Goal: Task Accomplishment & Management: Manage account settings

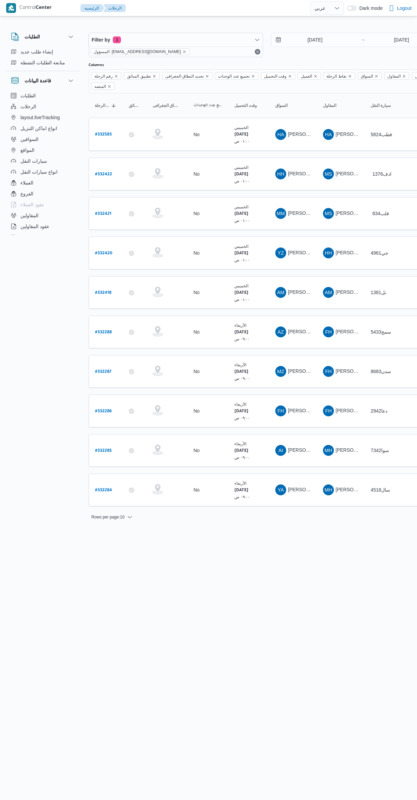
select select "ar"
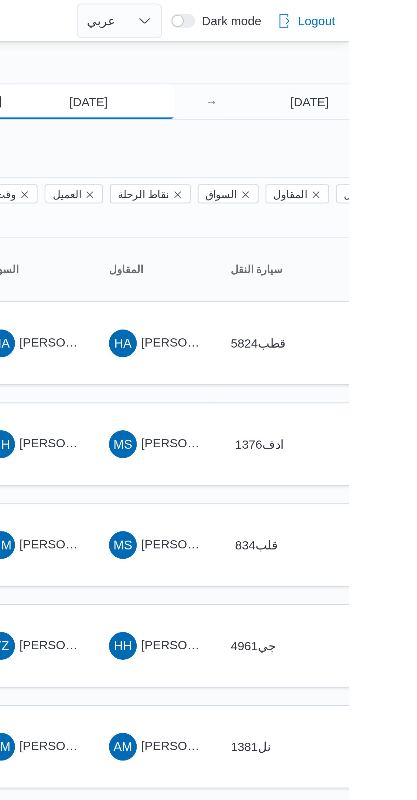
click at [309, 41] on input "[DATE]" at bounding box center [309, 40] width 77 height 14
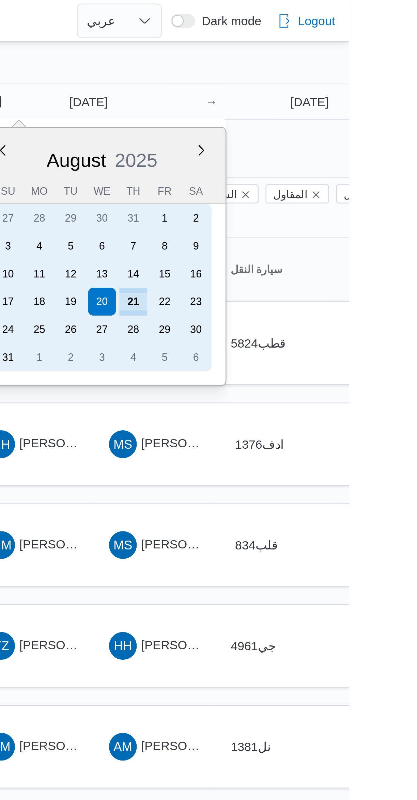
click at [332, 117] on div "21" at bounding box center [332, 118] width 11 height 11
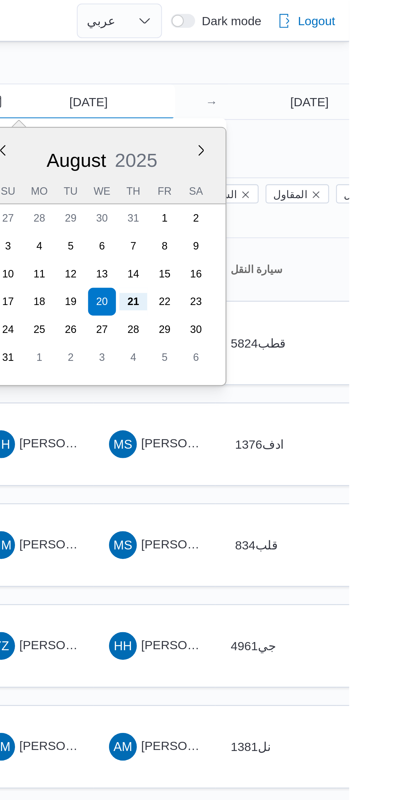
type input "[DATE]"
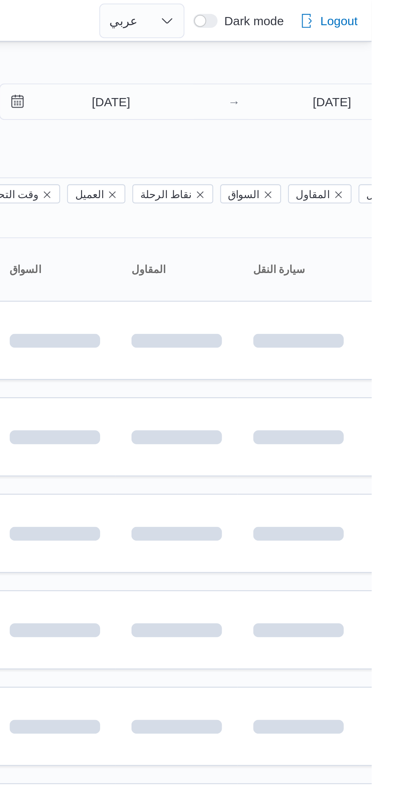
click at [307, 20] on div "Filter by 1 المسؤول: mostafa.elrouby@illa.com.eg 21/8/2025 → 21/8/2025 Group By…" at bounding box center [204, 265] width 417 height 495
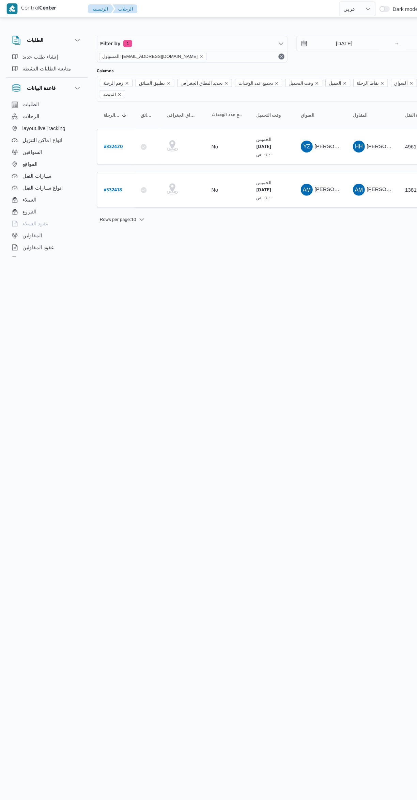
click at [107, 132] on b "# 332420" at bounding box center [103, 134] width 17 height 5
select select "ar"
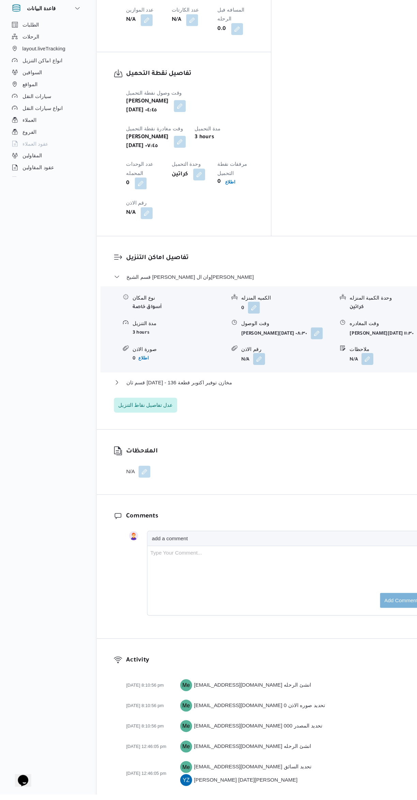
scroll to position [460, 0]
click at [147, 440] on span "عدل تفاصيل نقاط التنزيل" at bounding box center [133, 444] width 50 height 8
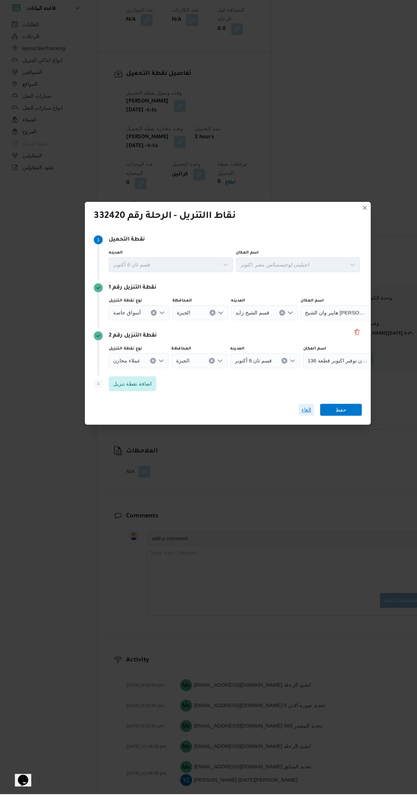
click at [279, 452] on span "إلغاء" at bounding box center [280, 448] width 9 height 8
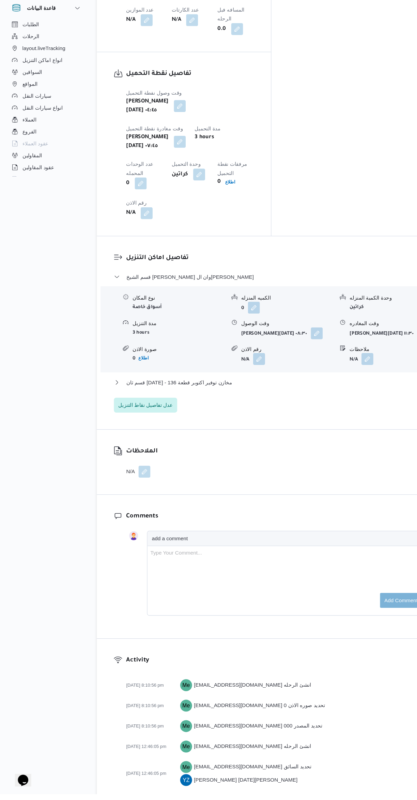
click at [173, 396] on form "0 اطلاع" at bounding box center [163, 400] width 85 height 9
click at [179, 336] on div "نوع المكان أسواق خاصة الكميه المنزله 0 وحدة الكمية المنزله كراتين مدة التنزيل 3…" at bounding box center [248, 374] width 319 height 77
click at [180, 419] on span "قسم ثان 6 أكتوبر - مخازن توفير اكتوبر قطعة 136" at bounding box center [164, 423] width 97 height 8
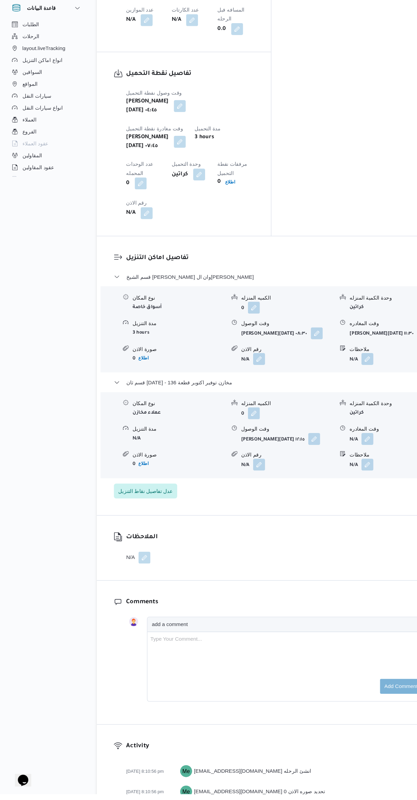
click at [336, 469] on button "button" at bounding box center [335, 474] width 11 height 11
click at [319, 373] on input "وقت المغادره" at bounding box center [317, 374] width 77 height 14
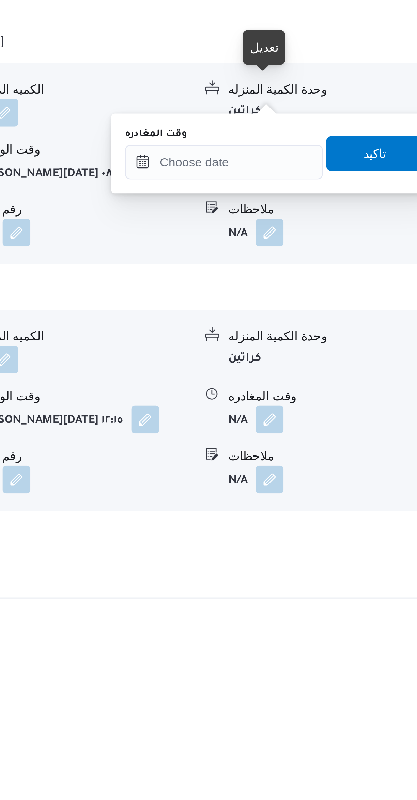
scroll to position [259, 0]
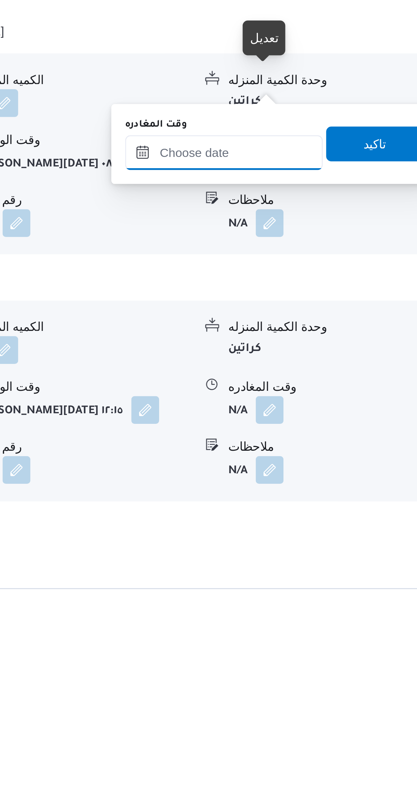
click at [305, 574] on input "وقت المغادره" at bounding box center [317, 576] width 77 height 14
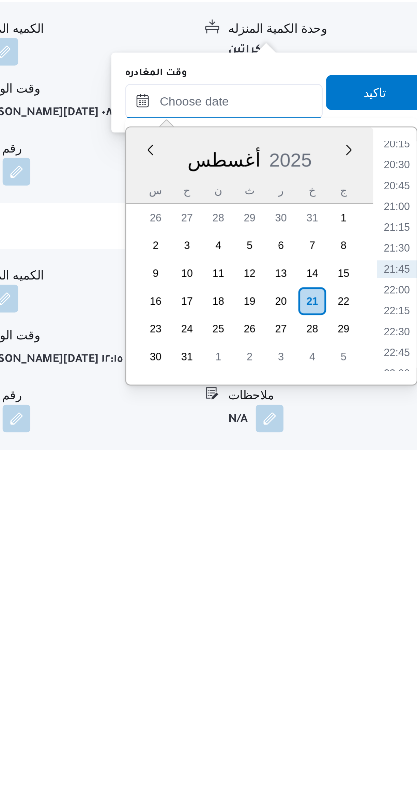
scroll to position [195, 0]
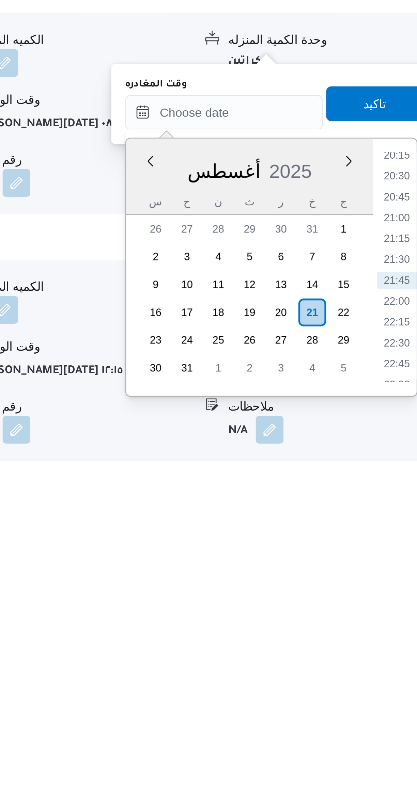
click at [382, 661] on li "20:30" at bounding box center [386, 664] width 16 height 7
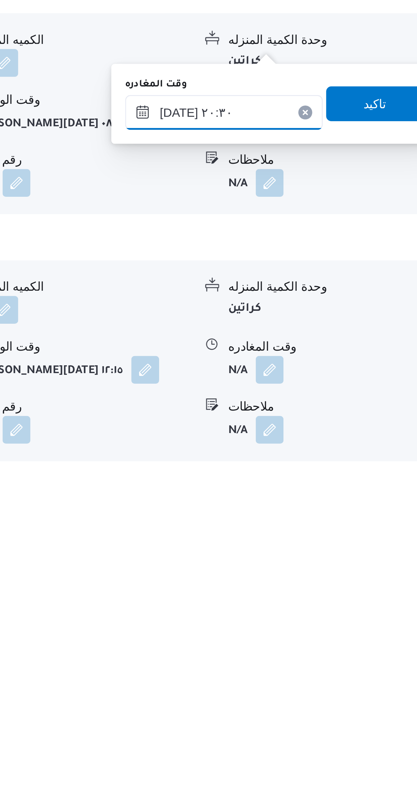
click at [309, 638] on input "٢١/٠٨/٢٠٢٥ ٢٠:٣٠" at bounding box center [317, 639] width 77 height 14
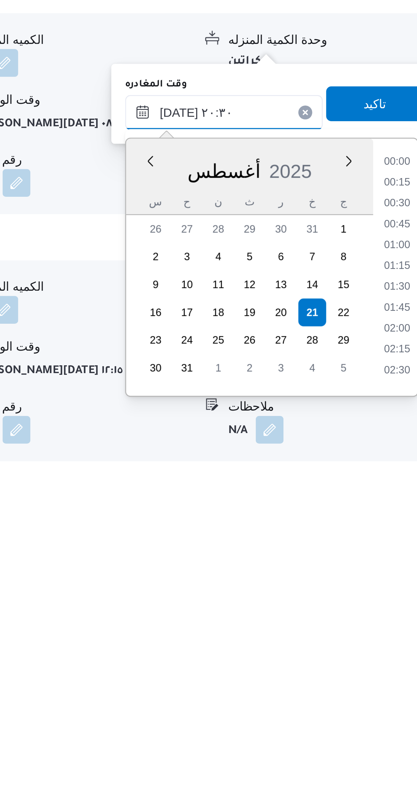
scroll to position [623, 0]
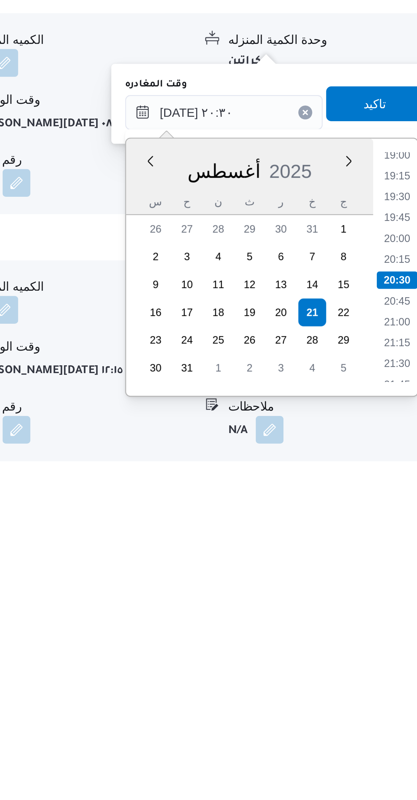
click at [385, 663] on li "19:15" at bounding box center [386, 664] width 16 height 7
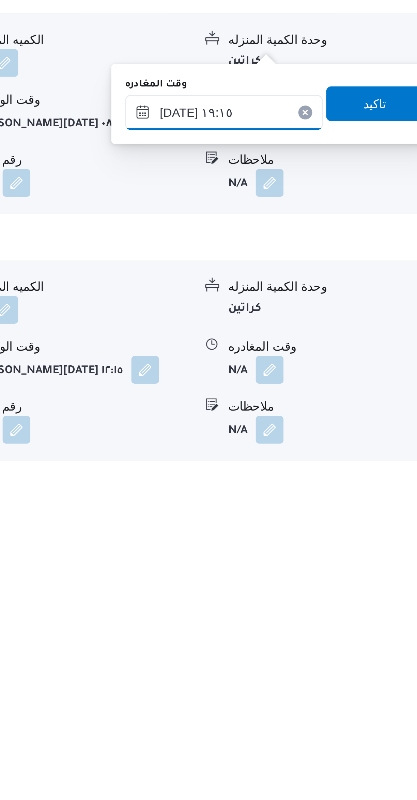
click at [307, 637] on input "[DATE] ١٩:١٥" at bounding box center [317, 639] width 77 height 14
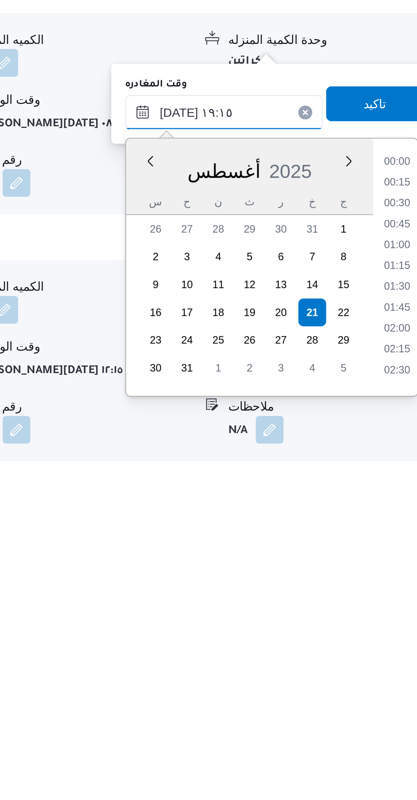
scroll to position [582, 0]
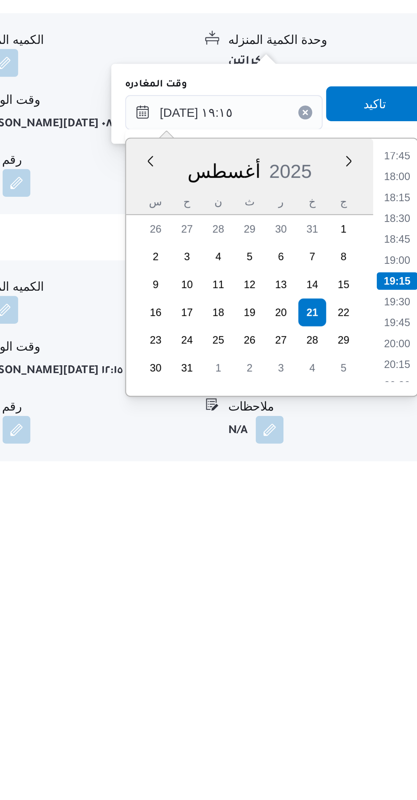
click at [383, 662] on li "18:00" at bounding box center [386, 664] width 16 height 7
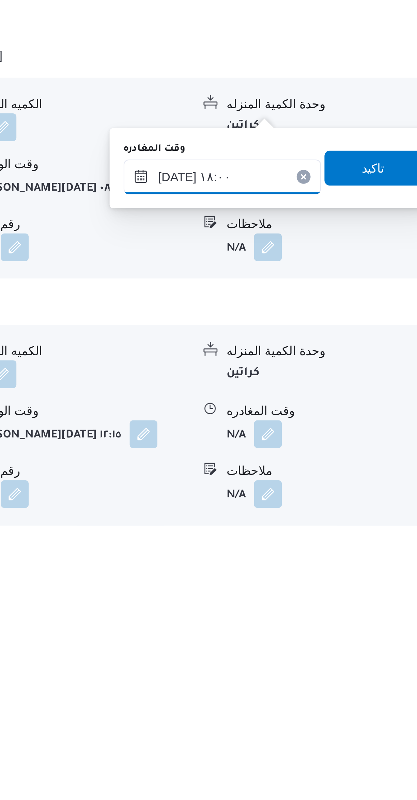
scroll to position [195, 0]
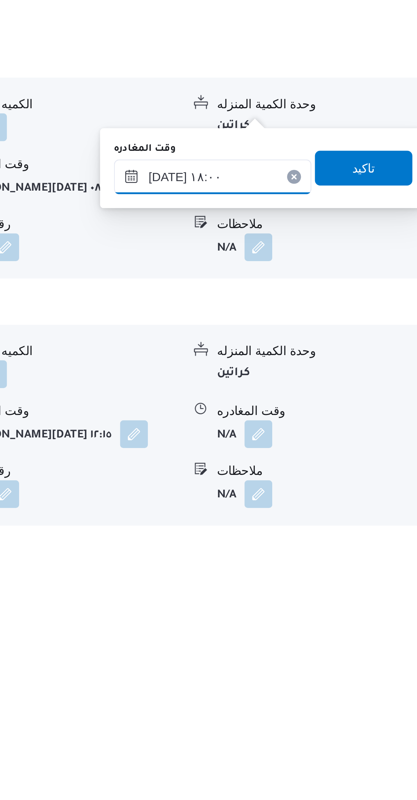
click at [307, 639] on input "[DATE] ١٨:٠٠" at bounding box center [317, 639] width 77 height 14
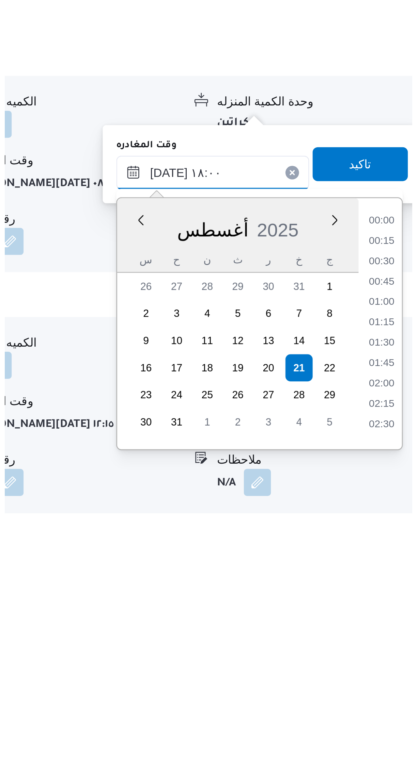
scroll to position [541, 0]
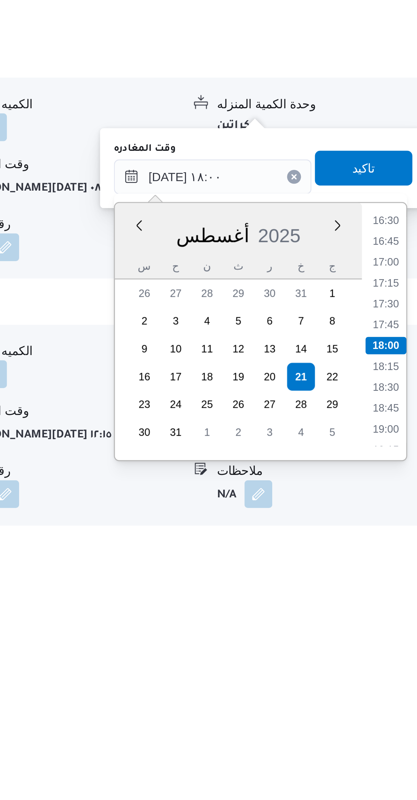
click at [385, 656] on li "16:30" at bounding box center [386, 656] width 16 height 7
type input "٢١/٠٨/٢٠٢٥ ١٦:٣٠"
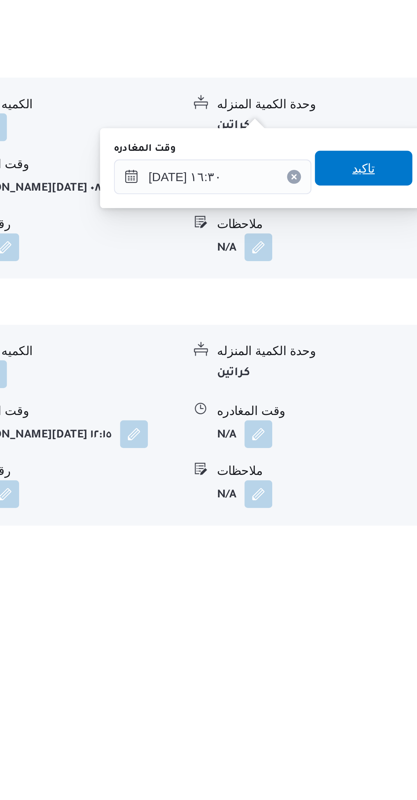
click at [378, 636] on span "تاكيد" at bounding box center [377, 636] width 38 height 14
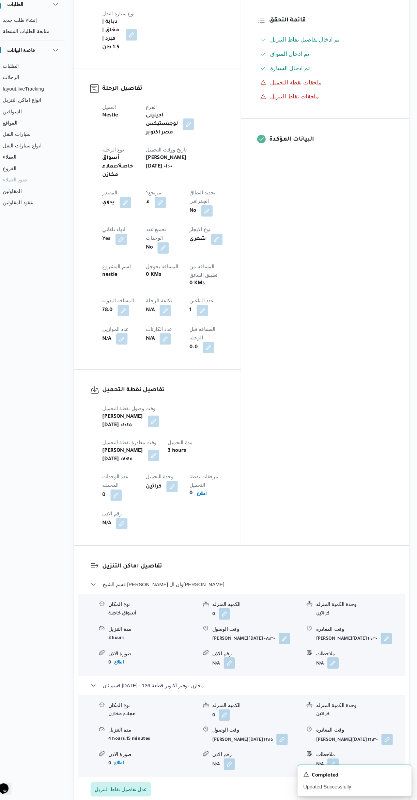
scroll to position [0, 0]
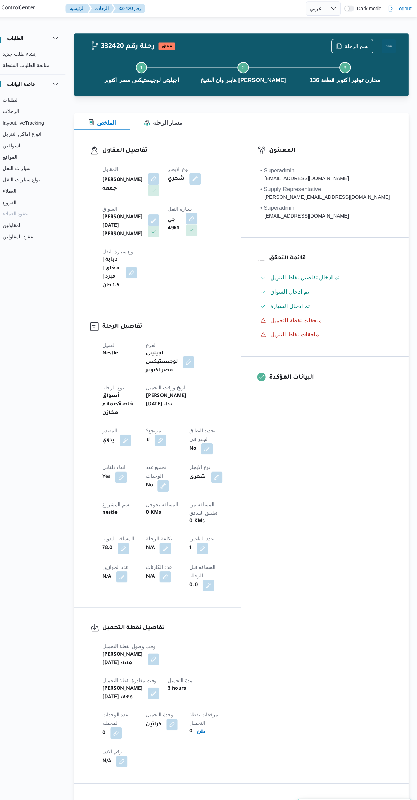
click at [387, 41] on button "Actions" at bounding box center [390, 44] width 14 height 14
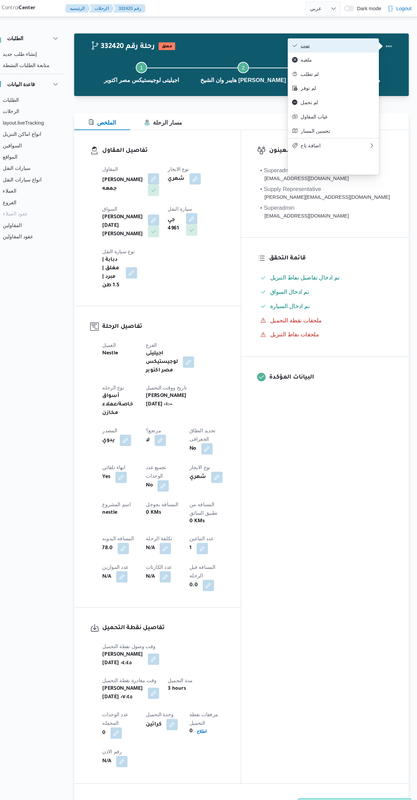
click at [300, 45] on icon "button" at bounding box center [299, 43] width 5 height 5
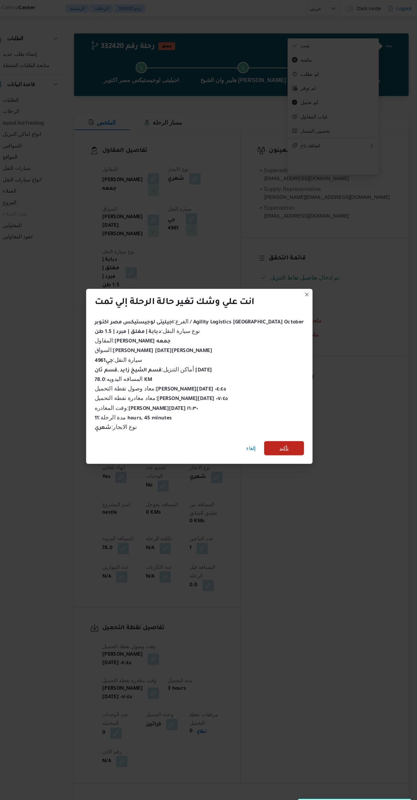
click at [289, 422] on span "تأكيد" at bounding box center [289, 429] width 38 height 14
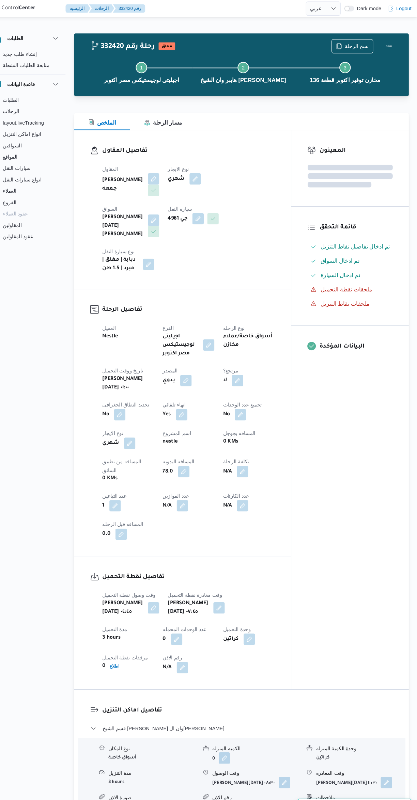
click at [334, 457] on div "المعينون قائمة التحقق تم ادخال تفاصيل نفاط التنزيل تم ادخال السواق تم ادخال الس…" at bounding box center [352, 392] width 112 height 535
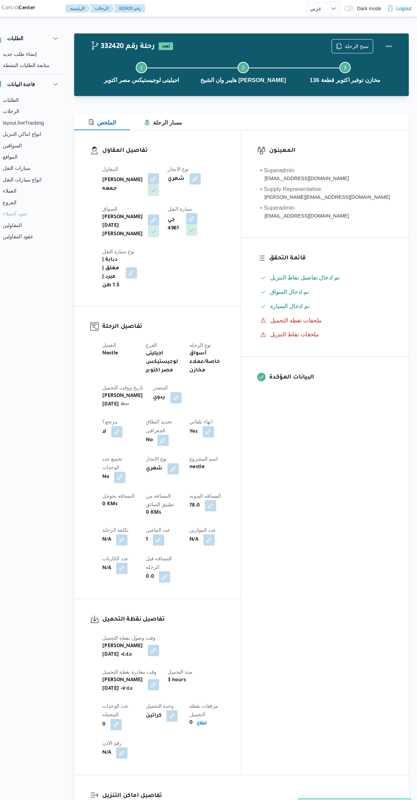
select select "ar"
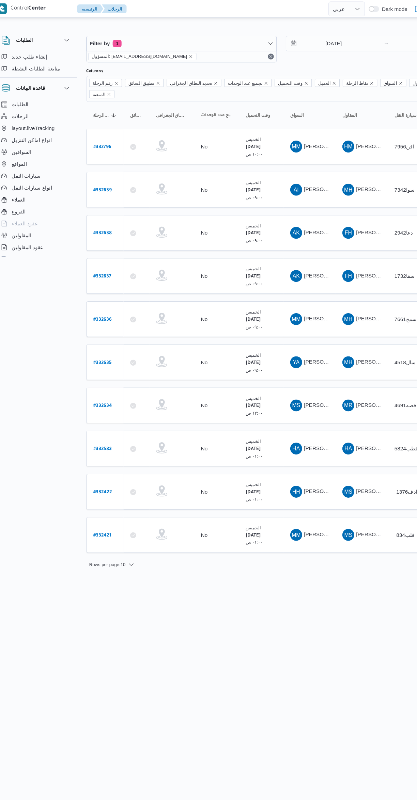
click at [104, 488] on b "# 332421" at bounding box center [103, 490] width 16 height 5
select select "ar"
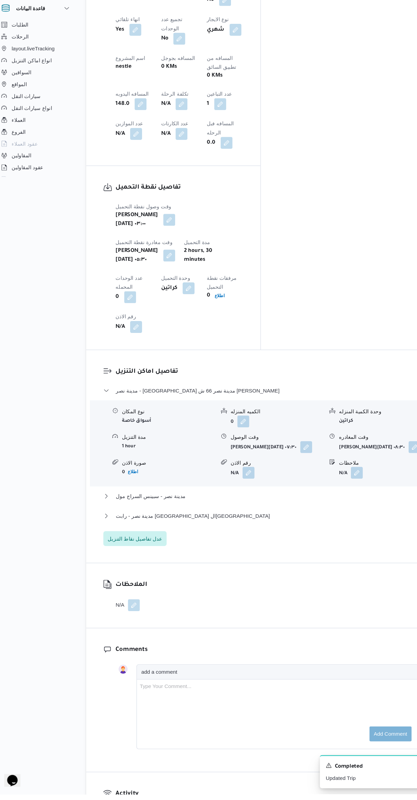
scroll to position [365, 0]
click at [136, 541] on span "مدينة نصر - رابت مصر القاهرة" at bounding box center [186, 545] width 141 height 8
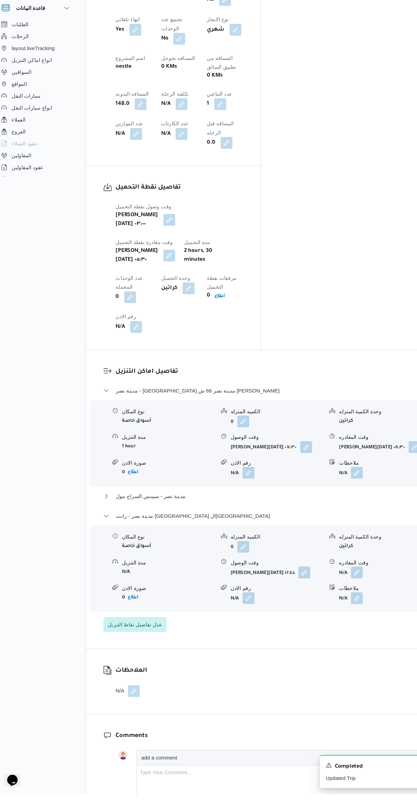
click at [334, 592] on button "button" at bounding box center [335, 597] width 11 height 11
click at [310, 499] on input "وقت المغادره" at bounding box center [317, 499] width 77 height 14
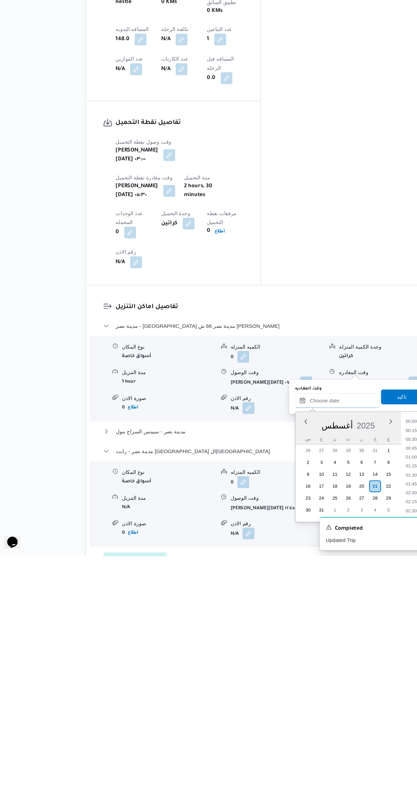
scroll to position [664, 0]
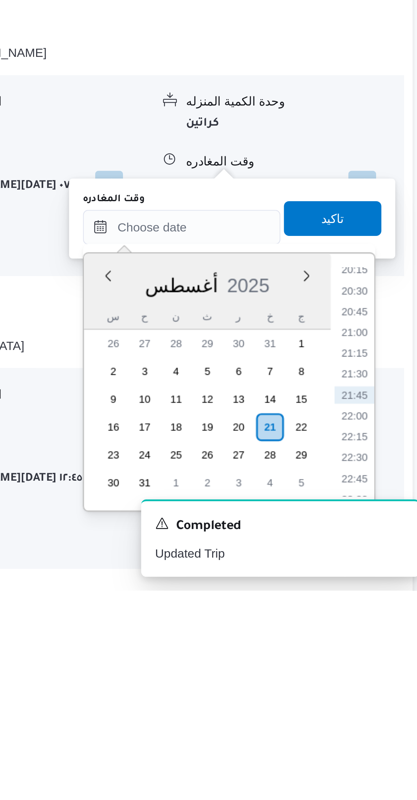
click at [385, 673] on li "20:15" at bounding box center [386, 674] width 16 height 7
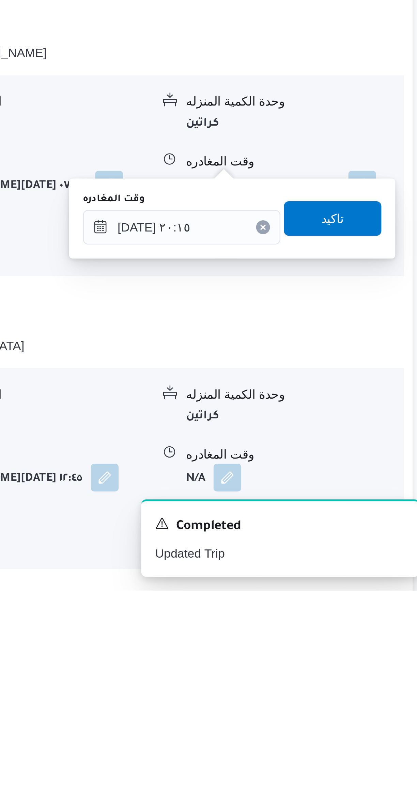
click at [313, 645] on div "وقت المغادره" at bounding box center [317, 646] width 77 height 5
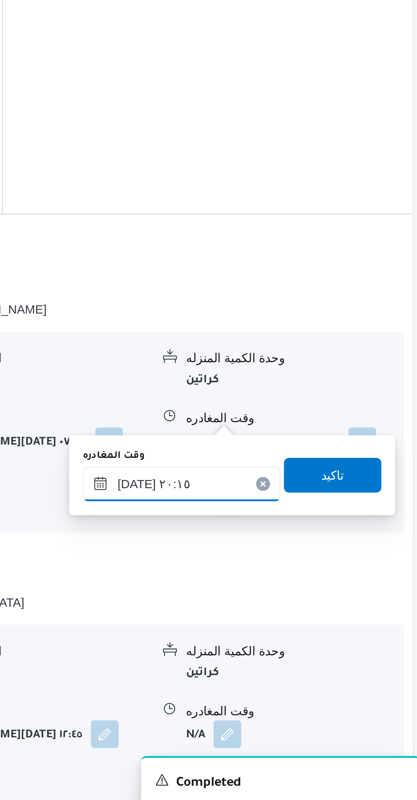
click at [326, 656] on input "٢١/٠٨/٢٠٢٥ ٢٠:١٥" at bounding box center [317, 658] width 77 height 14
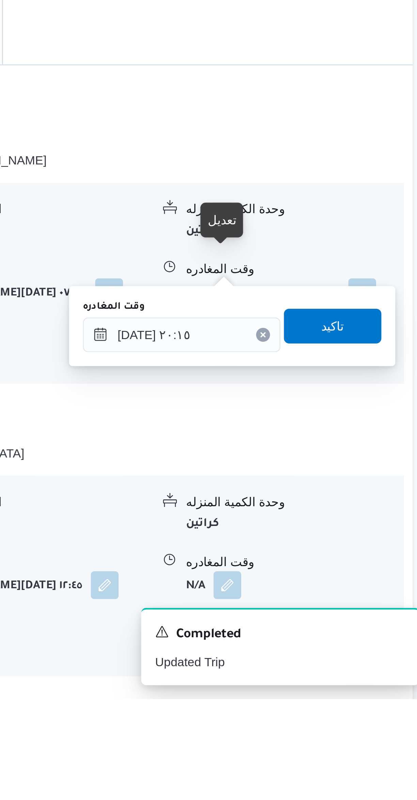
scroll to position [231, 0]
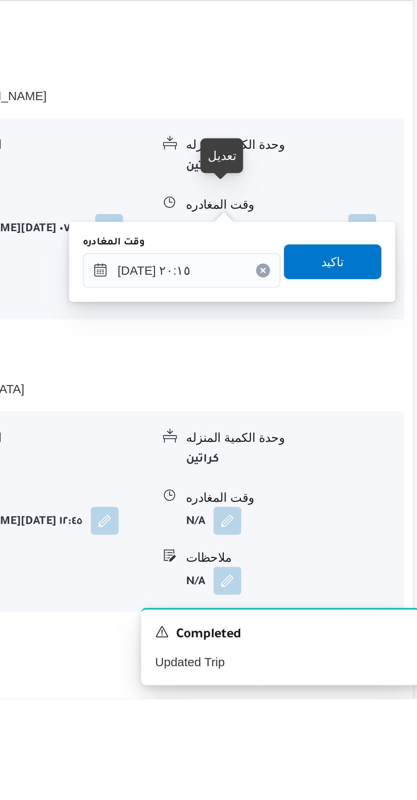
click at [314, 617] on div "You are in a dialog. To close this dialog, hit escape. وقت المغادره ٢١/٠٨/٢٠٢٥ …" at bounding box center [338, 628] width 128 height 31
click at [311, 630] on input "٢١/٠٨/٢٠٢٥ ٢٠:١٥" at bounding box center [317, 632] width 77 height 14
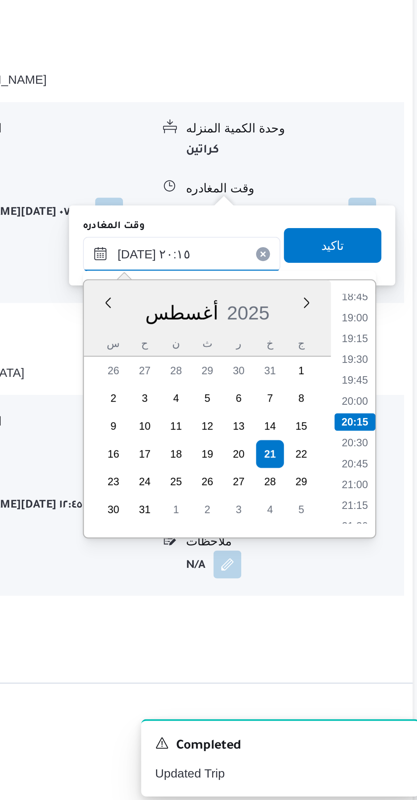
scroll to position [281, 0]
click at [386, 599] on li "18:45" at bounding box center [386, 598] width 16 height 7
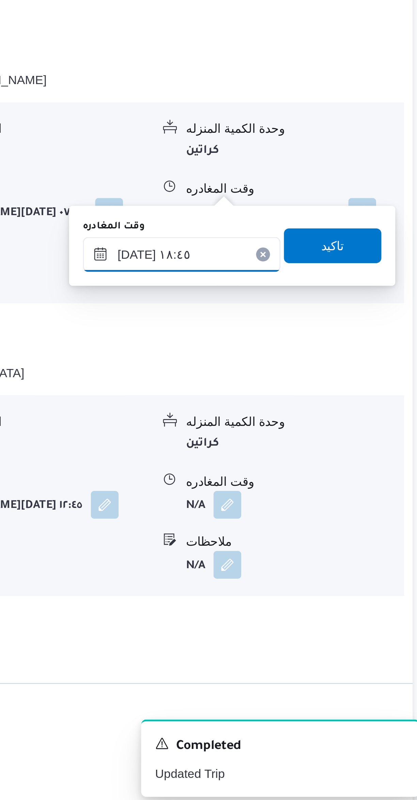
click at [317, 580] on input "٢١/٠٨/٢٠٢٥ ١٨:٤٥" at bounding box center [317, 582] width 77 height 14
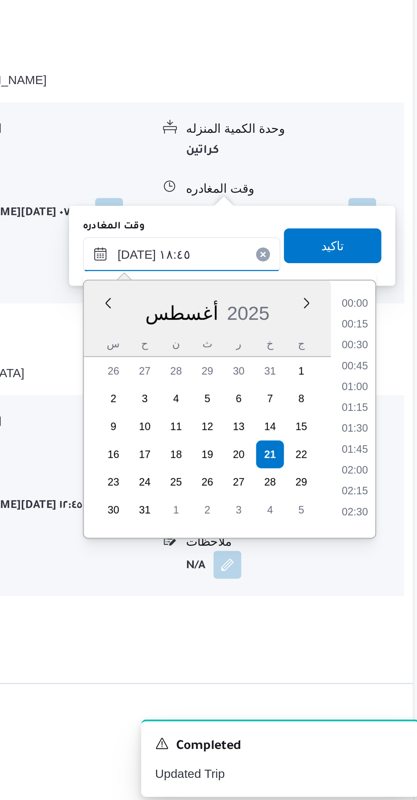
scroll to position [566, 0]
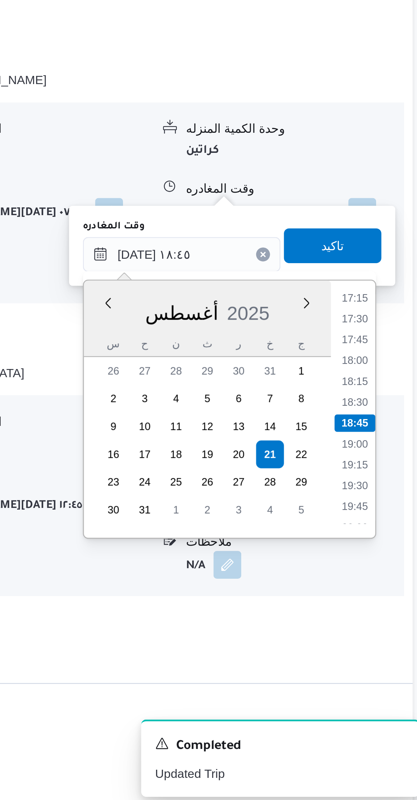
click at [387, 599] on li "17:15" at bounding box center [386, 599] width 16 height 7
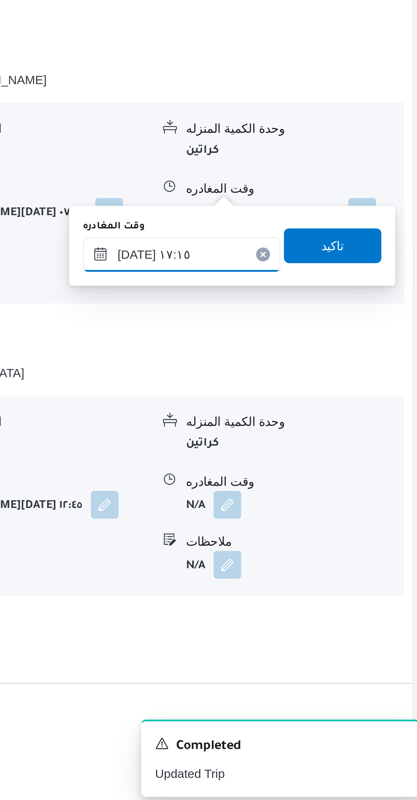
click at [313, 579] on input "٢١/٠٨/٢٠٢٥ ١٧:١٥" at bounding box center [317, 582] width 77 height 14
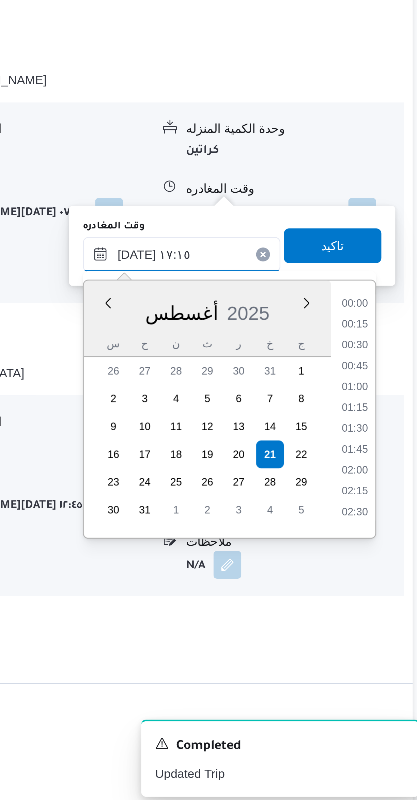
scroll to position [517, 0]
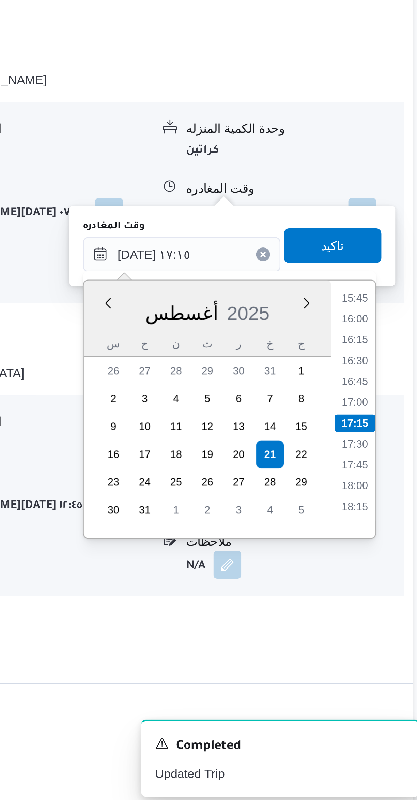
click at [385, 605] on li "16:00" at bounding box center [386, 607] width 16 height 7
type input "٢١/٠٨/٢٠٢٥ ١٦:٠٠"
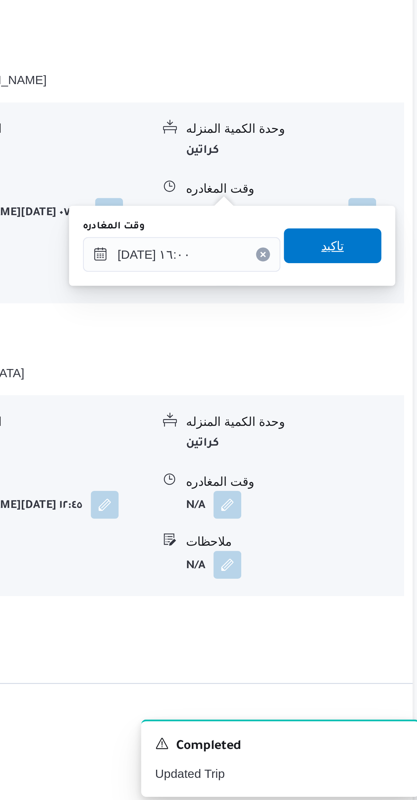
click at [385, 578] on span "تاكيد" at bounding box center [377, 579] width 38 height 14
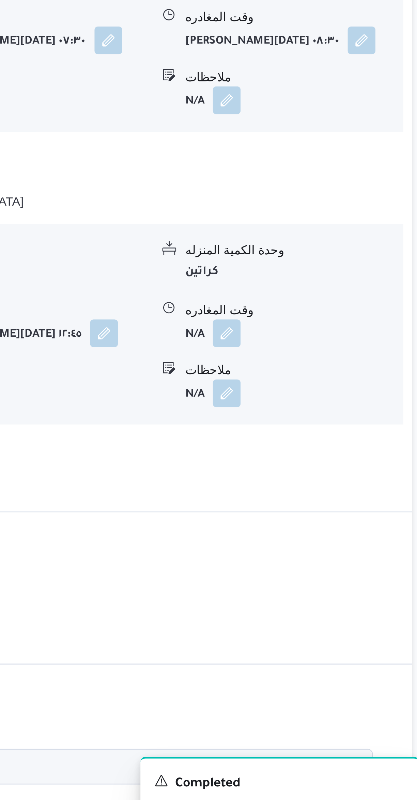
scroll to position [281, 0]
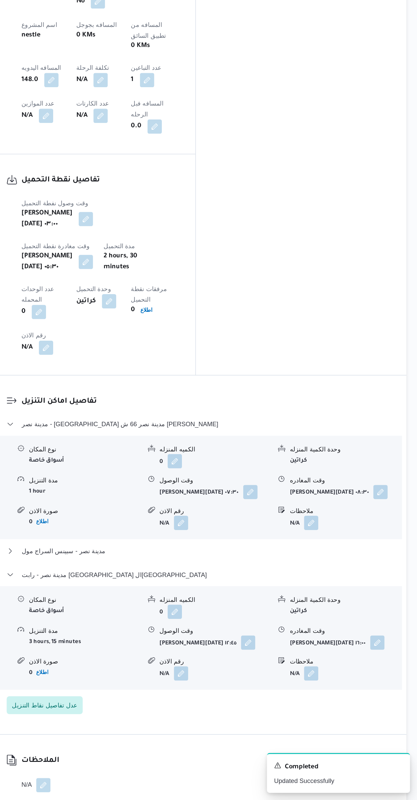
click at [382, 675] on button "button" at bounding box center [386, 680] width 11 height 11
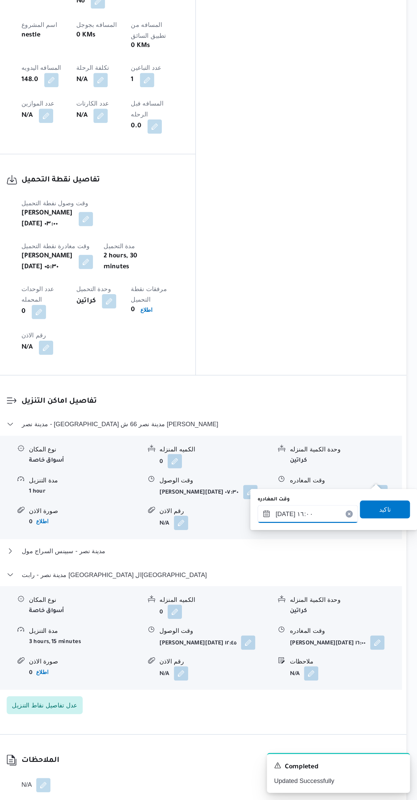
click at [349, 579] on input "٢١/٠٨/٢٠٢٥ ١٦:٠٠" at bounding box center [333, 582] width 77 height 14
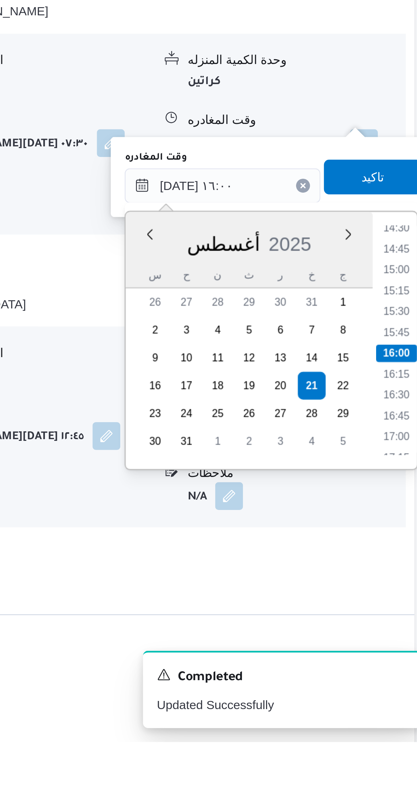
click at [401, 599] on li "14:30" at bounding box center [402, 598] width 16 height 7
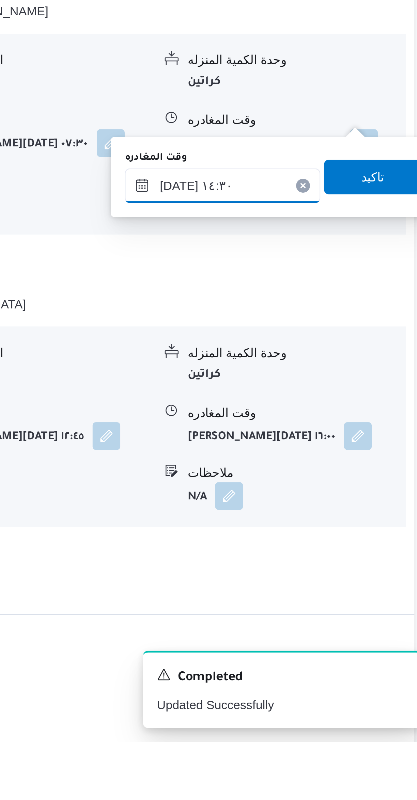
type input "٢١/٠٨/٢٠٢٥ ١٤:٣٠"
click at [395, 577] on span "تاكيد" at bounding box center [392, 579] width 38 height 14
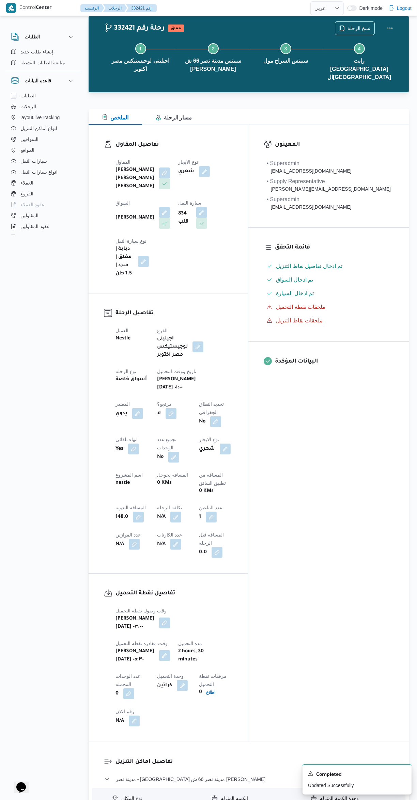
scroll to position [0, 0]
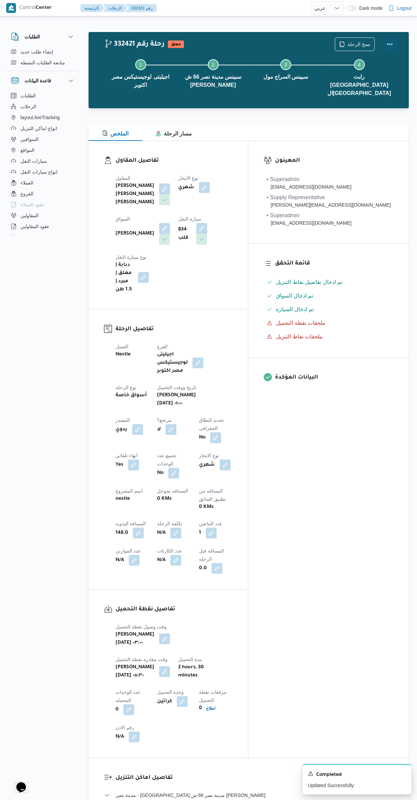
click at [389, 39] on button "Actions" at bounding box center [390, 44] width 14 height 14
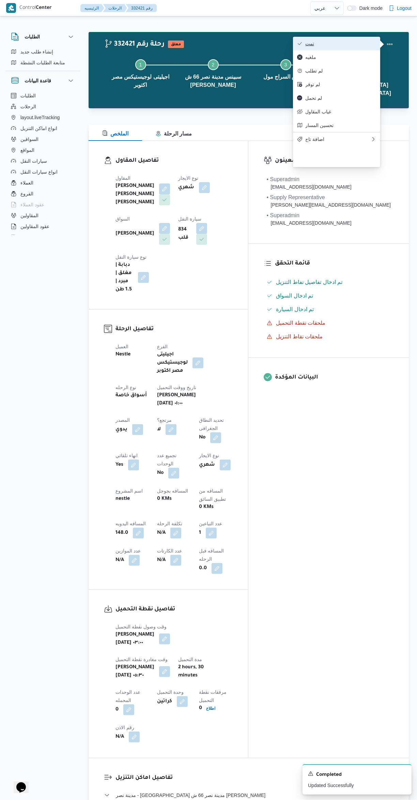
click at [300, 45] on icon "button" at bounding box center [299, 43] width 5 height 5
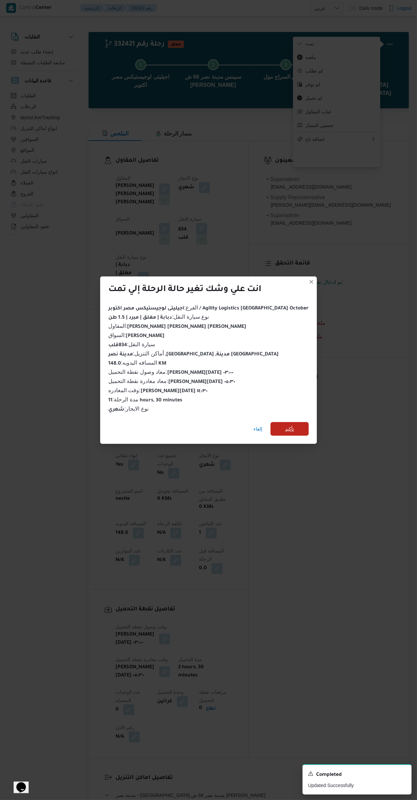
click at [286, 425] on span "تأكيد" at bounding box center [289, 429] width 38 height 14
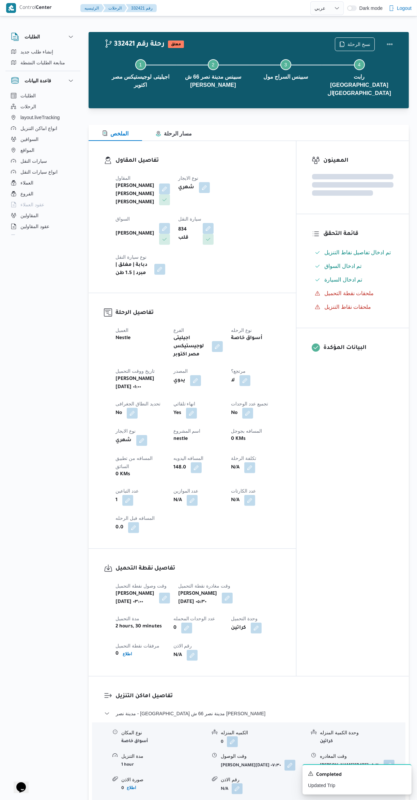
click at [345, 482] on div "المعينون قائمة التحقق تم ادخال تفاصيل نفاط التنزيل تم ادخال السواق تم ادخال الس…" at bounding box center [352, 408] width 112 height 535
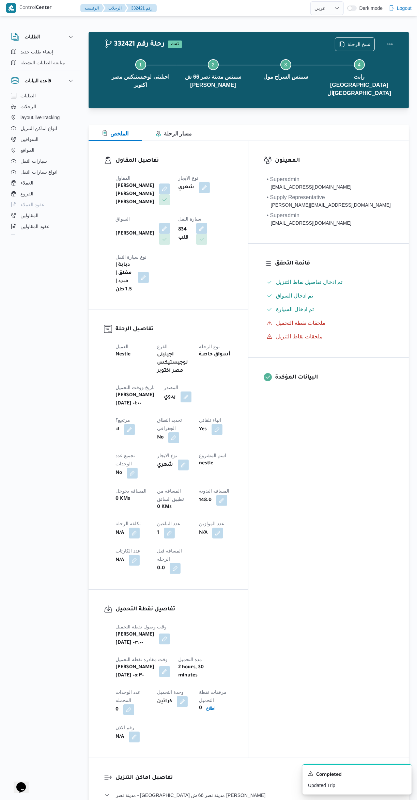
select select "ar"
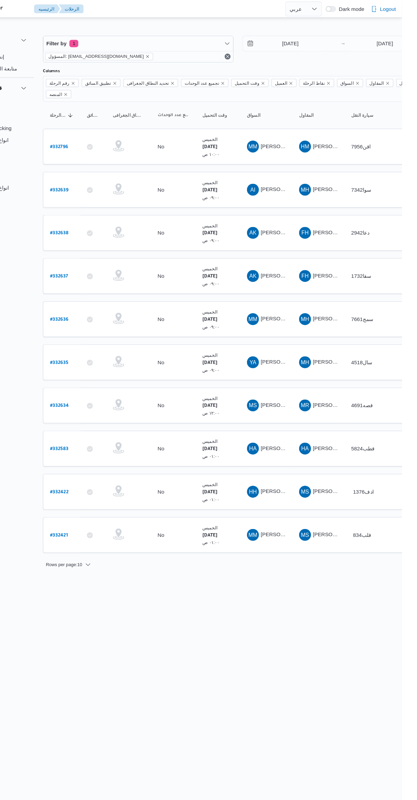
click at [103, 409] on b "# 332583" at bounding box center [103, 411] width 17 height 5
select select "ar"
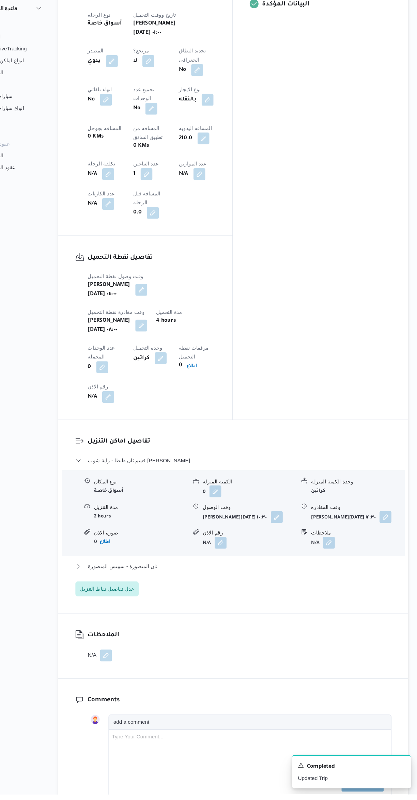
scroll to position [284, 0]
click at [328, 587] on button "ثان المنصورة - سبينس المنصورة" at bounding box center [248, 591] width 289 height 8
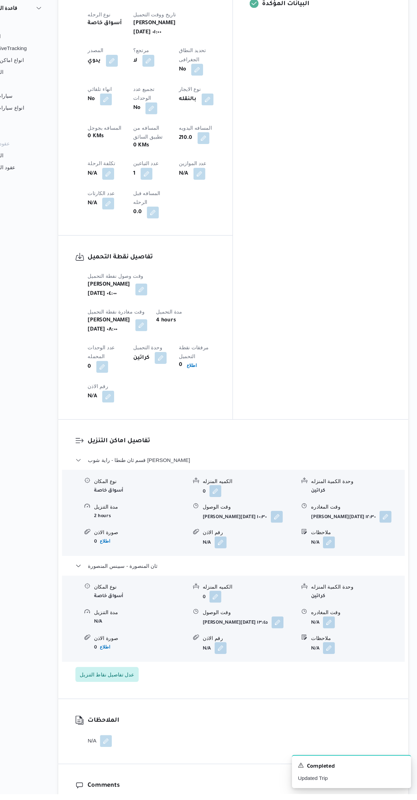
click at [336, 637] on button "button" at bounding box center [335, 642] width 11 height 11
click at [314, 531] on input "وقت المغادره" at bounding box center [317, 531] width 77 height 14
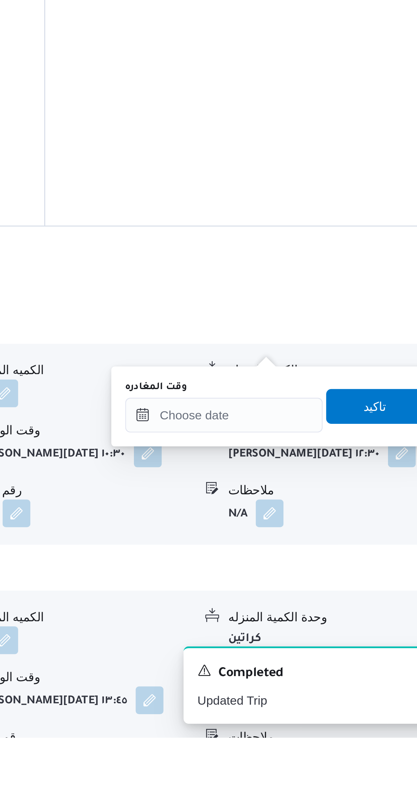
scroll to position [142, 0]
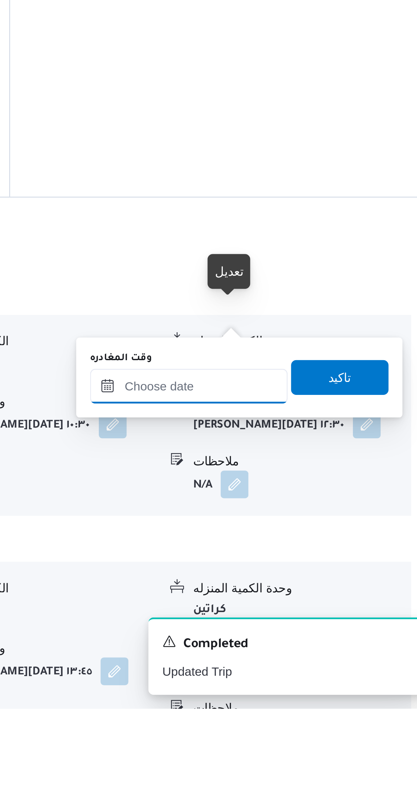
click at [323, 671] on input "وقت المغادره" at bounding box center [317, 674] width 77 height 14
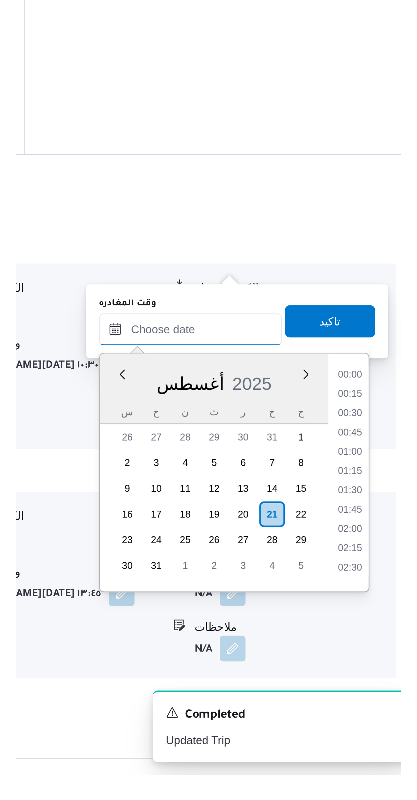
scroll to position [664, 0]
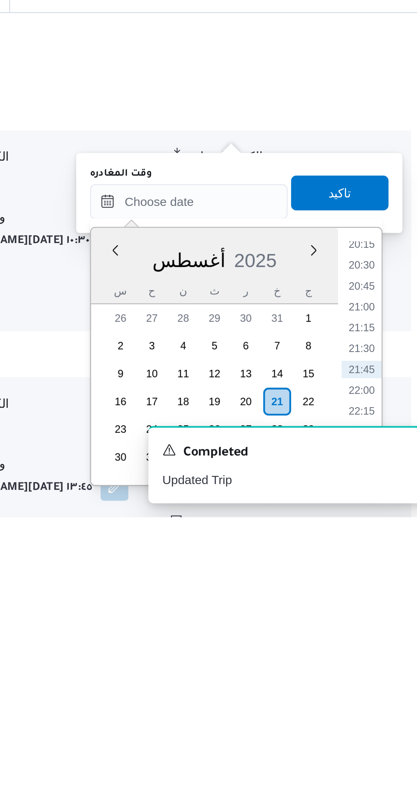
click at [385, 699] on li "20:30" at bounding box center [386, 701] width 16 height 7
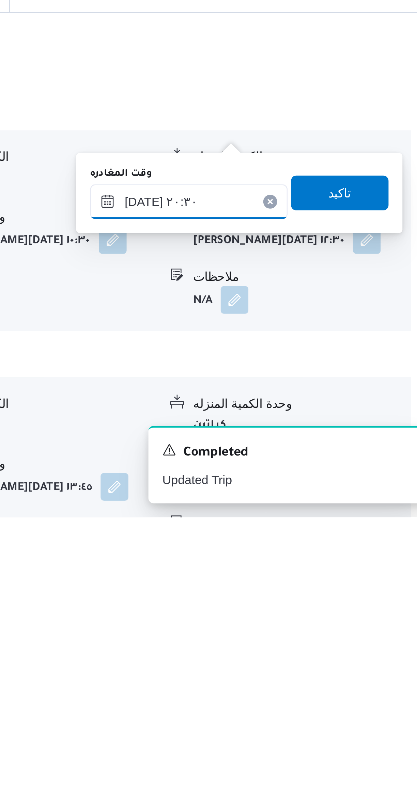
click at [311, 673] on input "٢١/٠٨/٢٠٢٥ ٢٠:٣٠" at bounding box center [317, 676] width 77 height 14
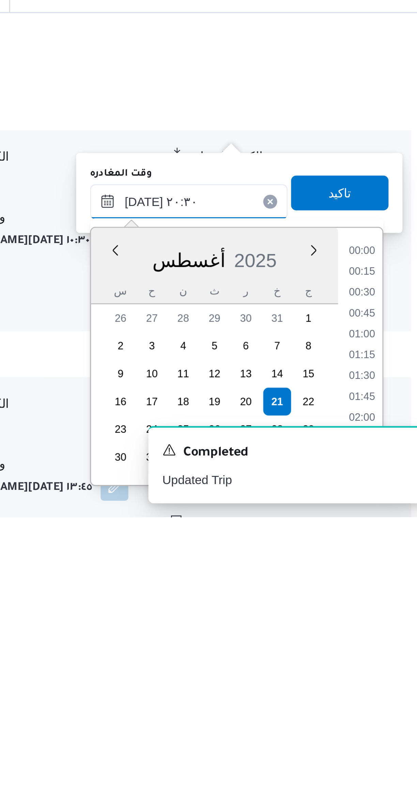
scroll to position [623, 0]
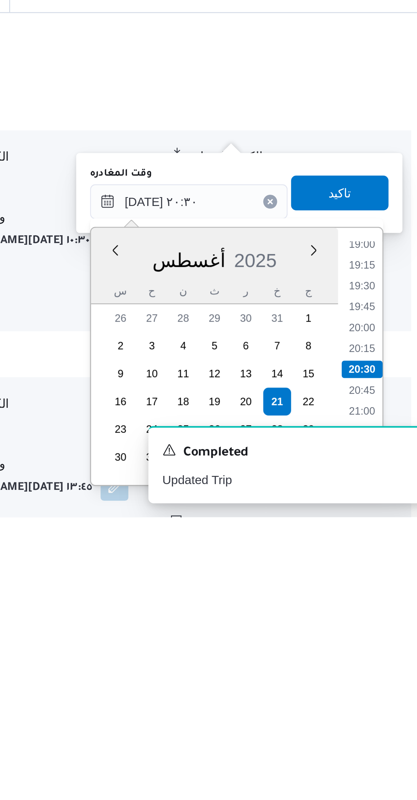
click at [387, 699] on li "19:15" at bounding box center [386, 701] width 16 height 7
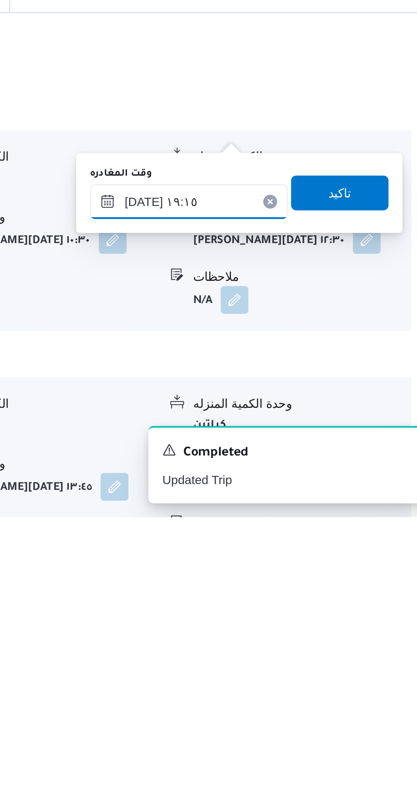
click at [316, 674] on input "[DATE] ١٩:١٥" at bounding box center [317, 676] width 77 height 14
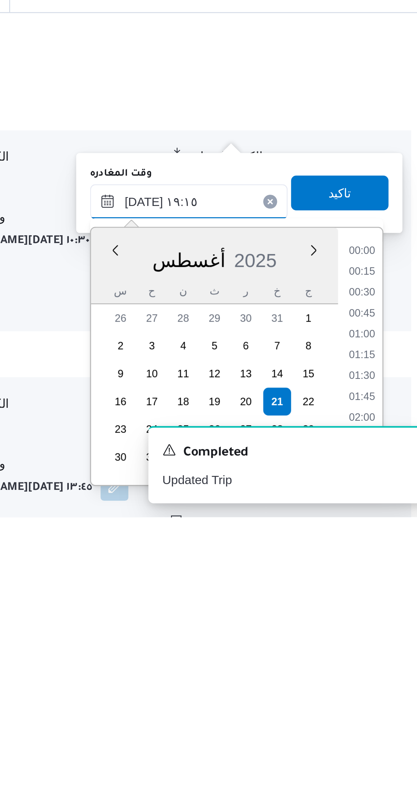
scroll to position [582, 0]
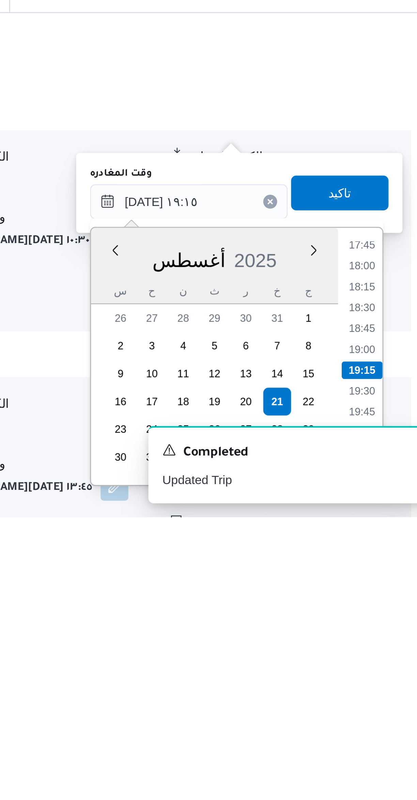
click at [387, 694] on li "17:45" at bounding box center [386, 693] width 16 height 7
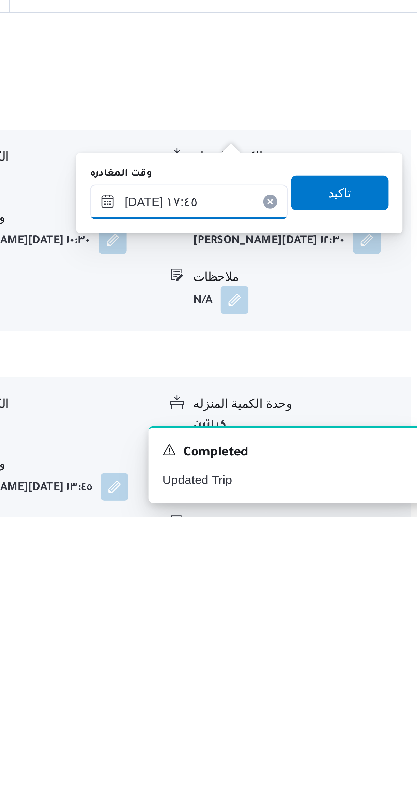
click at [315, 676] on input "٢١/٠٨/٢٠٢٥ ١٧:٤٥" at bounding box center [317, 676] width 77 height 14
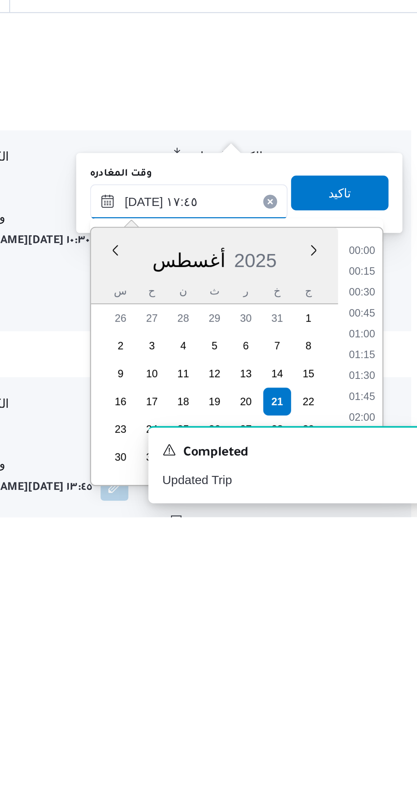
scroll to position [533, 0]
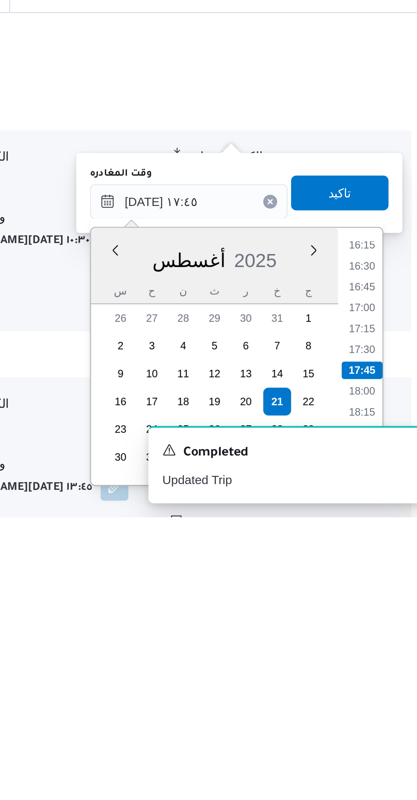
click at [384, 693] on li "16:15" at bounding box center [386, 693] width 16 height 7
type input "٢١/٠٨/٢٠٢٥ ١٦:١٥"
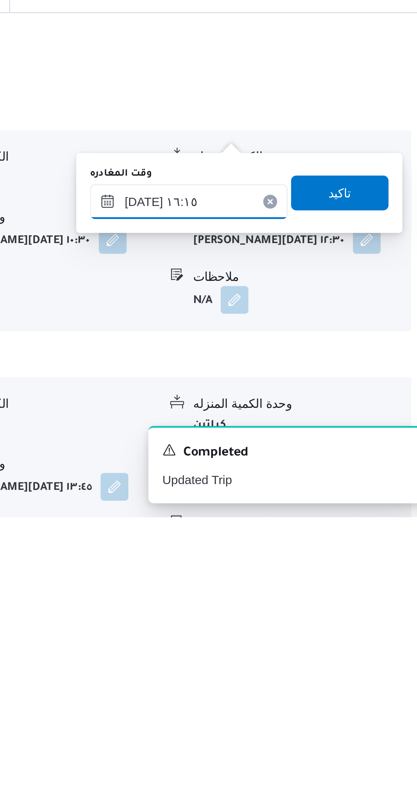
click at [312, 678] on input "٢١/٠٨/٢٠٢٥ ١٦:١٥" at bounding box center [317, 676] width 77 height 14
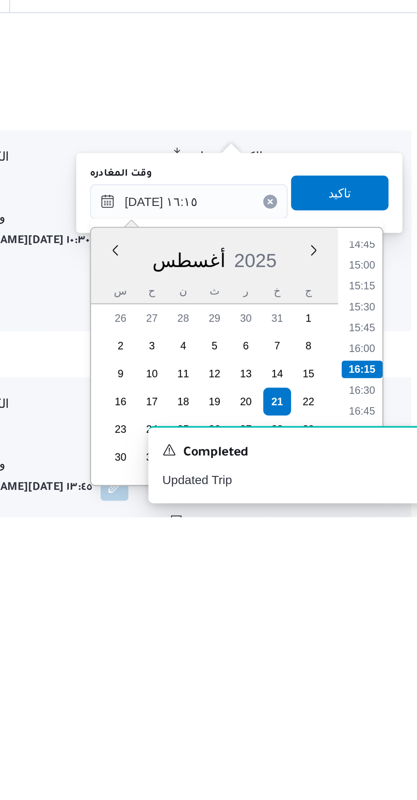
scroll to position [140, 0]
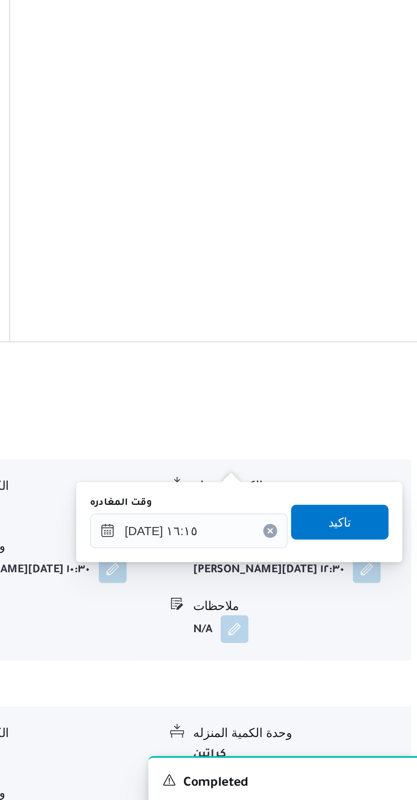
click at [379, 678] on div "وقت المغادره" at bounding box center [362, 681] width 85 height 7
click at [377, 670] on span "تاكيد" at bounding box center [377, 673] width 38 height 14
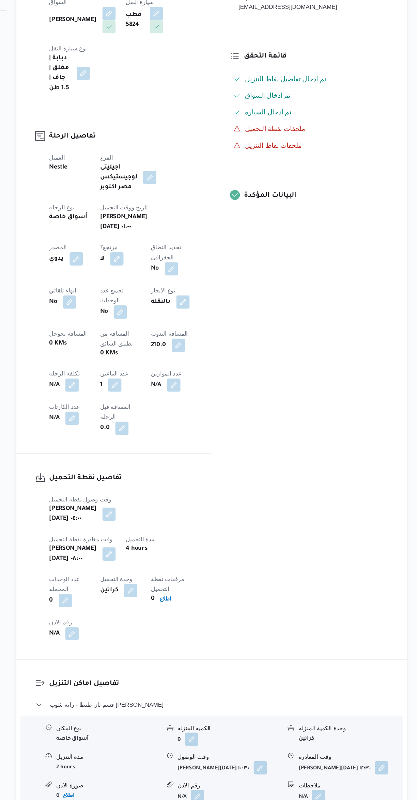
scroll to position [0, 0]
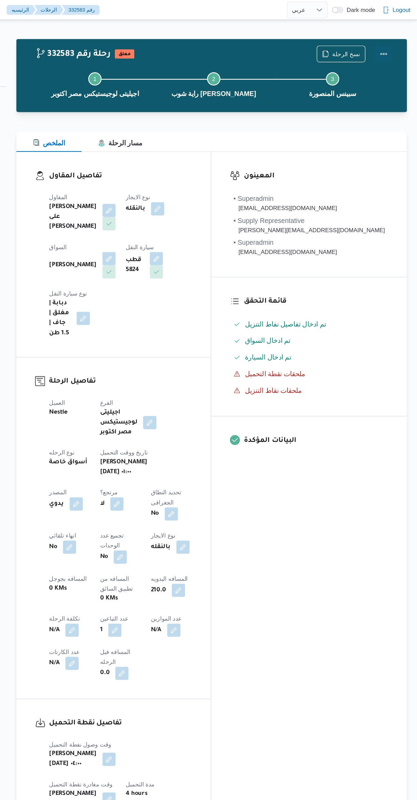
click at [392, 43] on button "Actions" at bounding box center [390, 44] width 14 height 14
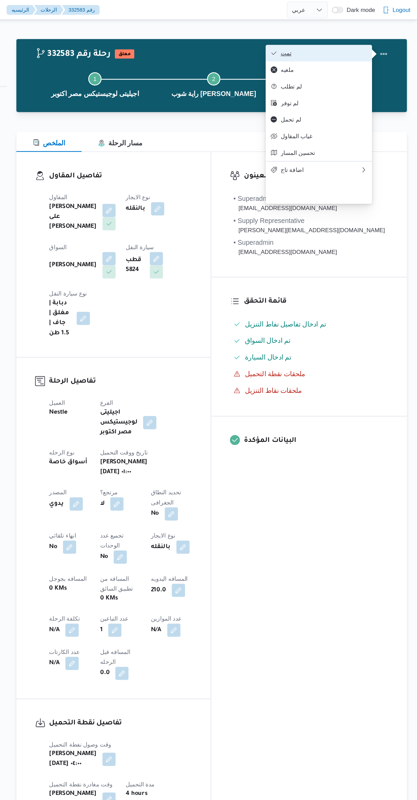
click at [299, 42] on icon "button" at bounding box center [299, 43] width 5 height 5
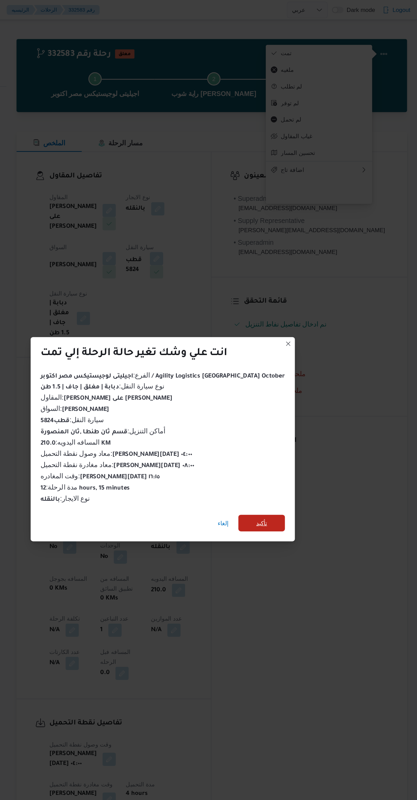
click at [288, 428] on span "تأكيد" at bounding box center [289, 429] width 38 height 14
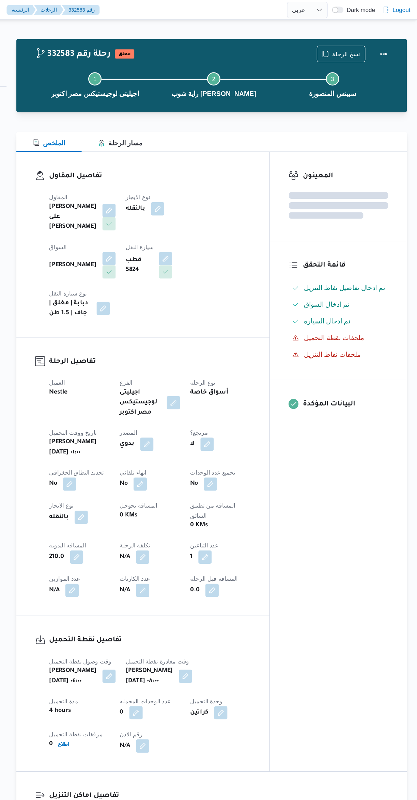
click at [335, 468] on div "المعينون قائمة التحقق تم ادخال تفاصيل نفاط التنزيل تم ادخال السواق تم ادخال الس…" at bounding box center [352, 379] width 112 height 508
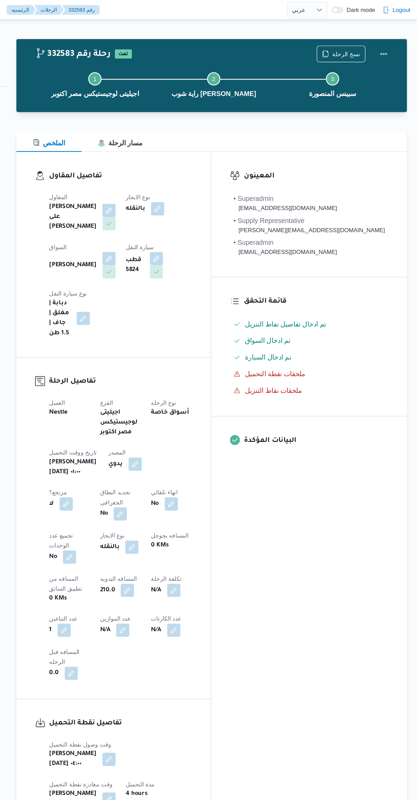
select select "ar"
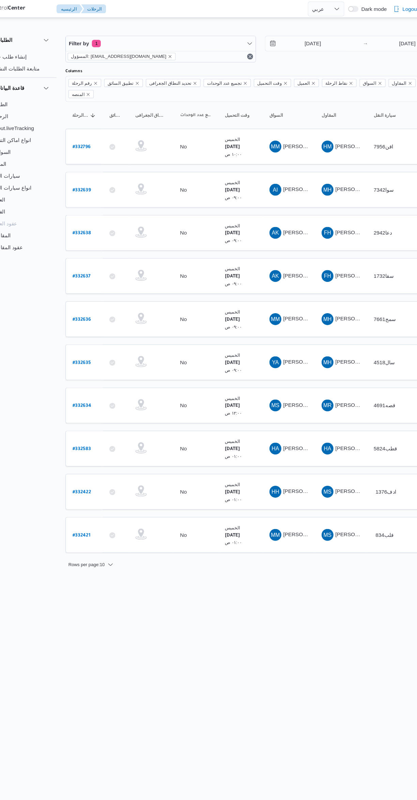
click at [105, 367] on link "# 332634" at bounding box center [103, 371] width 17 height 9
select select "ar"
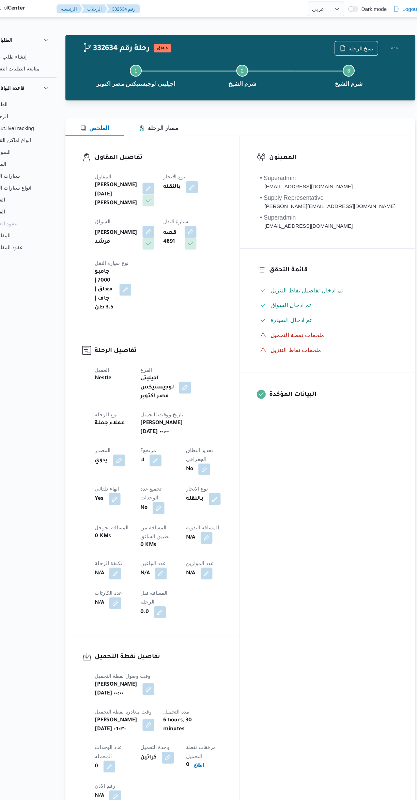
select select "ar"
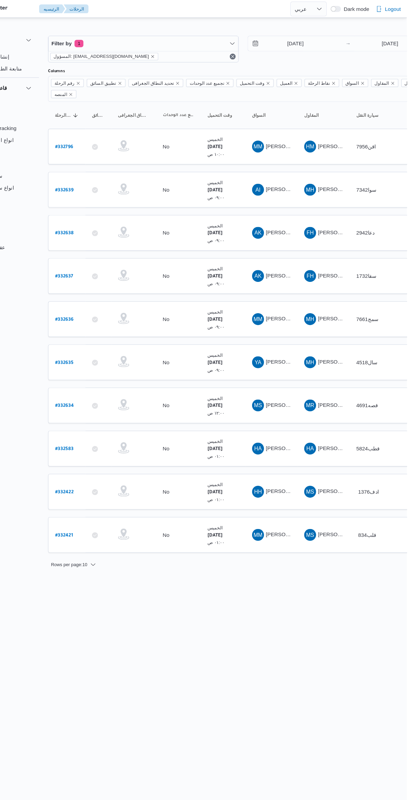
click at [103, 327] on link "# 332635" at bounding box center [103, 331] width 17 height 9
select select "ar"
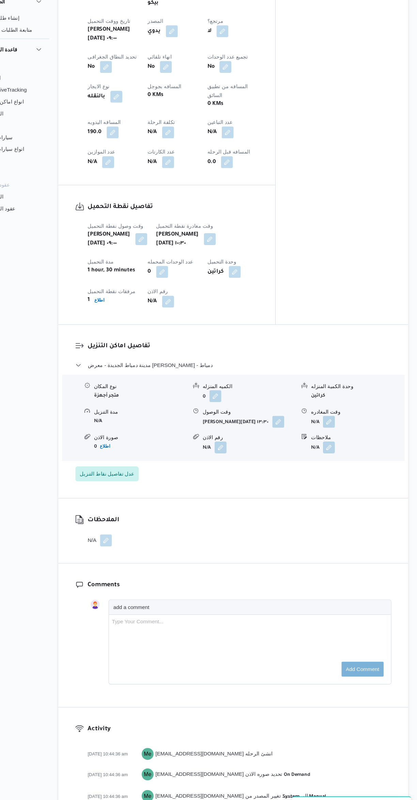
scroll to position [314, 0]
click at [336, 416] on button "button" at bounding box center [335, 421] width 11 height 11
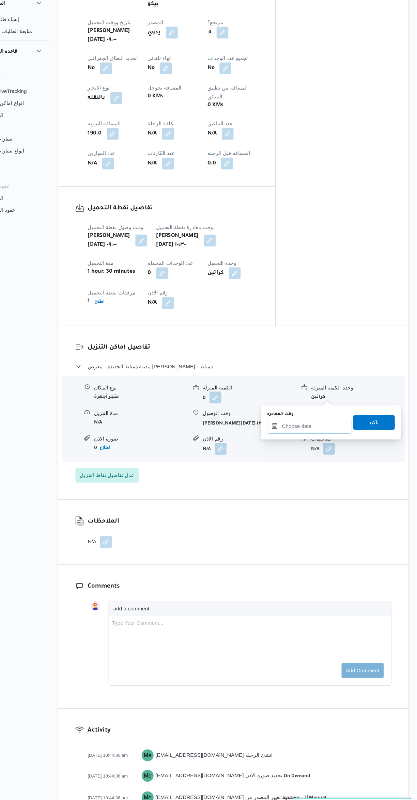
click at [311, 423] on input "وقت المغادره" at bounding box center [317, 424] width 77 height 14
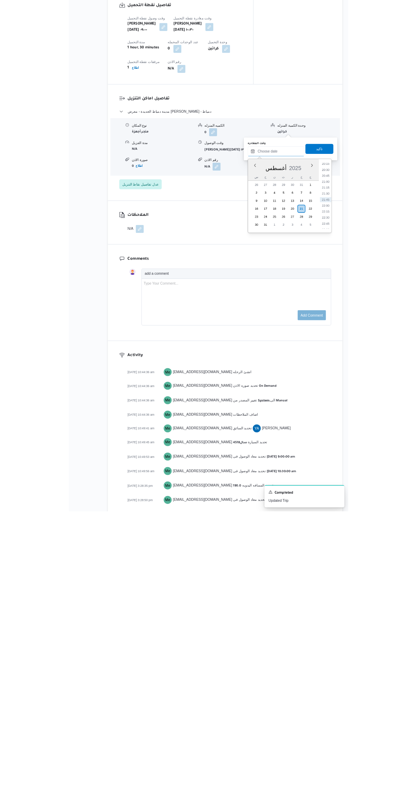
scroll to position [69, 0]
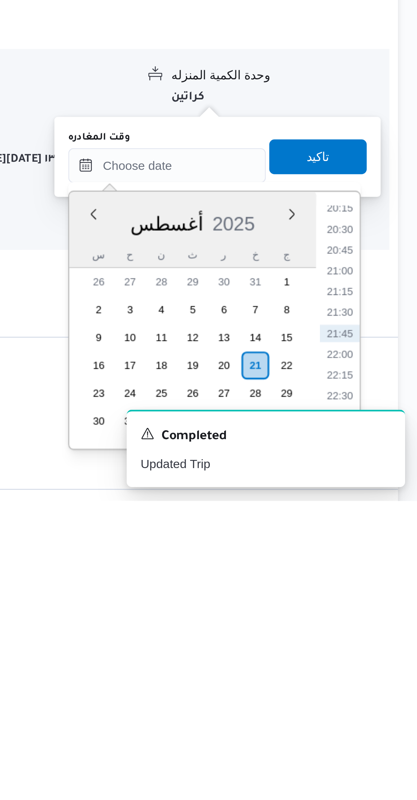
click at [382, 686] on li "20:15" at bounding box center [386, 685] width 16 height 7
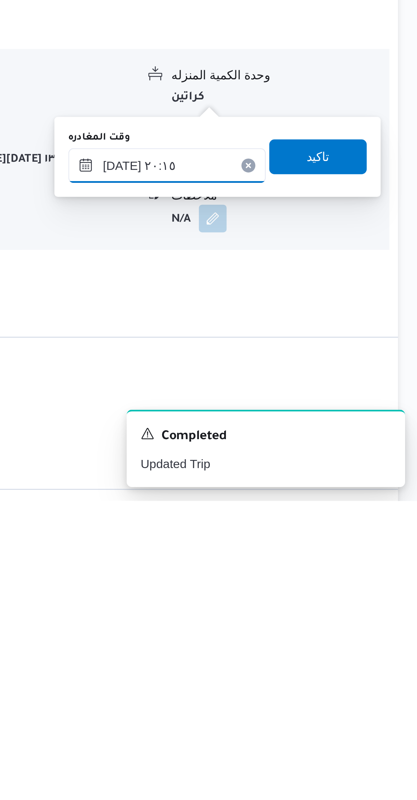
click at [319, 667] on input "٢١/٠٨/٢٠٢٥ ٢٠:١٥" at bounding box center [317, 669] width 77 height 14
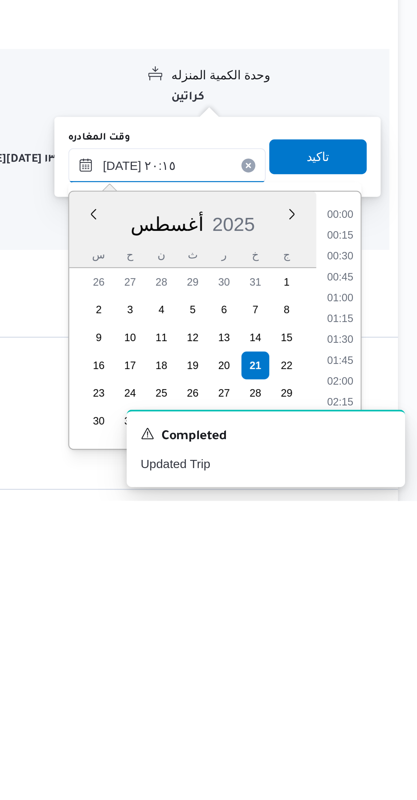
scroll to position [615, 0]
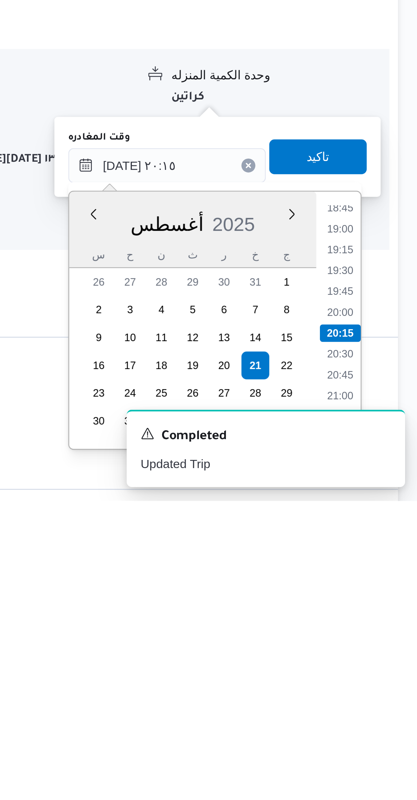
click at [388, 686] on li "18:45" at bounding box center [386, 685] width 16 height 7
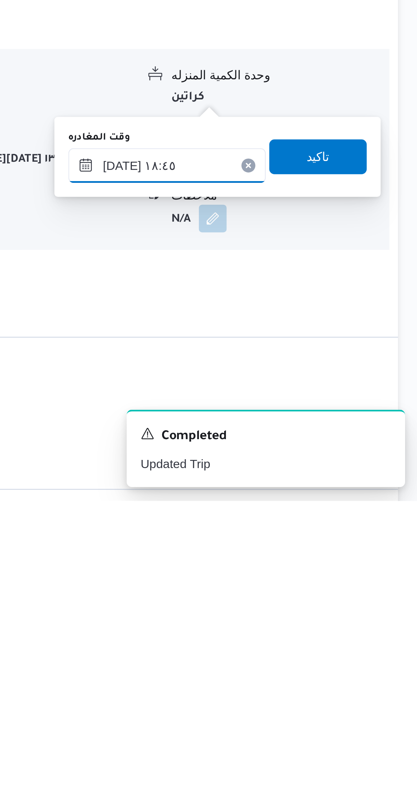
click at [316, 666] on input "٢١/٠٨/٢٠٢٥ ١٨:٤٥" at bounding box center [317, 669] width 77 height 14
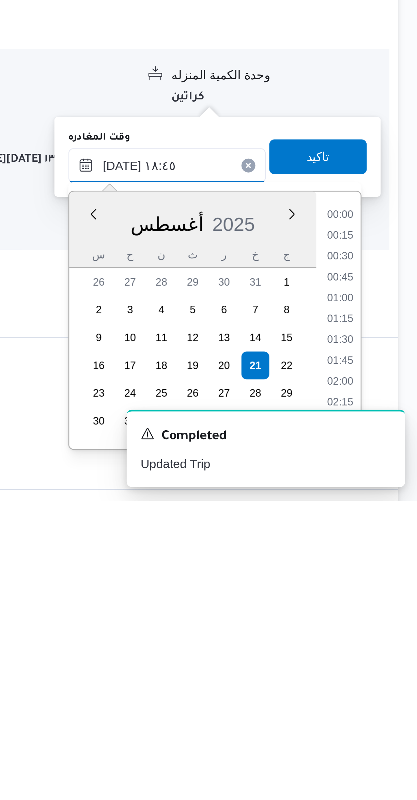
scroll to position [566, 0]
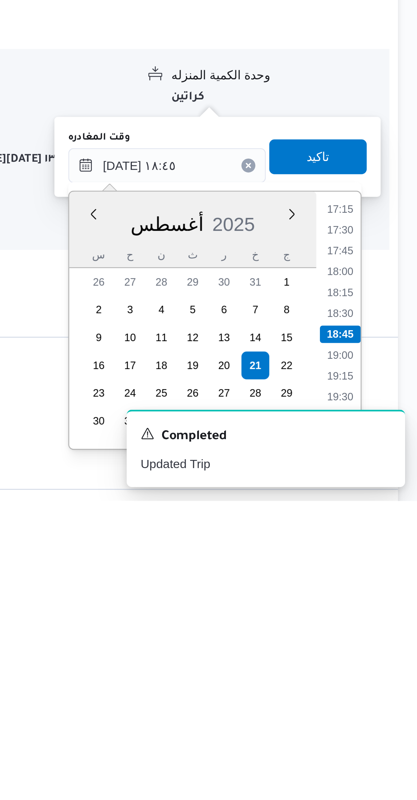
click at [386, 692] on li "17:30" at bounding box center [386, 693] width 16 height 7
type input "٢١/٠٨/٢٠٢٥ ١٧:٣٠"
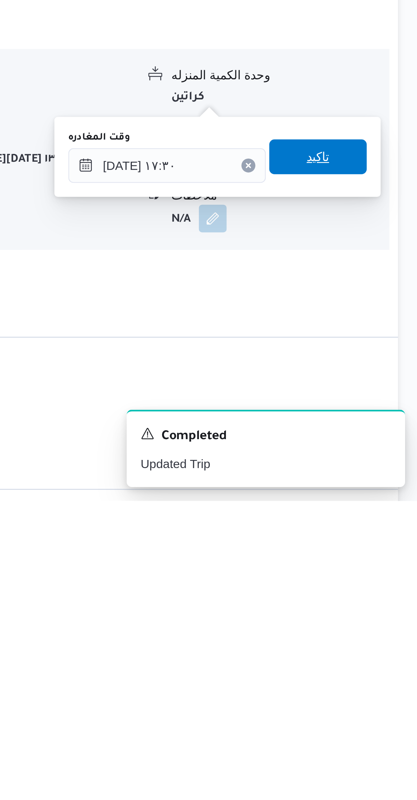
click at [362, 665] on span "تاكيد" at bounding box center [377, 665] width 38 height 14
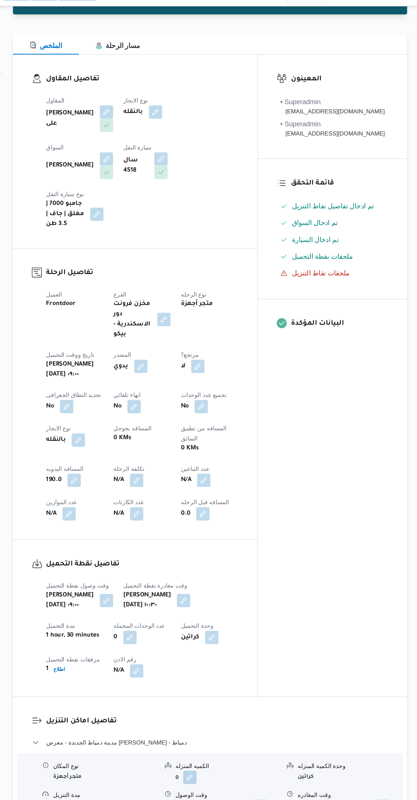
scroll to position [18, 0]
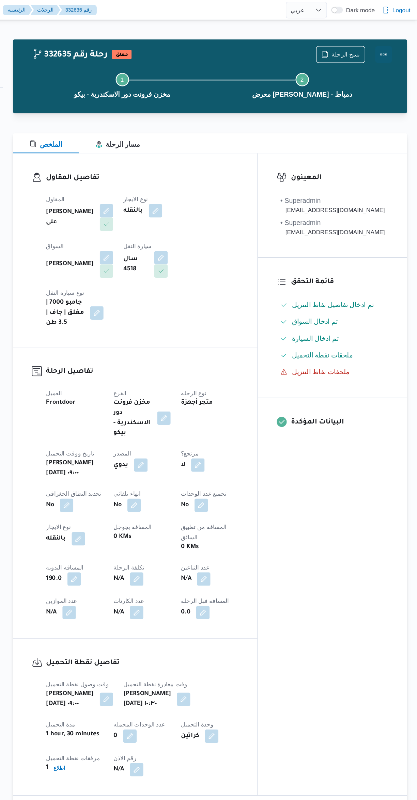
click at [390, 45] on button "Actions" at bounding box center [390, 44] width 14 height 14
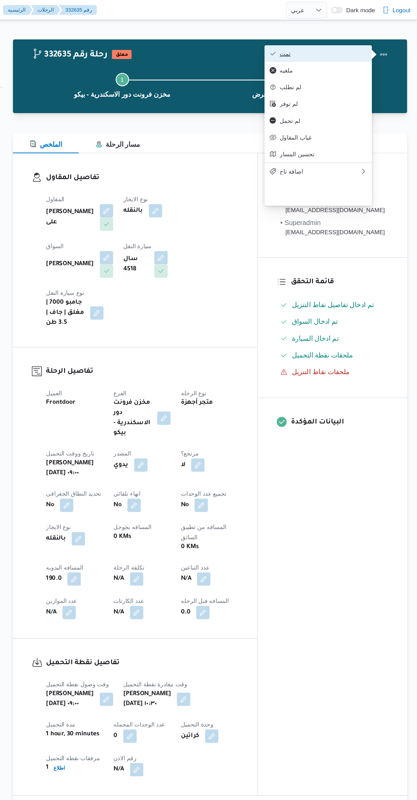
click at [300, 45] on icon "button" at bounding box center [299, 43] width 5 height 5
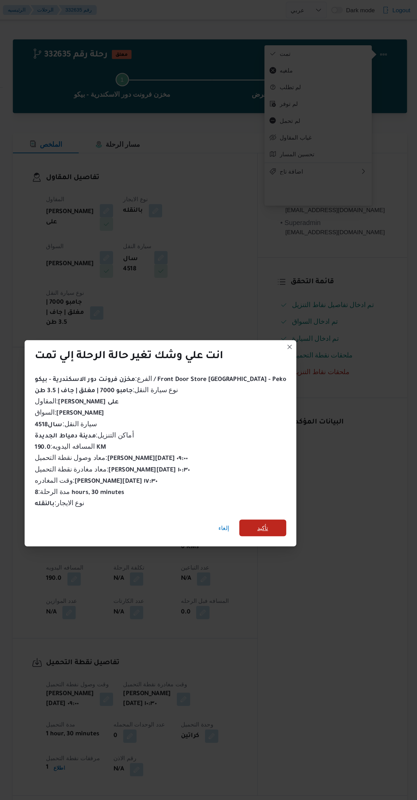
click at [293, 422] on span "تأكيد" at bounding box center [291, 429] width 38 height 14
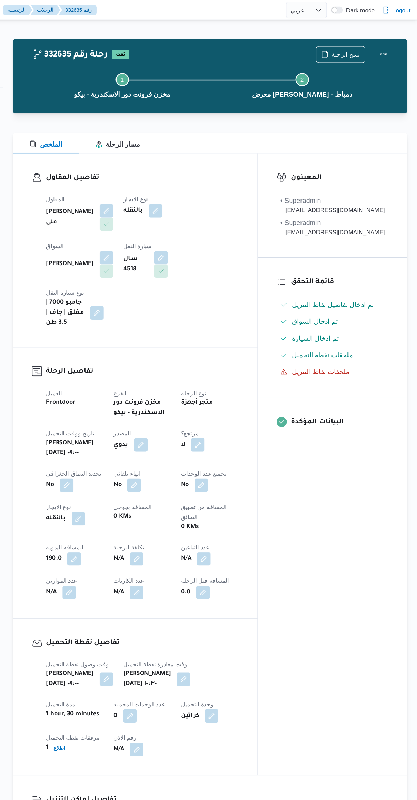
click at [336, 433] on div "المعينون • Superadmin [EMAIL_ADDRESS][DOMAIN_NAME] • Superadmin [EMAIL_ADDRESS]…" at bounding box center [347, 377] width 121 height 505
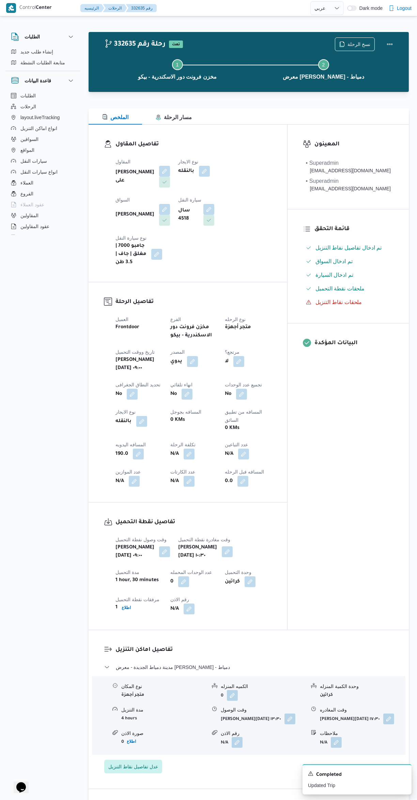
select select "ar"
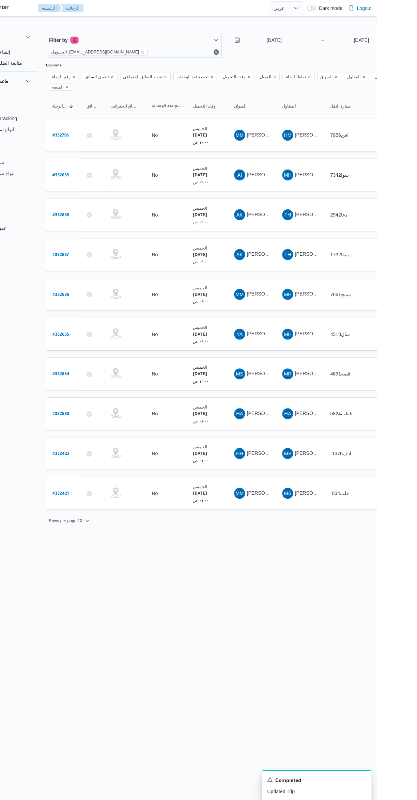
click at [103, 288] on link "# 332636" at bounding box center [103, 292] width 17 height 9
select select "ar"
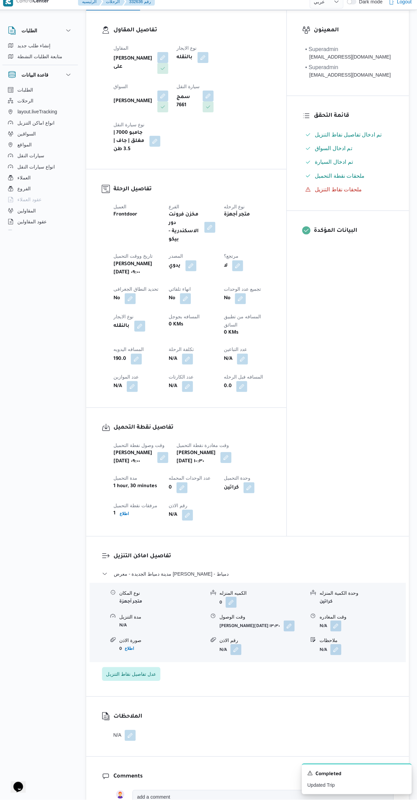
scroll to position [109, 0]
click at [336, 621] on button "button" at bounding box center [335, 626] width 11 height 11
click at [317, 622] on input "وقت المغادره" at bounding box center [317, 621] width 77 height 14
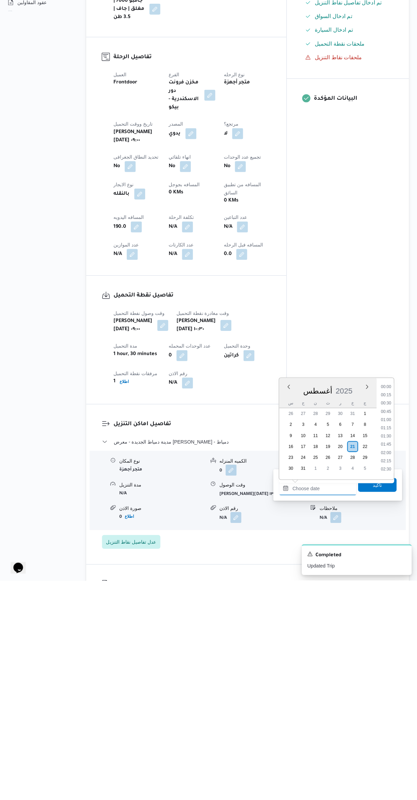
scroll to position [664, 0]
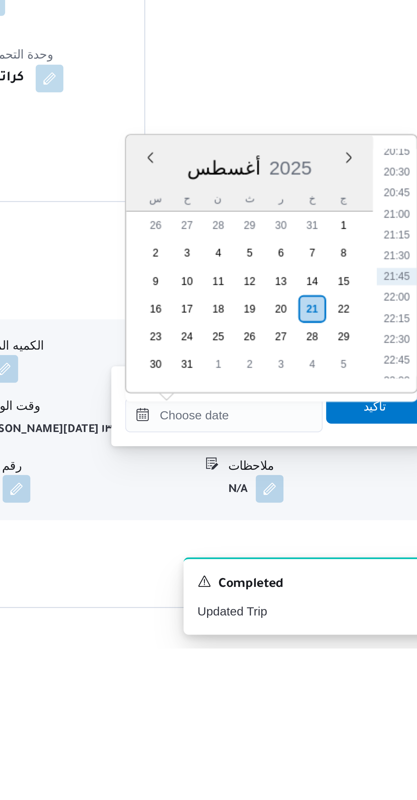
click at [384, 612] on li "20:30" at bounding box center [386, 613] width 16 height 7
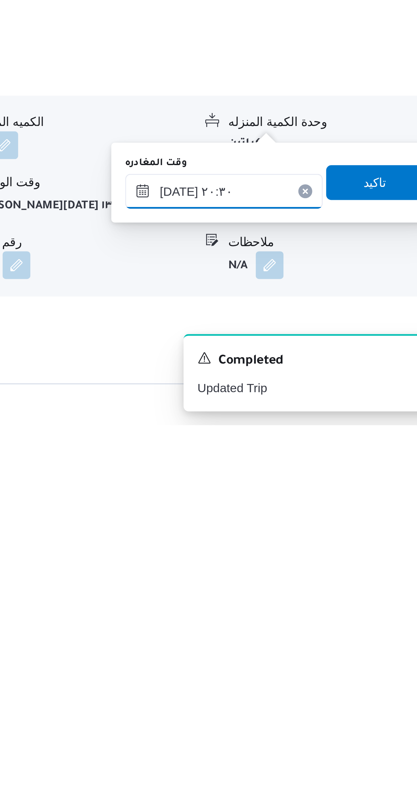
click at [321, 706] on input "٢١/٠٨/٢٠٢٥ ٢٠:٣٠" at bounding box center [317, 708] width 77 height 14
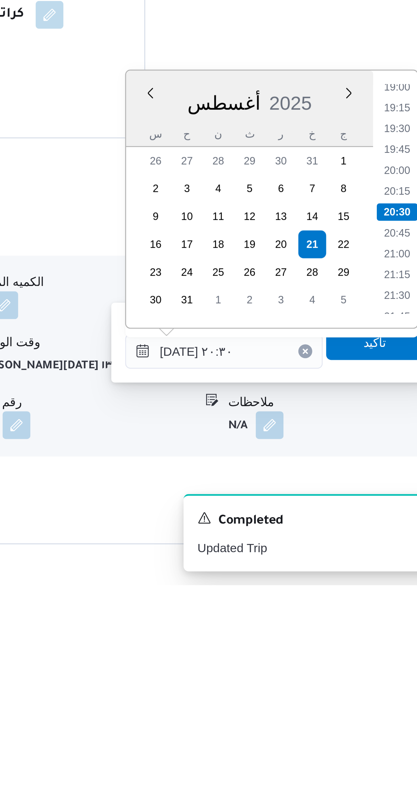
click at [385, 611] on li "19:15" at bounding box center [386, 613] width 16 height 7
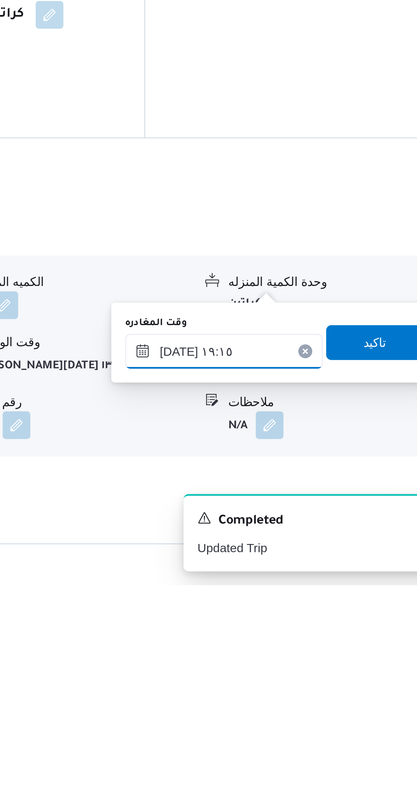
click at [324, 709] on input "[DATE] ١٩:١٥" at bounding box center [317, 708] width 77 height 14
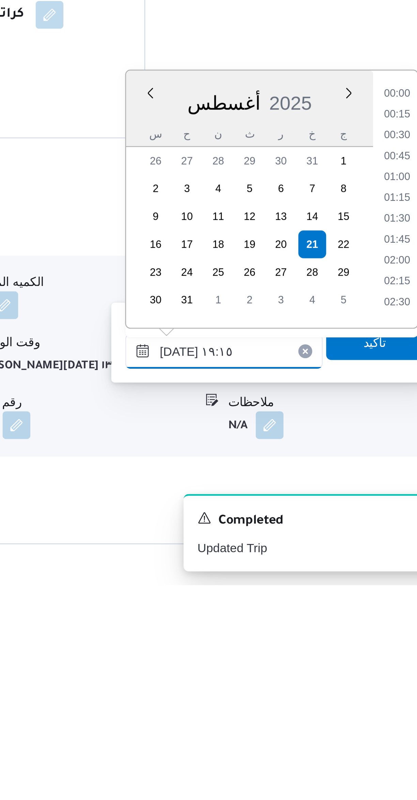
scroll to position [582, 0]
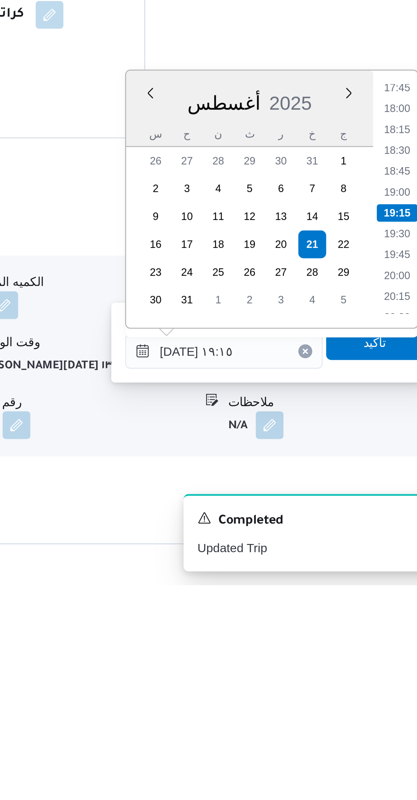
click at [385, 604] on li "17:45" at bounding box center [386, 605] width 16 height 7
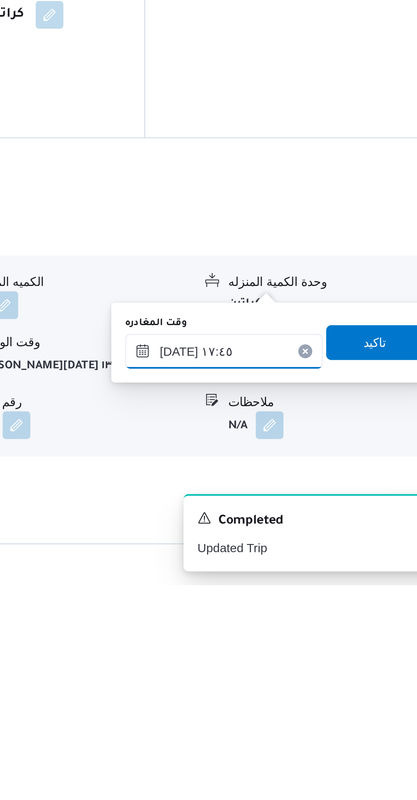
click at [328, 708] on input "٢١/٠٨/٢٠٢٥ ١٧:٤٥" at bounding box center [317, 708] width 77 height 14
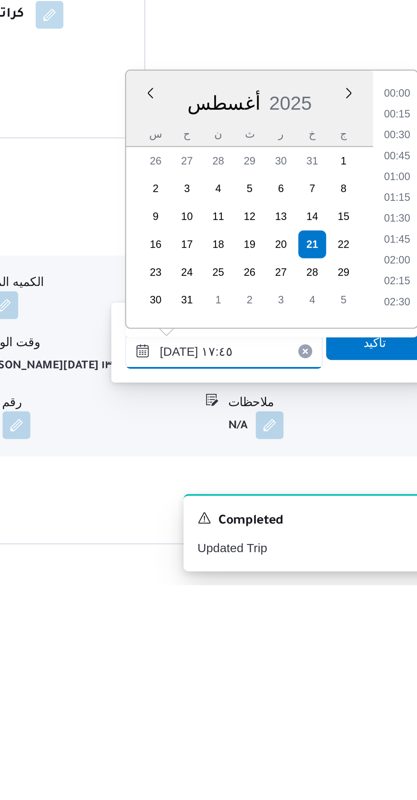
scroll to position [533, 0]
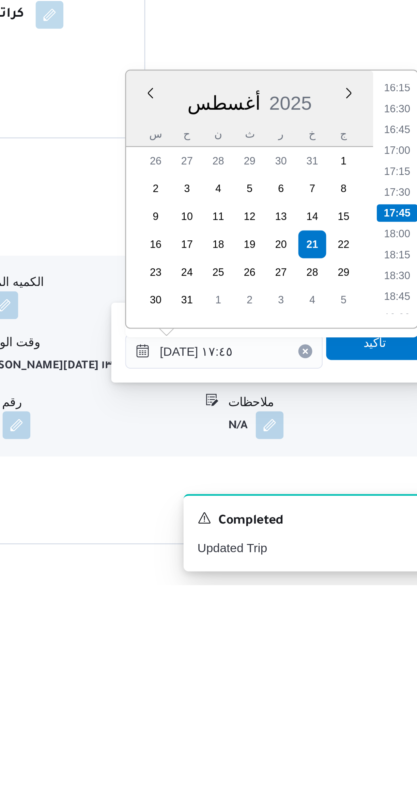
click at [387, 604] on li "16:15" at bounding box center [386, 605] width 16 height 7
type input "٢١/٠٨/٢٠٢٥ ١٦:١٥"
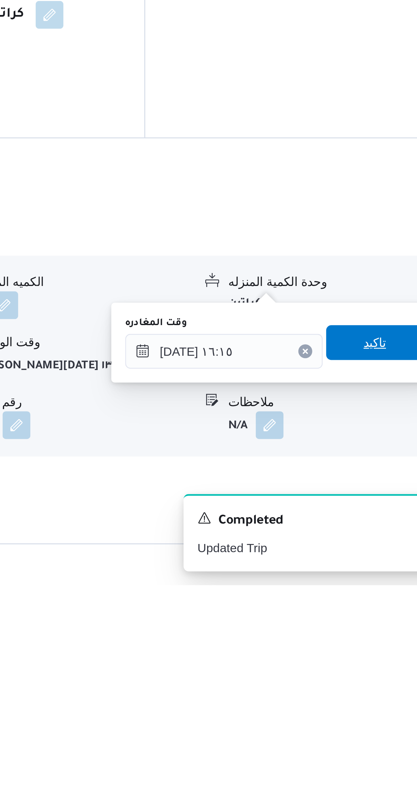
click at [378, 700] on span "تاكيد" at bounding box center [377, 705] width 38 height 14
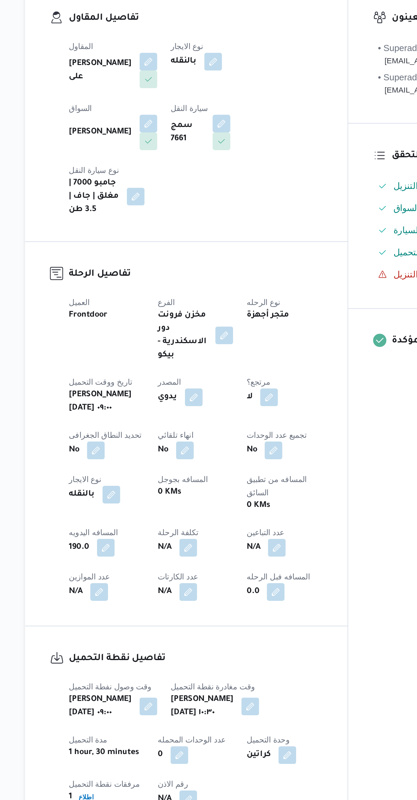
scroll to position [0, 0]
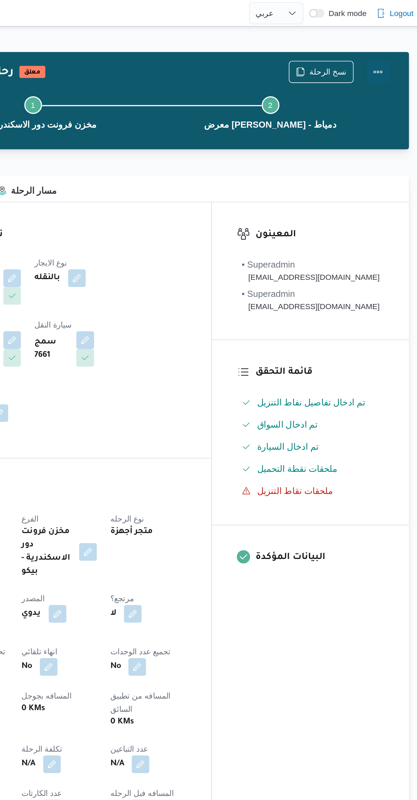
click at [393, 46] on button "Actions" at bounding box center [390, 44] width 14 height 14
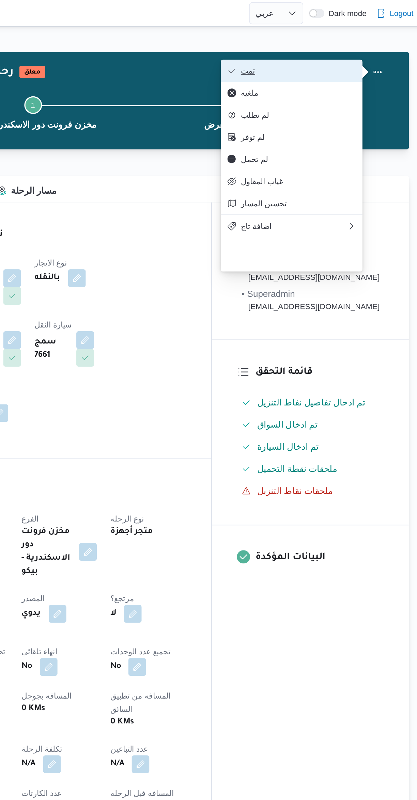
click at [358, 44] on span "تمت" at bounding box center [340, 43] width 71 height 5
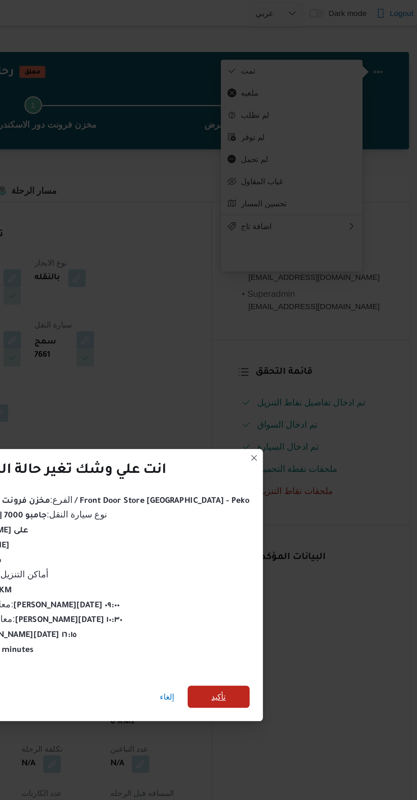
click at [295, 423] on span "تأكيد" at bounding box center [291, 429] width 38 height 14
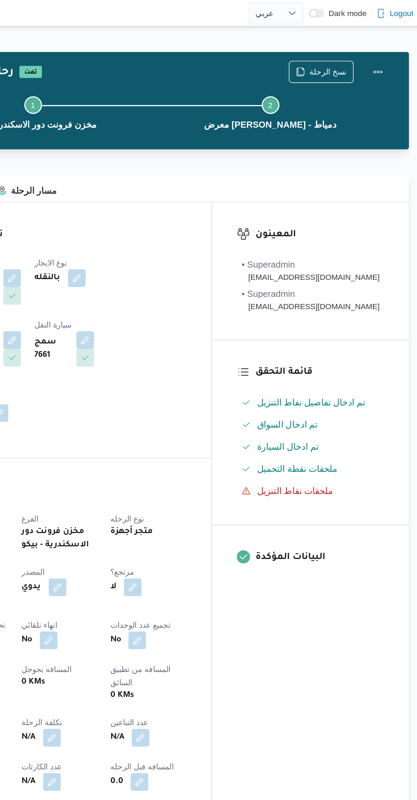
click at [352, 398] on div "المعينون • Superadmin [EMAIL_ADDRESS][DOMAIN_NAME] • Superadmin [EMAIL_ADDRESS]…" at bounding box center [347, 377] width 121 height 505
select select "ar"
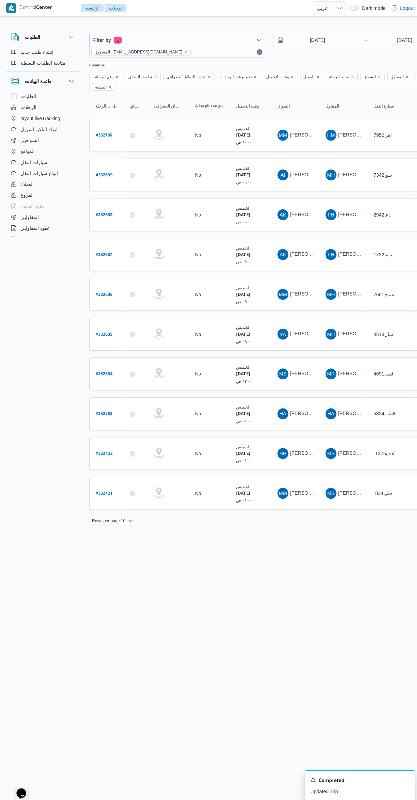
click at [104, 248] on link "# 332637" at bounding box center [103, 252] width 16 height 9
select select "ar"
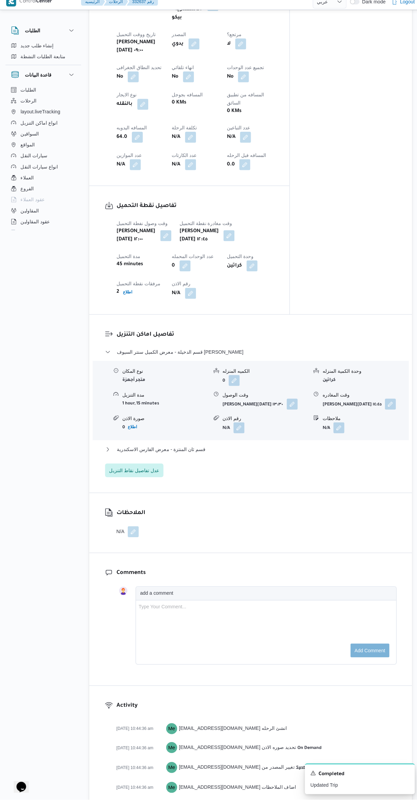
scroll to position [349, 0]
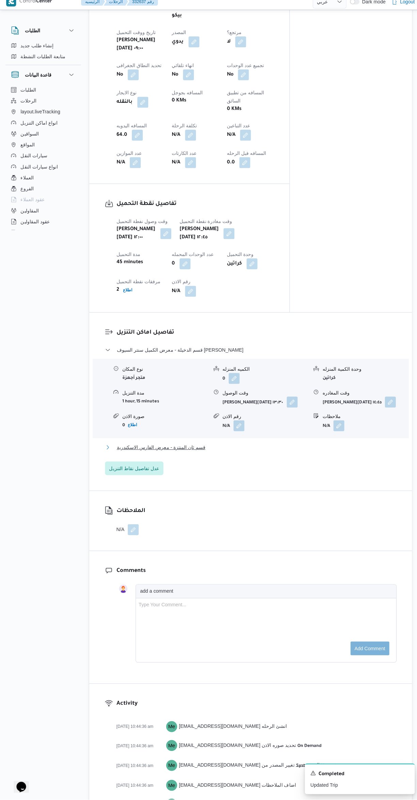
click at [299, 446] on button "قسم ثان المنتزة - معرض الفارس الاسكندرية" at bounding box center [248, 450] width 289 height 8
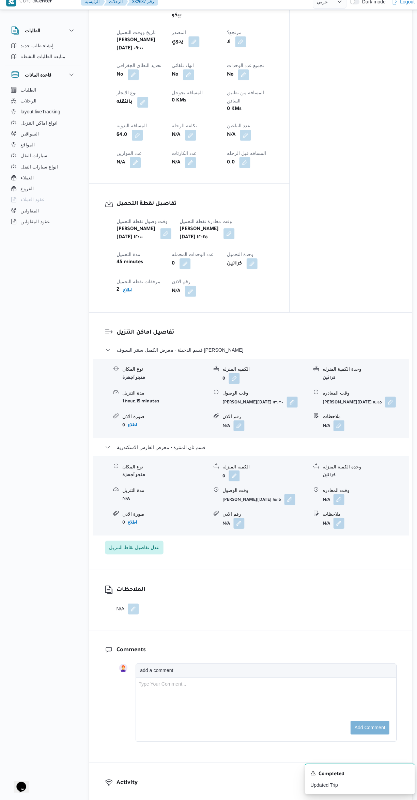
click at [340, 497] on button "button" at bounding box center [335, 502] width 11 height 11
click at [301, 487] on input "وقت المغادره" at bounding box center [317, 486] width 77 height 14
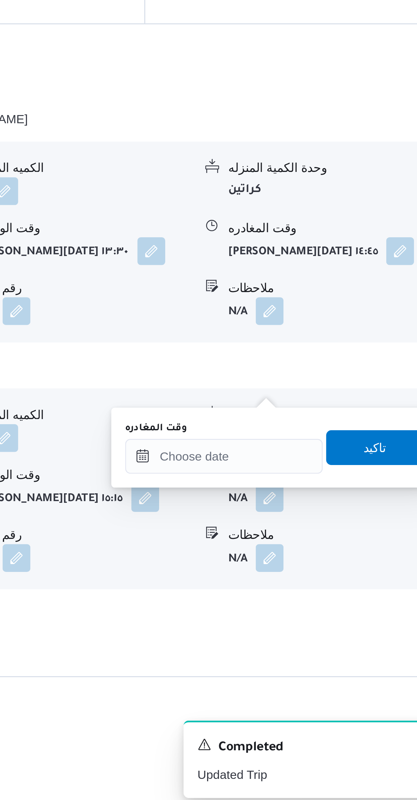
scroll to position [174, 0]
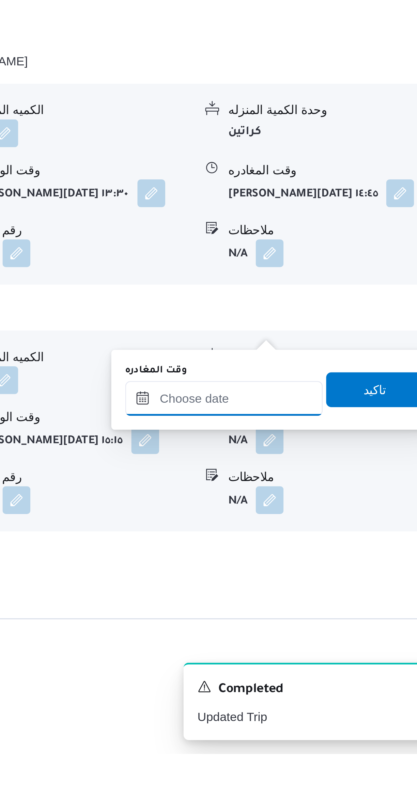
click at [323, 659] on input "وقت المغادره" at bounding box center [317, 661] width 77 height 14
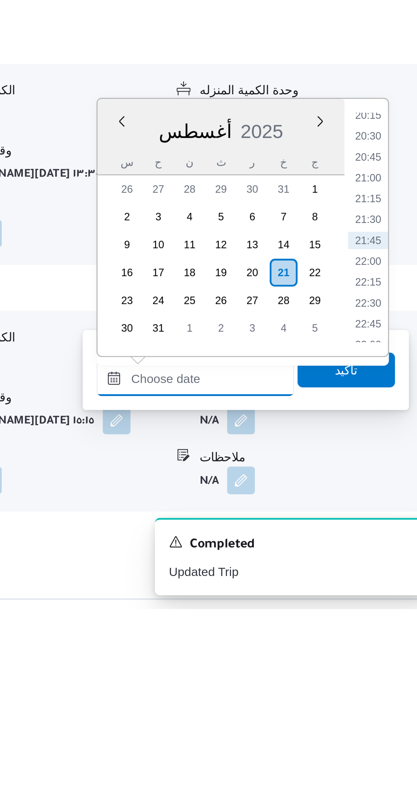
scroll to position [125, 0]
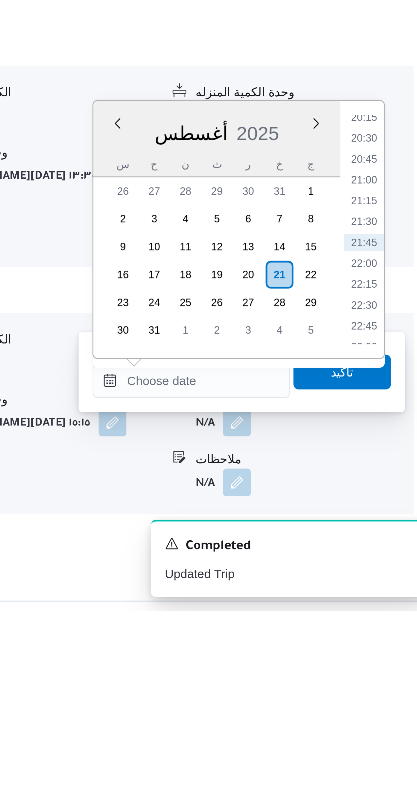
click at [387, 609] on li "20:15" at bounding box center [386, 606] width 16 height 7
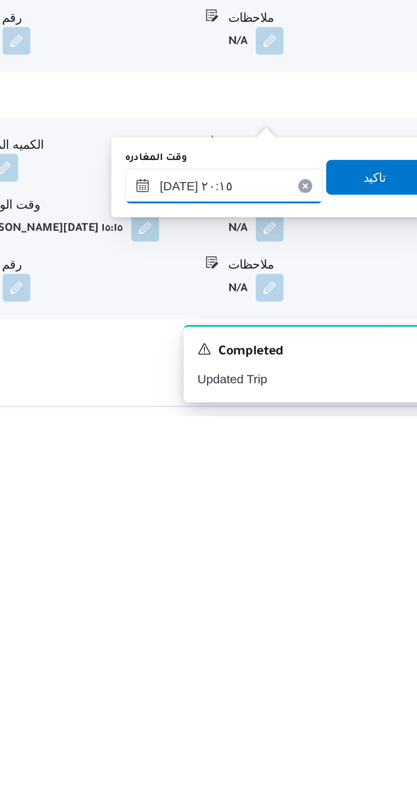
click at [325, 708] on input "٢١/٠٨/٢٠٢٥ ٢٠:١٥" at bounding box center [317, 710] width 77 height 14
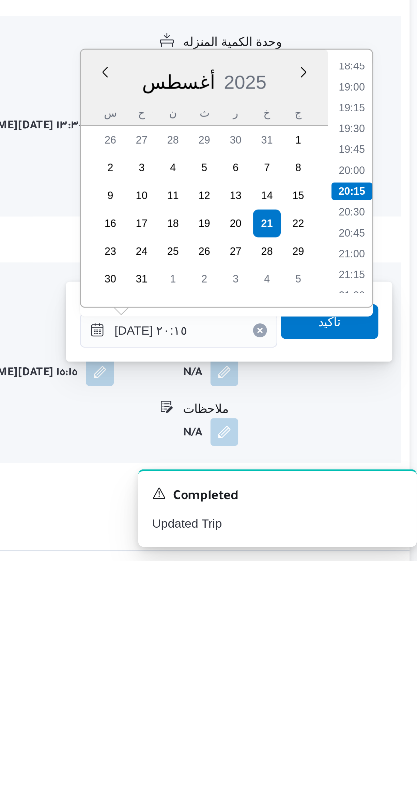
click at [388, 606] on li "18:45" at bounding box center [386, 606] width 16 height 7
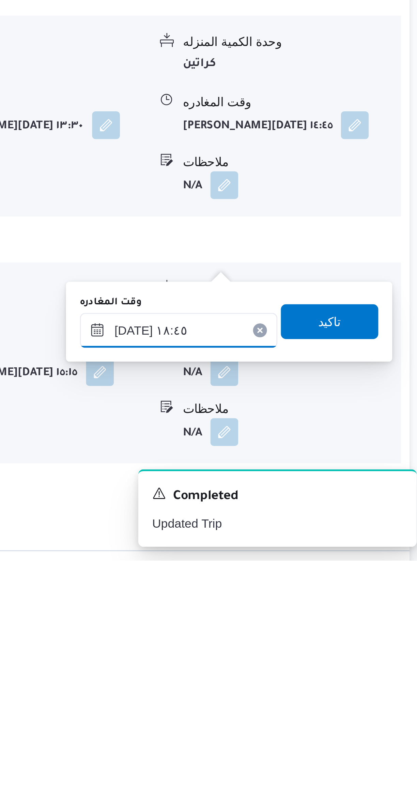
click at [330, 708] on input "٢١/٠٨/٢٠٢٥ ١٨:٤٥" at bounding box center [317, 710] width 77 height 14
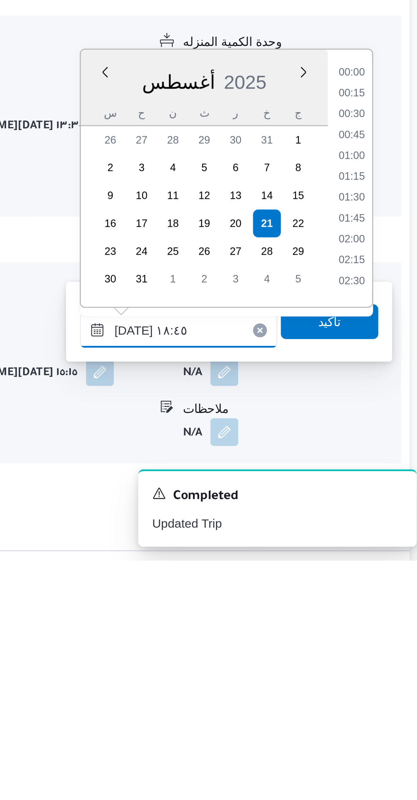
scroll to position [566, 0]
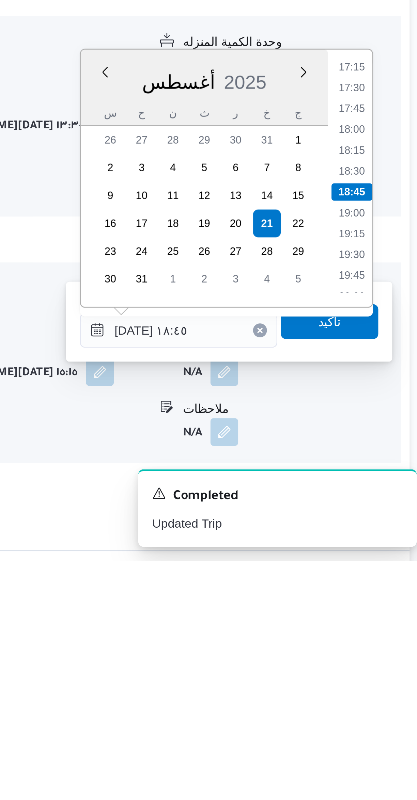
click at [390, 607] on li "17:15" at bounding box center [386, 606] width 16 height 7
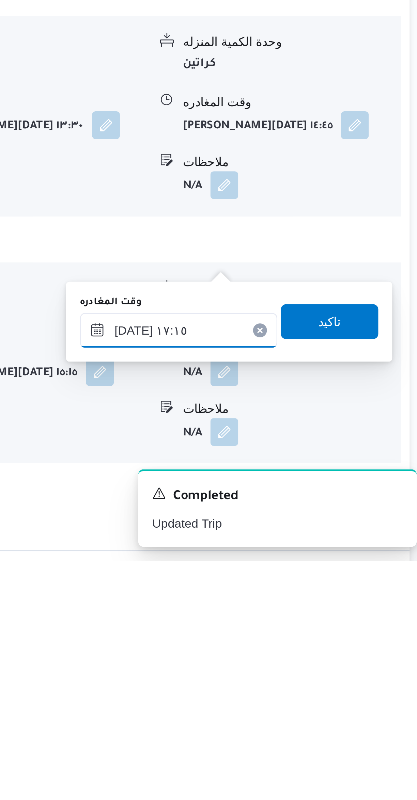
click at [330, 707] on input "٢١/٠٨/٢٠٢٥ ١٧:١٥" at bounding box center [317, 710] width 77 height 14
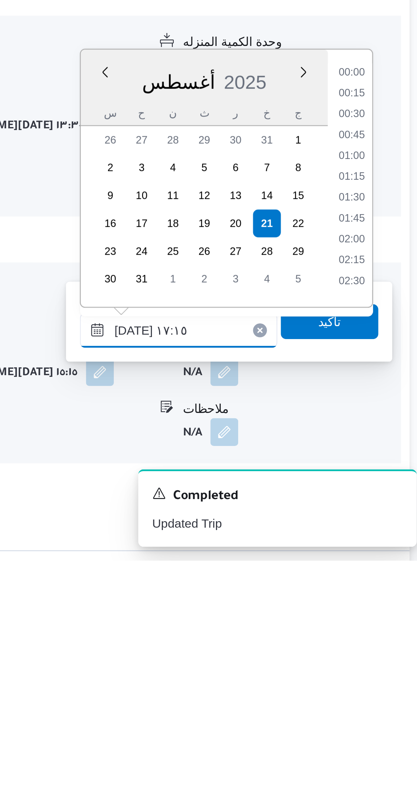
scroll to position [517, 0]
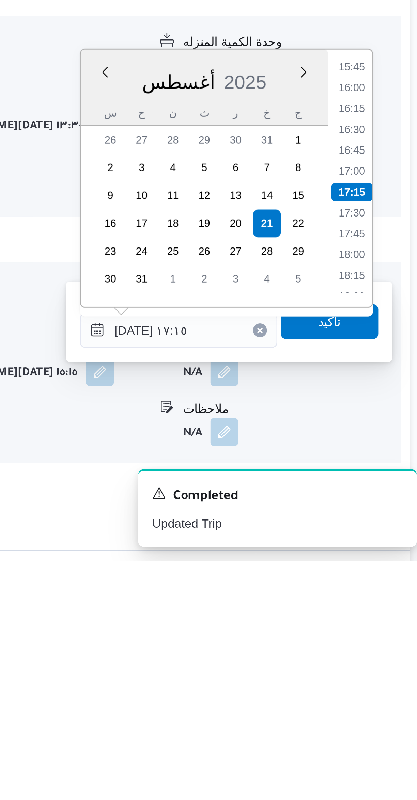
click at [385, 612] on li "16:00" at bounding box center [386, 614] width 16 height 7
type input "٢١/٠٨/٢٠٢٥ ١٦:٠٠"
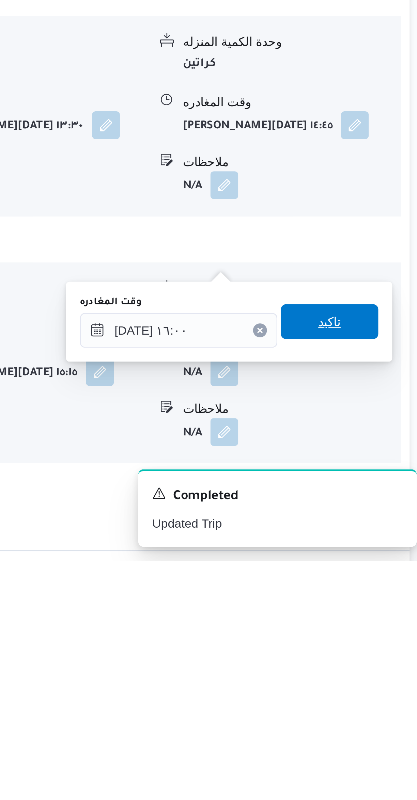
click at [382, 706] on span "تاكيد" at bounding box center [377, 706] width 38 height 14
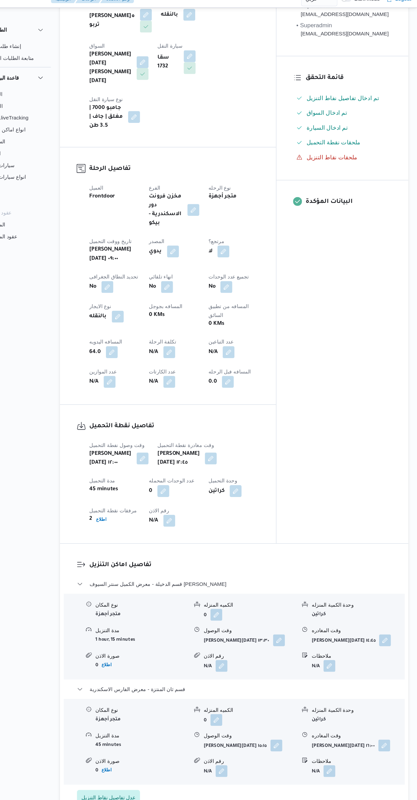
scroll to position [157, 0]
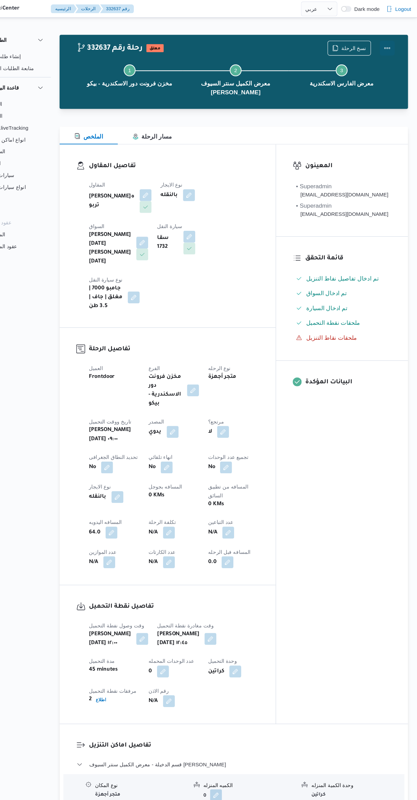
click at [394, 42] on button "Actions" at bounding box center [390, 44] width 14 height 14
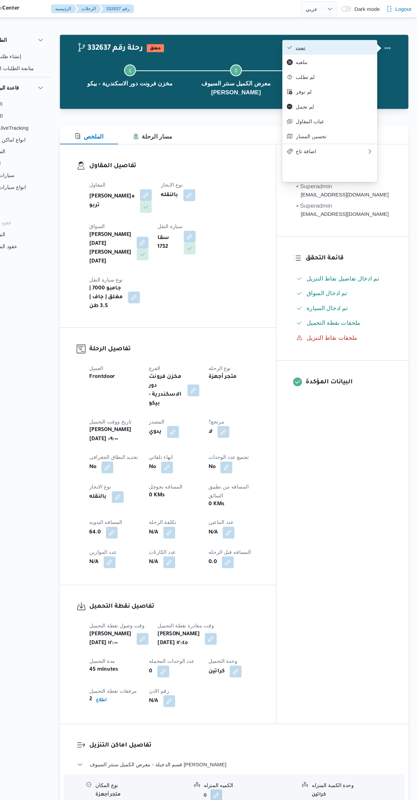
click at [364, 45] on span "تمت" at bounding box center [340, 43] width 71 height 5
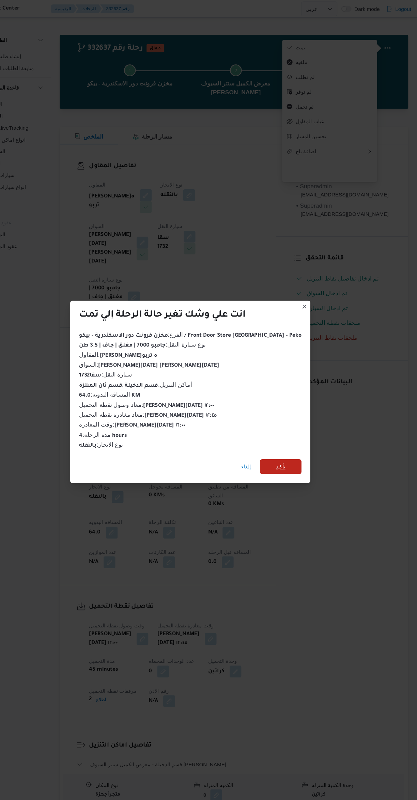
click at [296, 422] on span "تأكيد" at bounding box center [291, 429] width 38 height 14
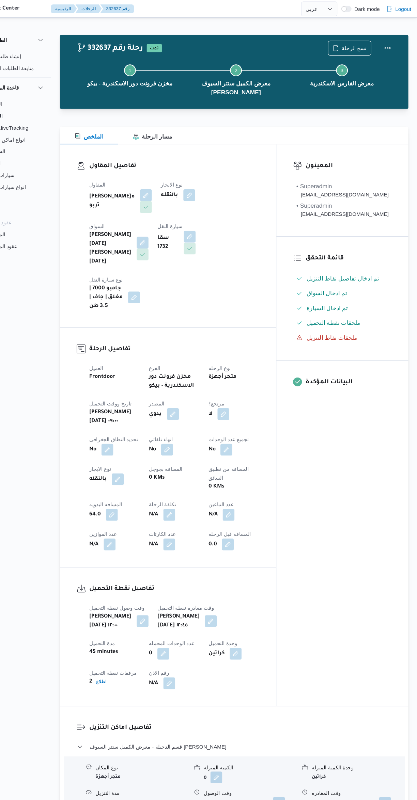
click at [371, 492] on div "المعينون • Superadmin [EMAIL_ADDRESS][DOMAIN_NAME] • Superadmin [EMAIL_ADDRESS]…" at bounding box center [347, 391] width 121 height 516
select select "ar"
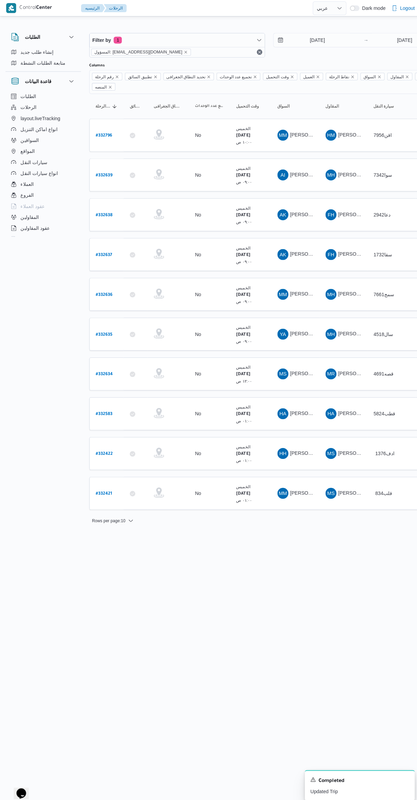
click at [105, 211] on b "# 332638" at bounding box center [103, 213] width 17 height 5
select select "ar"
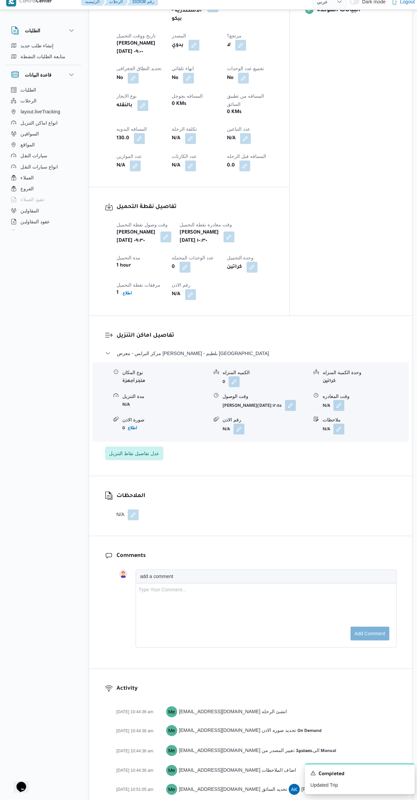
scroll to position [346, 0]
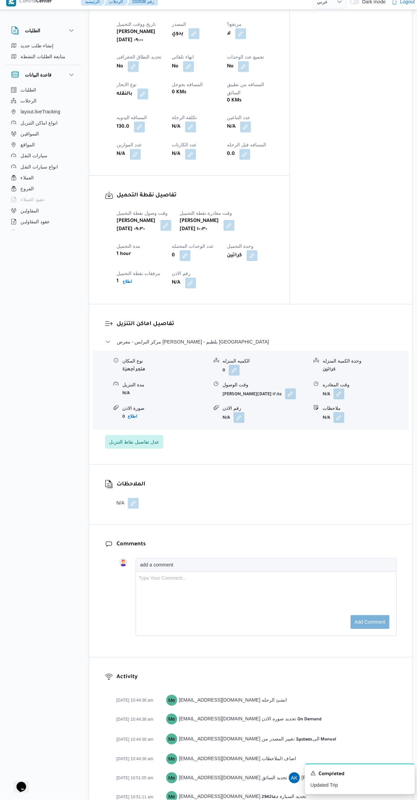
click at [340, 392] on button "button" at bounding box center [335, 397] width 11 height 11
click at [305, 391] on input "وقت المغادره" at bounding box center [317, 392] width 77 height 14
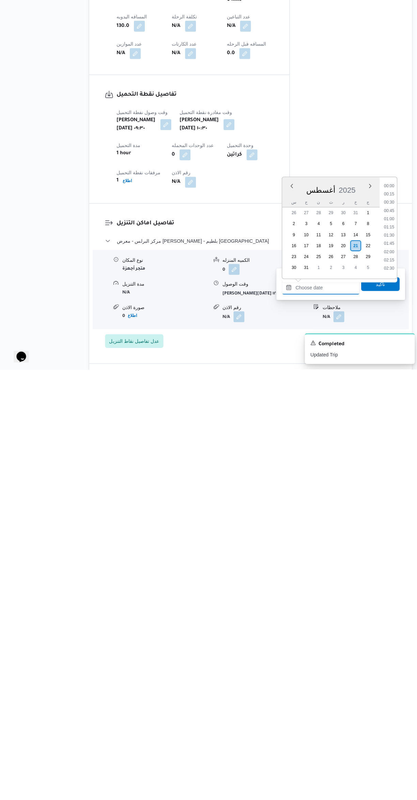
scroll to position [19, 0]
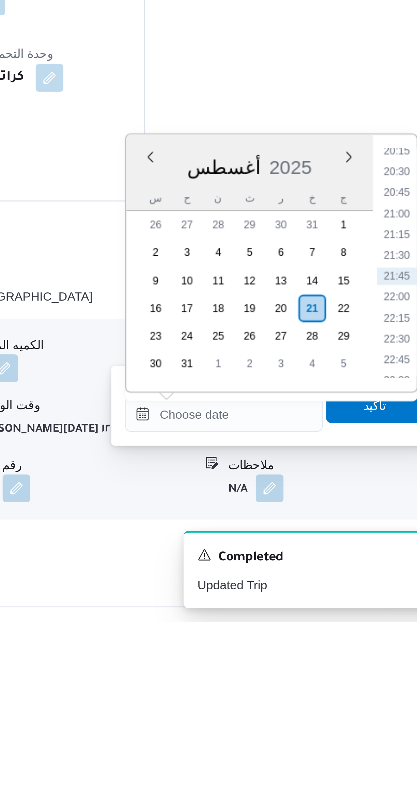
click at [383, 617] on li "20:15" at bounding box center [386, 615] width 16 height 7
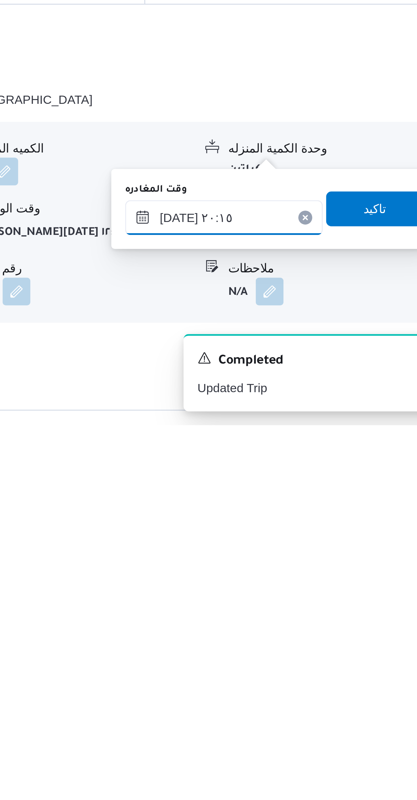
click at [328, 716] on input "٢١/٠٨/٢٠٢٥ ٢٠:١٥" at bounding box center [317, 719] width 77 height 14
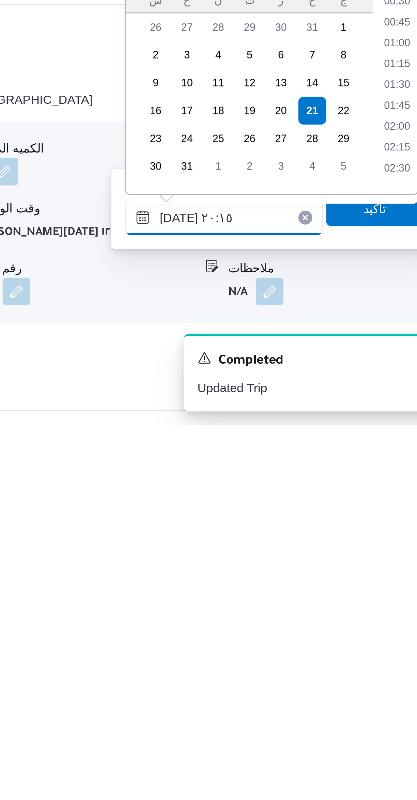
scroll to position [615, 0]
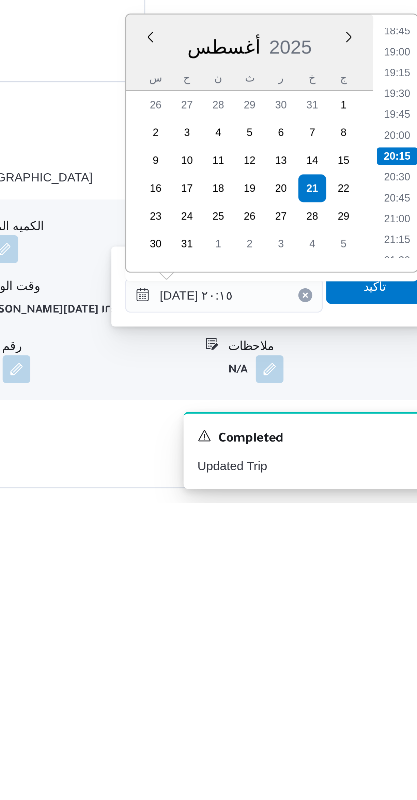
click at [384, 616] on li "18:45" at bounding box center [386, 615] width 16 height 7
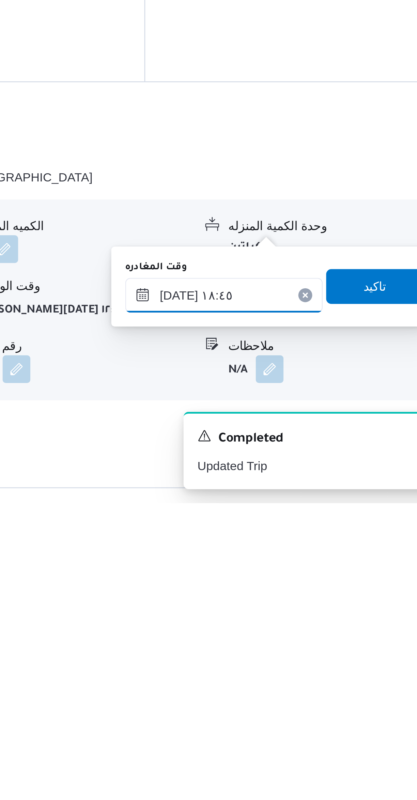
click at [327, 715] on input "٢١/٠٨/٢٠٢٥ ١٨:٤٥" at bounding box center [317, 719] width 77 height 14
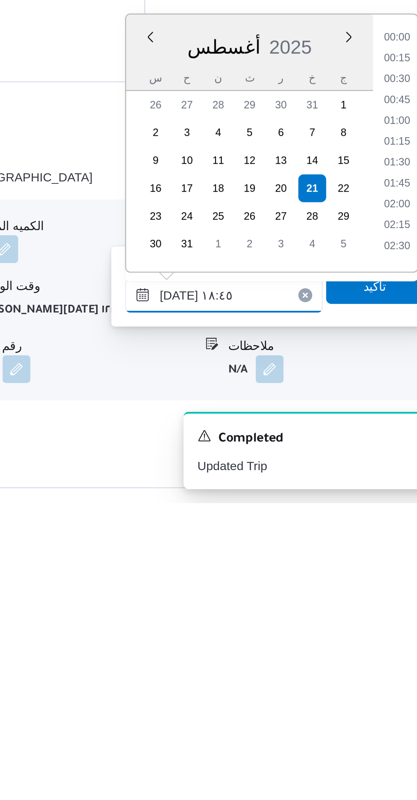
scroll to position [566, 0]
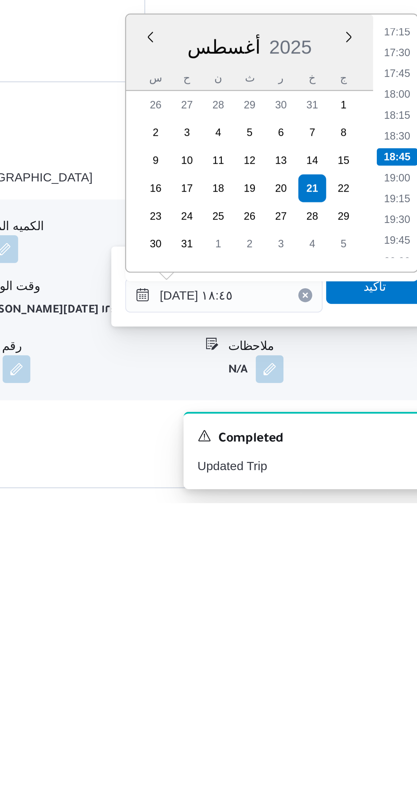
click at [385, 621] on li "17:30" at bounding box center [386, 623] width 16 height 7
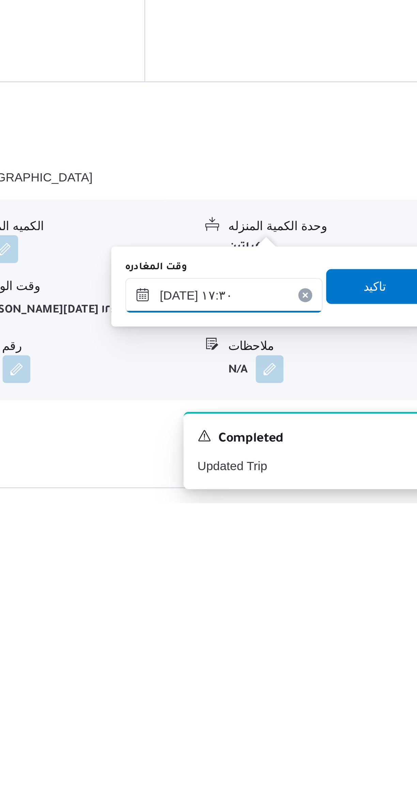
click at [331, 719] on input "٢١/٠٨/٢٠٢٥ ١٧:٣٠" at bounding box center [317, 719] width 77 height 14
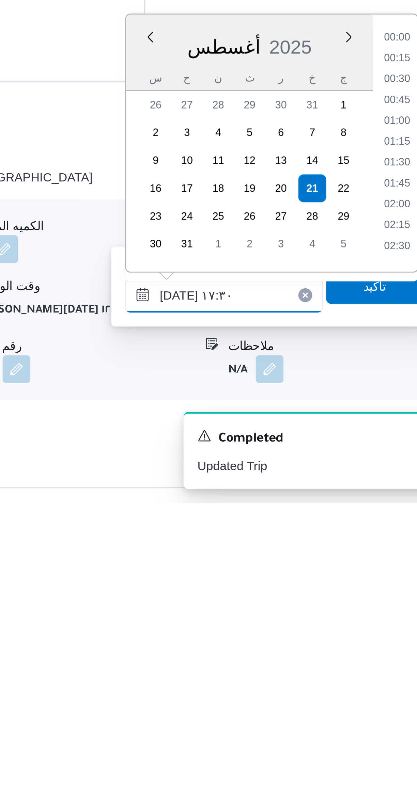
scroll to position [525, 0]
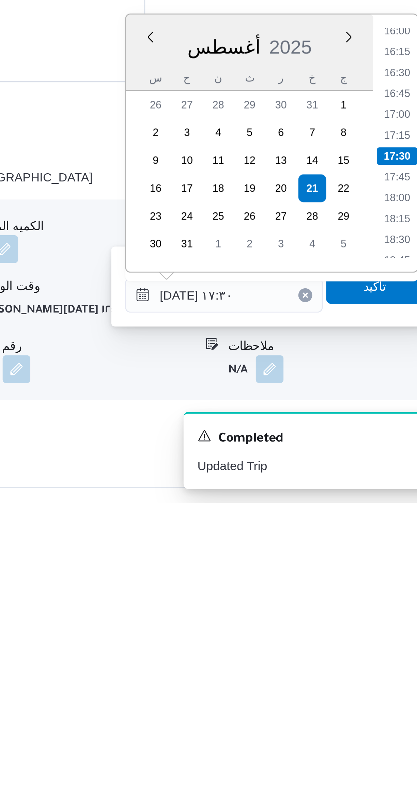
click at [383, 648] on li "17:00" at bounding box center [386, 647] width 16 height 7
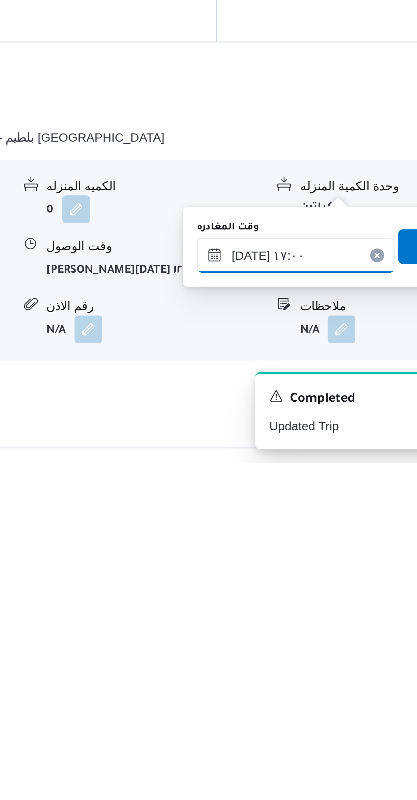
scroll to position [19, 0]
click at [314, 717] on input "٢١/٠٨/٢٠٢٥ ١٧:٠٠" at bounding box center [317, 719] width 77 height 14
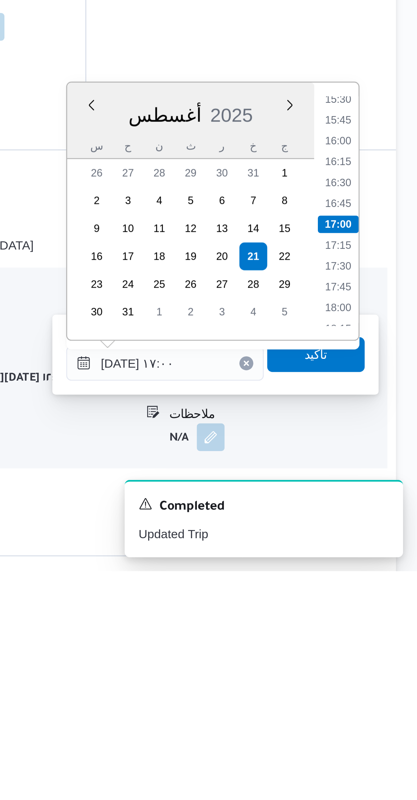
click at [388, 615] on li "15:30" at bounding box center [386, 615] width 16 height 7
type input "٢١/٠٨/٢٠٢٥ ١٥:٣٠"
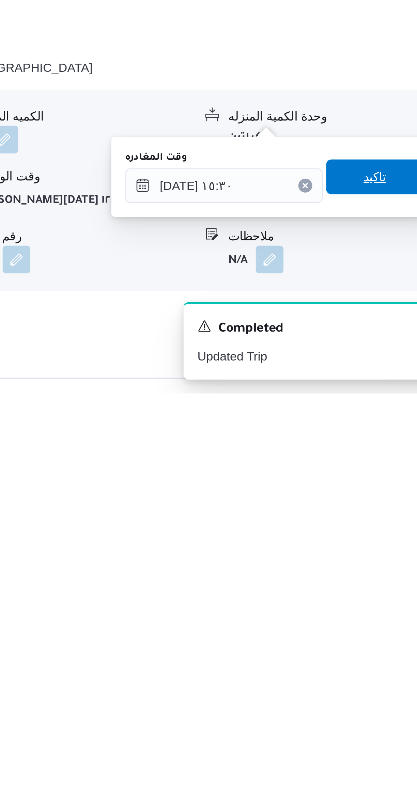
click at [376, 717] on span "تاكيد" at bounding box center [377, 715] width 38 height 14
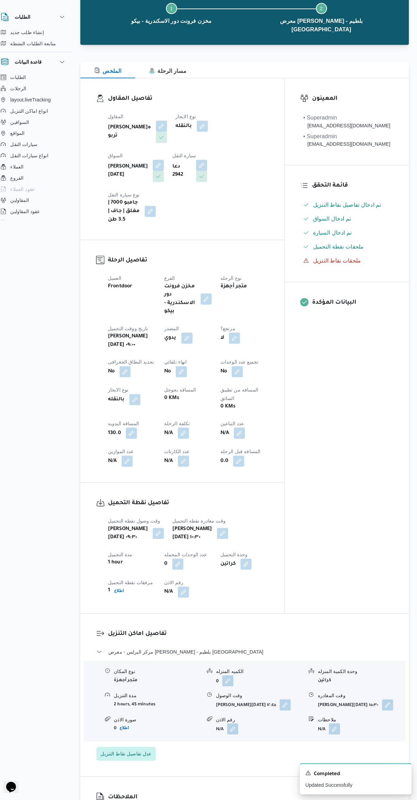
scroll to position [0, 0]
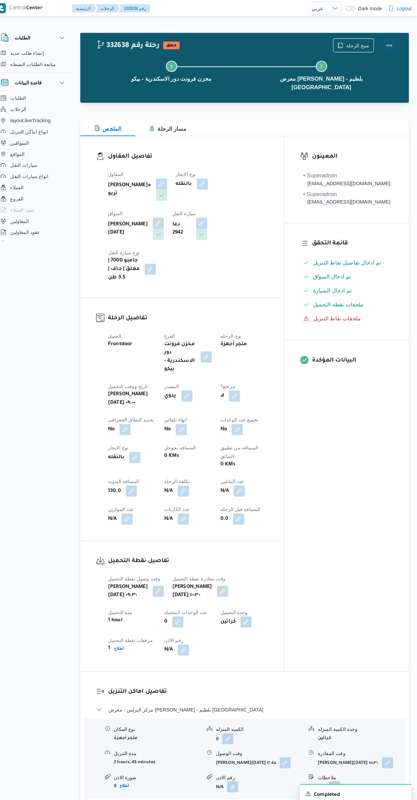
click at [394, 44] on button "Actions" at bounding box center [390, 44] width 14 height 14
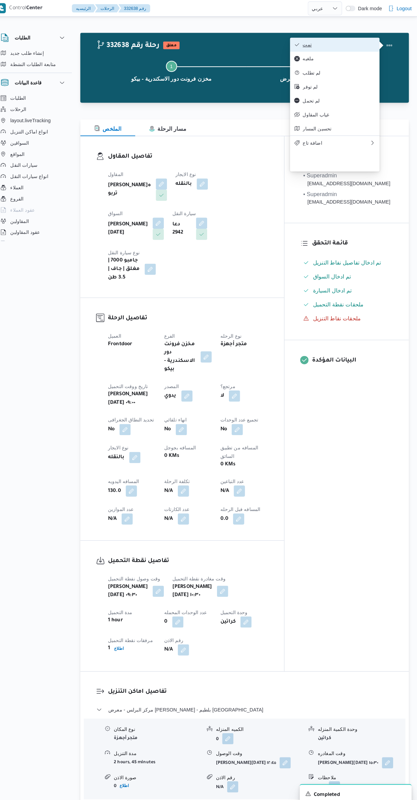
click at [351, 42] on span "تمت" at bounding box center [340, 43] width 71 height 5
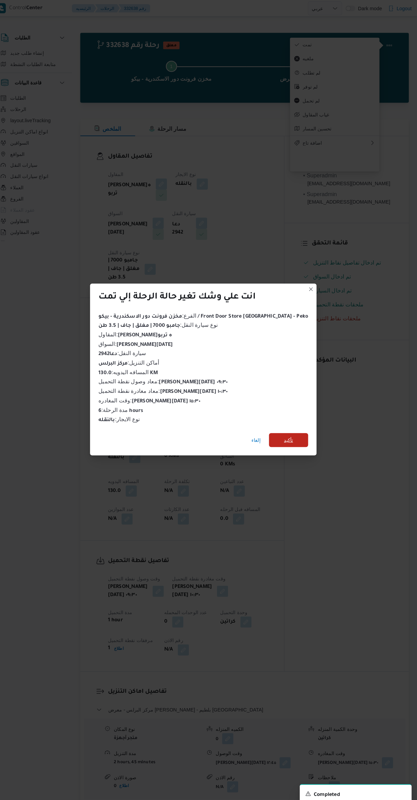
click at [292, 422] on span "تأكيد" at bounding box center [291, 429] width 38 height 14
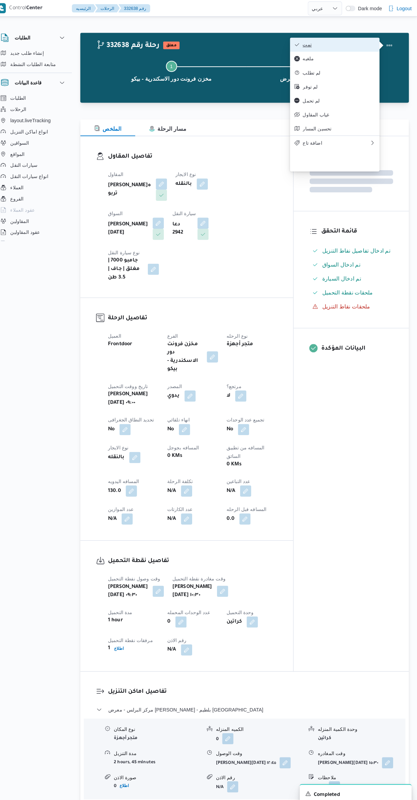
click at [346, 45] on span "تمت" at bounding box center [340, 43] width 71 height 5
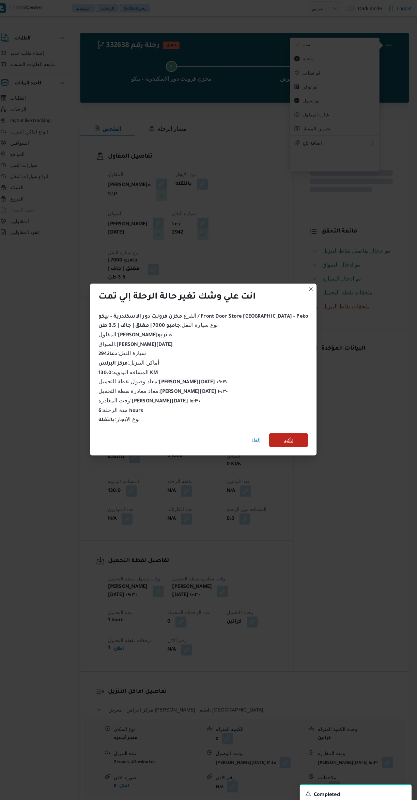
click at [295, 422] on span "تأكيد" at bounding box center [291, 429] width 38 height 14
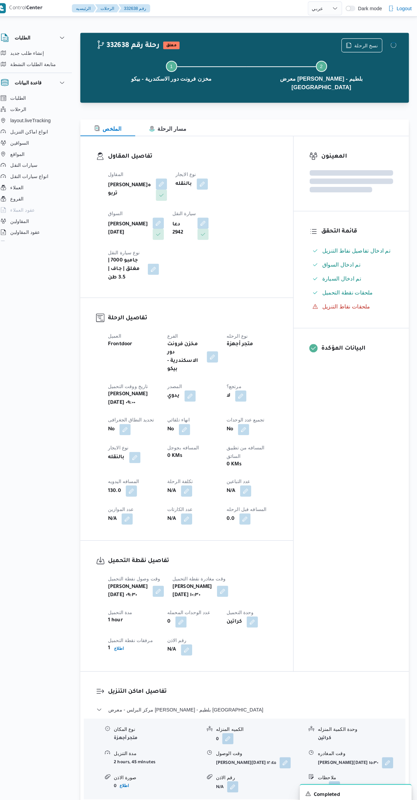
click at [339, 470] on div "المعينون قائمة التحقق تم ادخال تفاصيل نفاط التنزيل تم ادخال السواق تم ادخال الس…" at bounding box center [352, 393] width 112 height 521
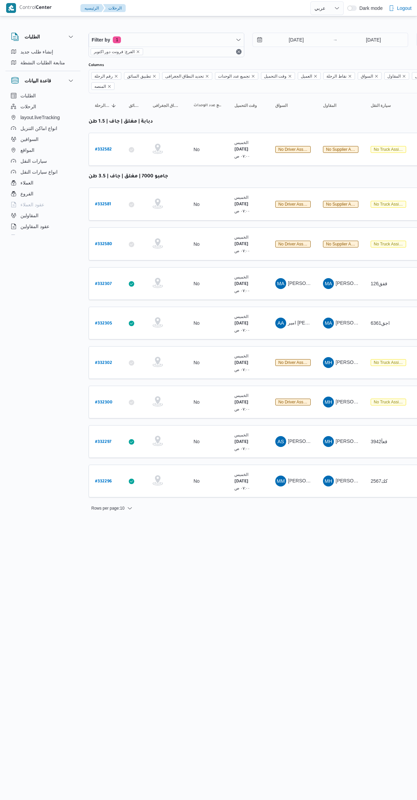
select select "ar"
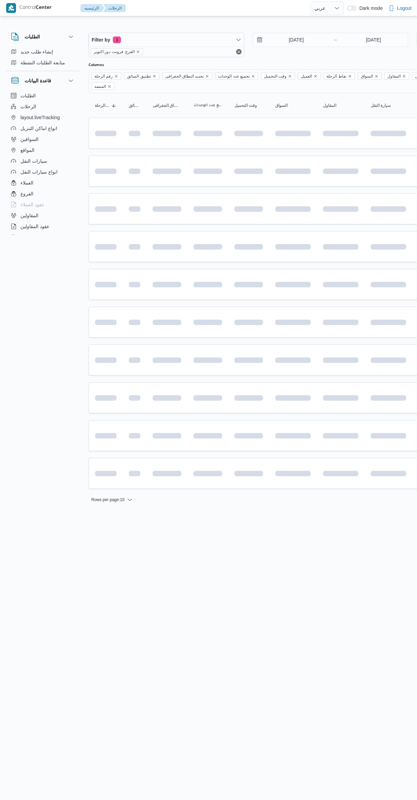
select select "ar"
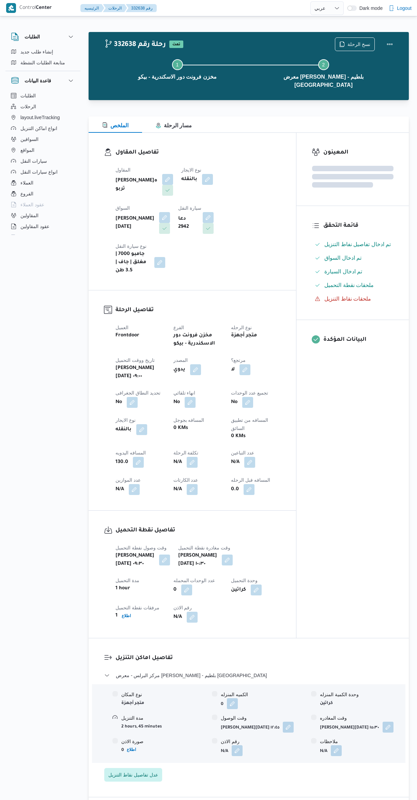
select select "ar"
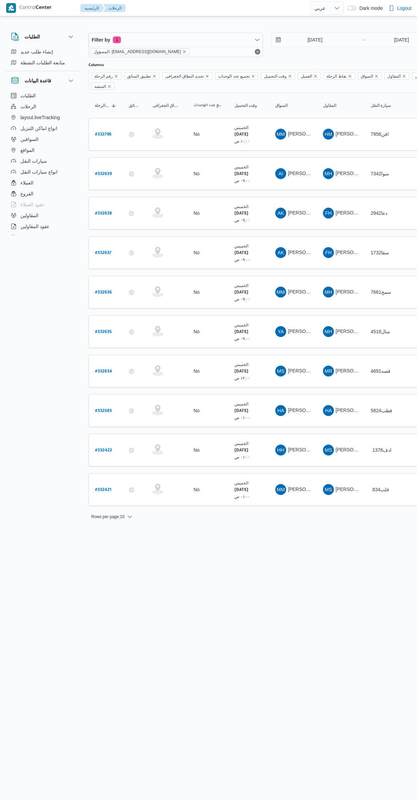
select select "ar"
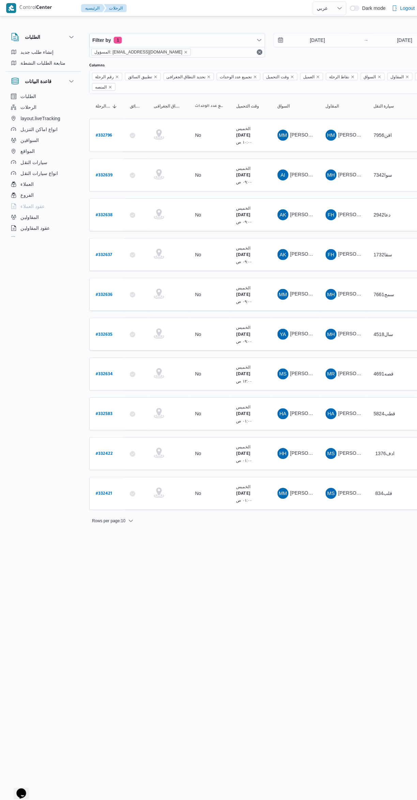
click at [103, 211] on b "# 332638" at bounding box center [103, 213] width 17 height 5
select select "ar"
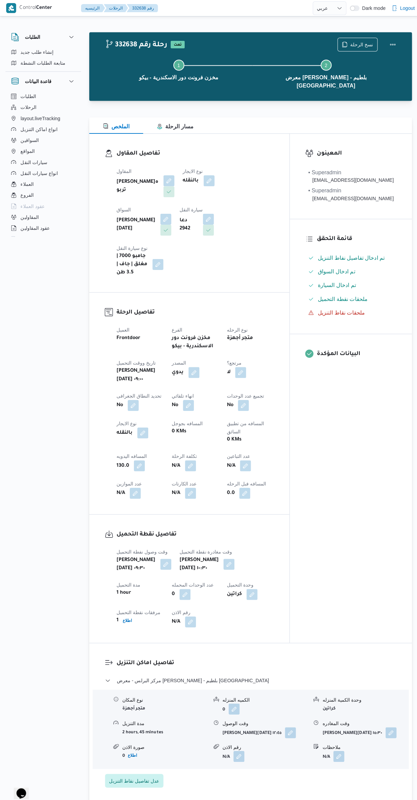
select select "ar"
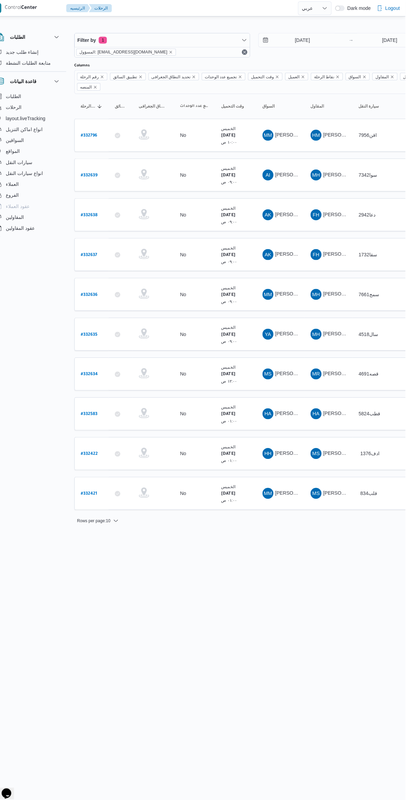
click at [106, 172] on b "# 332639" at bounding box center [103, 174] width 17 height 5
select select "ar"
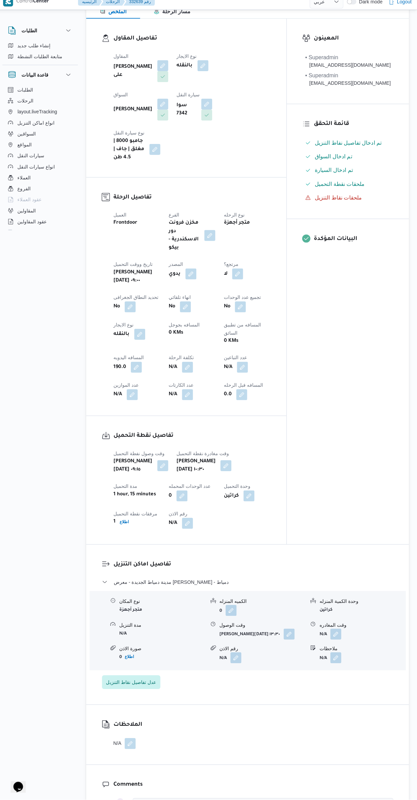
scroll to position [100, 0]
click at [337, 630] on button "button" at bounding box center [335, 635] width 11 height 11
click at [315, 629] on input "وقت المغادره" at bounding box center [317, 630] width 77 height 14
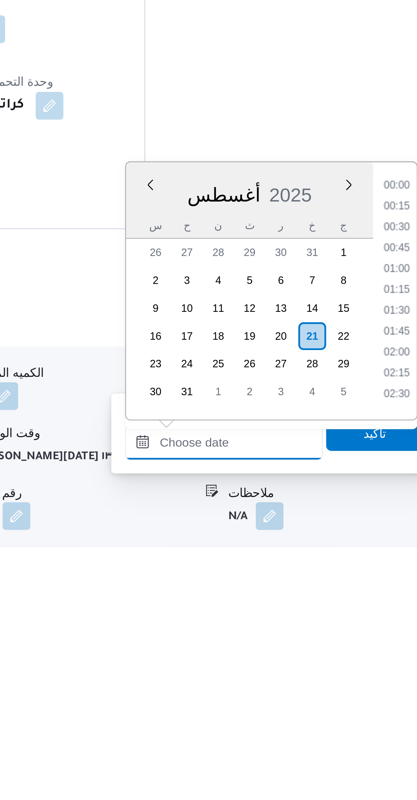
scroll to position [672, 0]
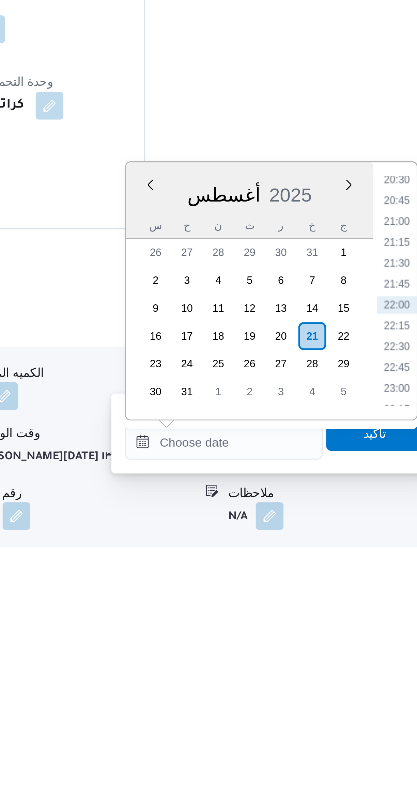
click at [382, 632] on li "20:45" at bounding box center [386, 635] width 16 height 7
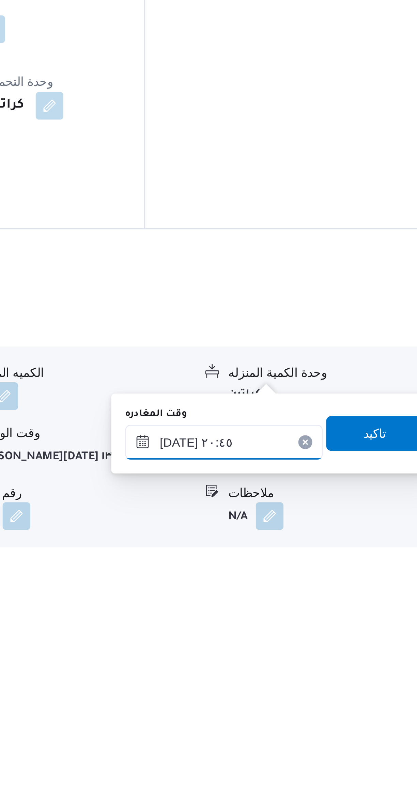
scroll to position [2, 0]
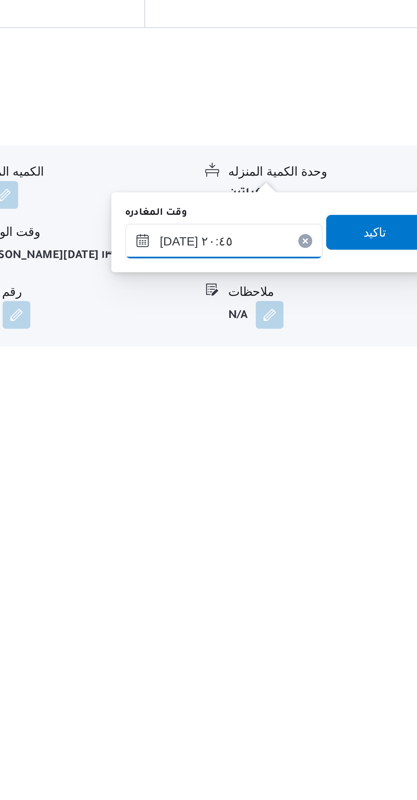
click at [325, 728] on input "[DATE] ٢٠:٤٥" at bounding box center [317, 728] width 77 height 14
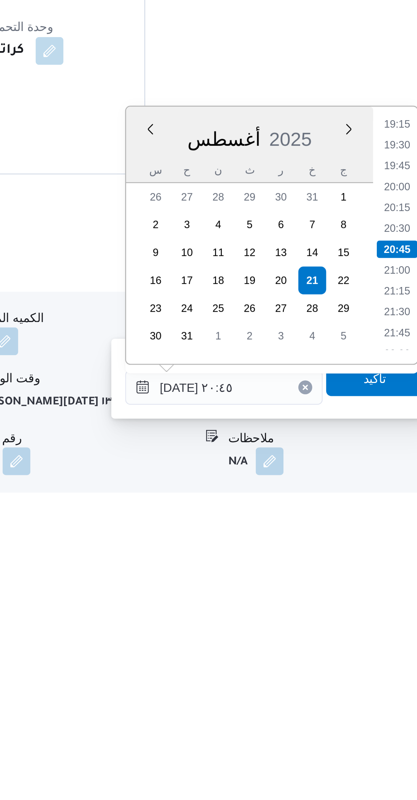
click at [384, 625] on li "19:15" at bounding box center [386, 624] width 16 height 7
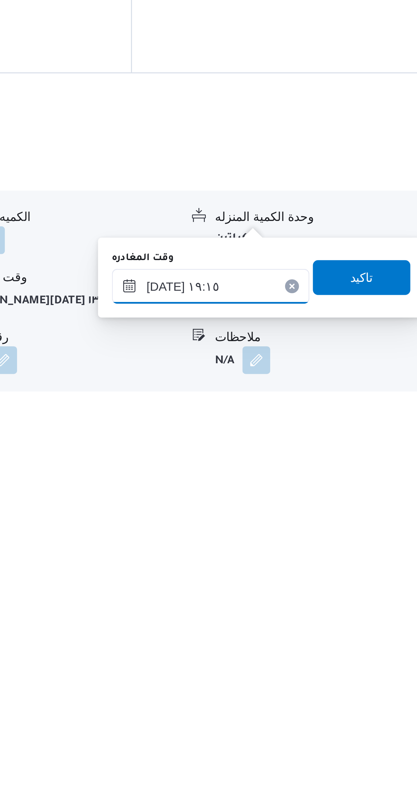
click at [328, 728] on input "[DATE] ١٩:١٥" at bounding box center [317, 728] width 77 height 14
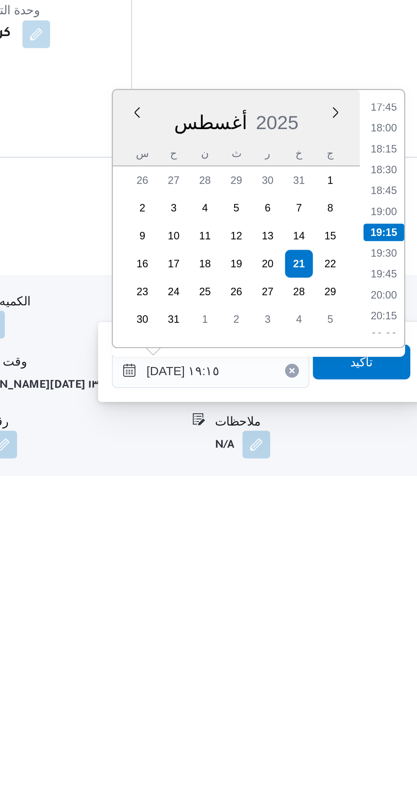
click at [389, 630] on li "18:00" at bounding box center [386, 632] width 16 height 7
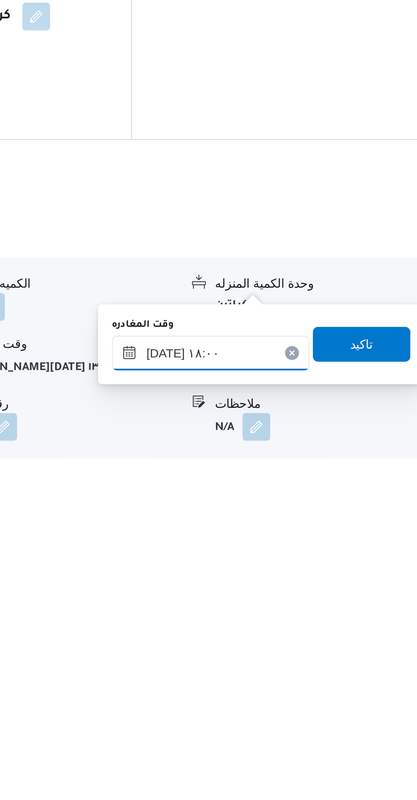
click at [328, 726] on input "[DATE] ١٨:٠٠" at bounding box center [317, 728] width 77 height 14
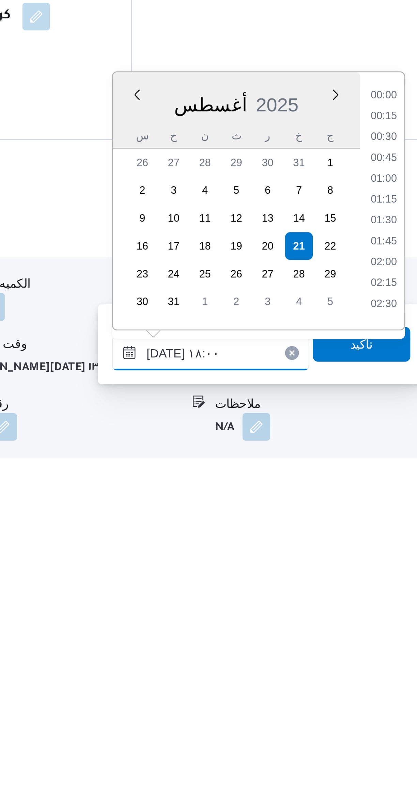
scroll to position [541, 0]
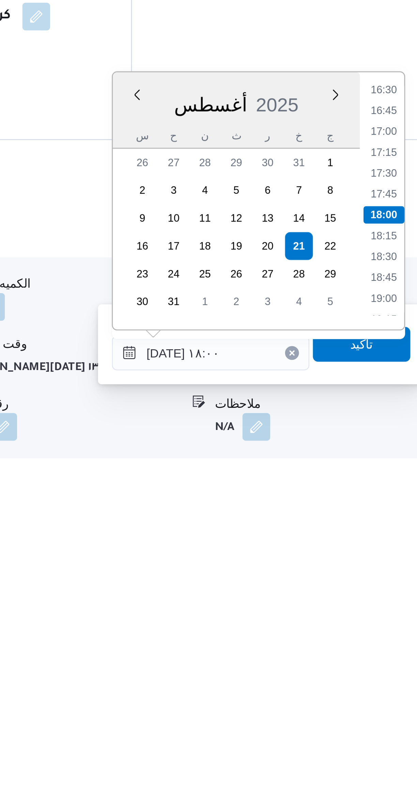
click at [387, 629] on li "16:45" at bounding box center [386, 632] width 16 height 7
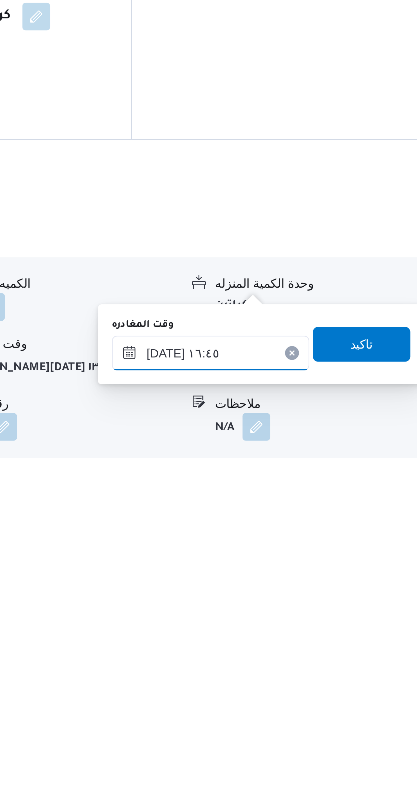
click at [325, 726] on input "[DATE] ١٦:٤٥" at bounding box center [317, 728] width 77 height 14
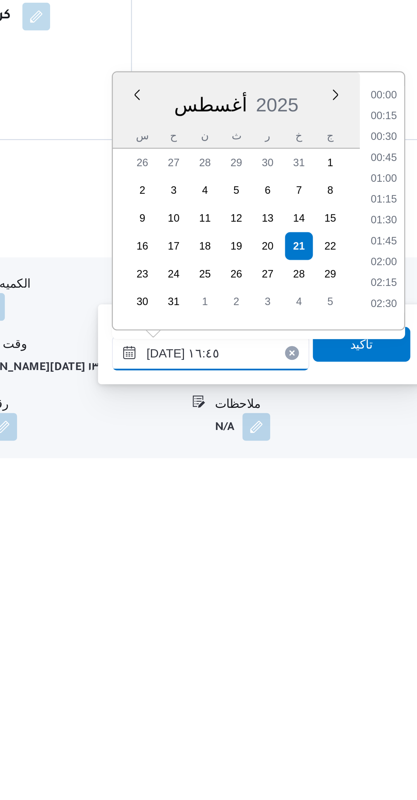
scroll to position [501, 0]
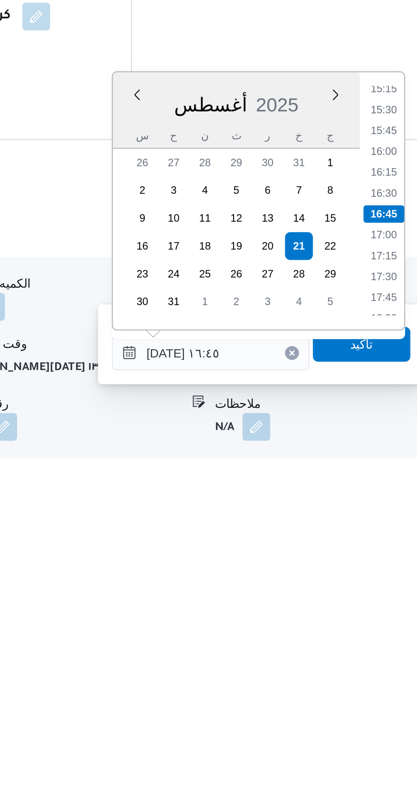
click at [386, 626] on li "15:15" at bounding box center [386, 624] width 16 height 7
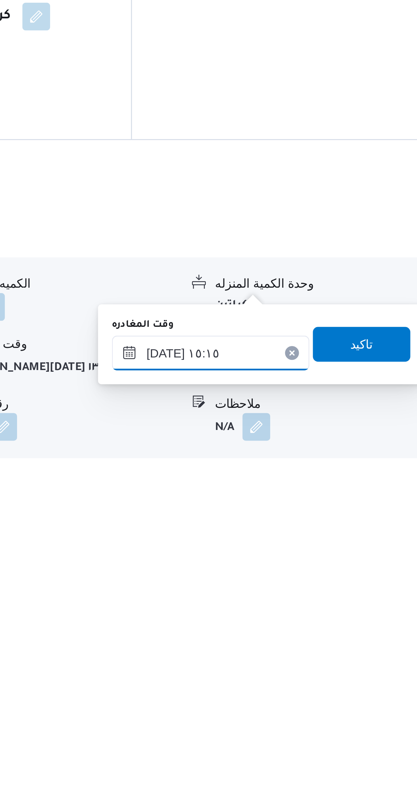
click at [328, 727] on input "[DATE] ١٥:١٥" at bounding box center [317, 728] width 77 height 14
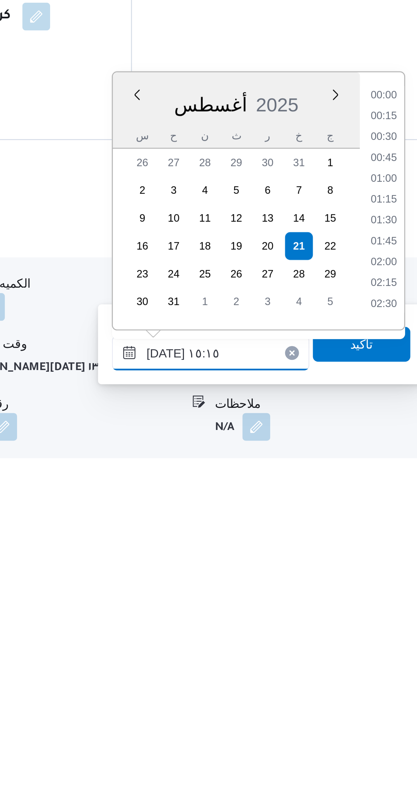
scroll to position [451, 0]
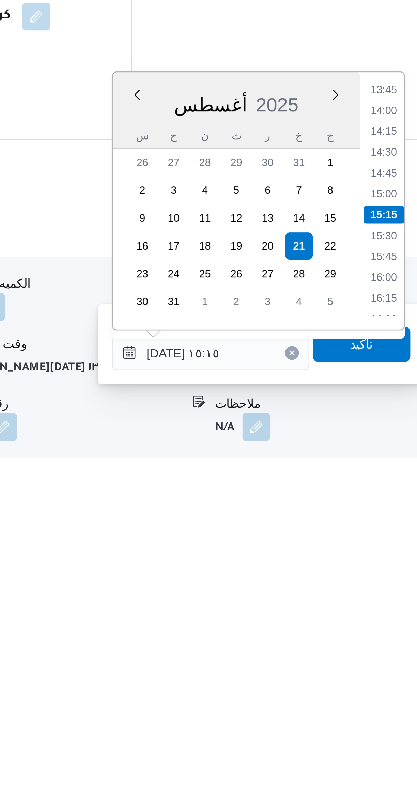
click at [386, 672] on li "15:15" at bounding box center [386, 673] width 16 height 7
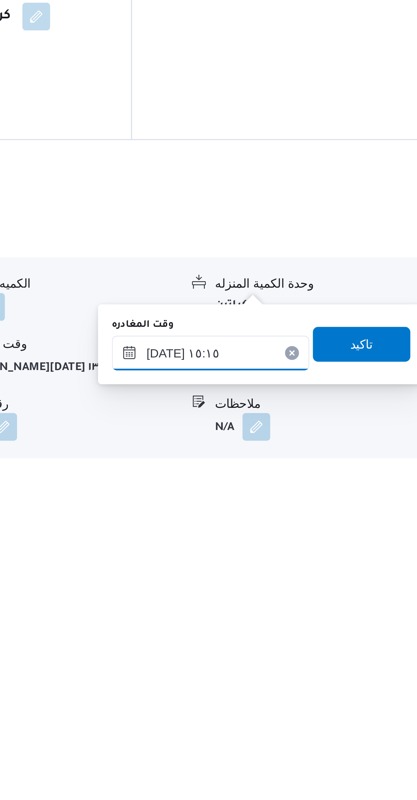
click at [326, 724] on input "[DATE] ١٥:١٥" at bounding box center [317, 728] width 77 height 14
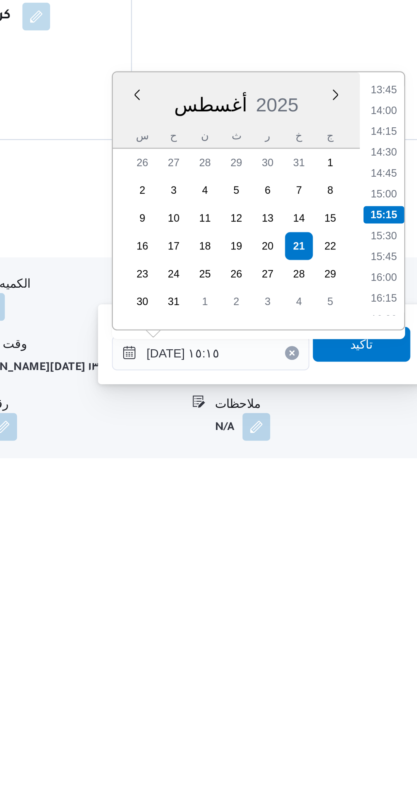
click at [386, 664] on li "15:00" at bounding box center [386, 665] width 16 height 7
type input "[DATE] ١٥:٠٠"
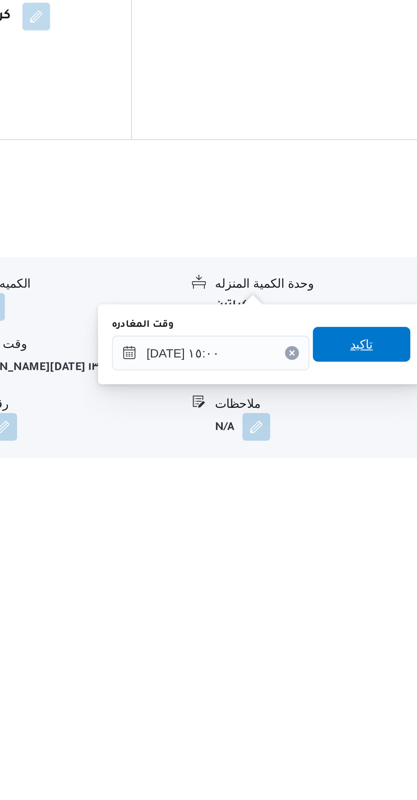
click at [378, 722] on span "تاكيد" at bounding box center [377, 724] width 38 height 14
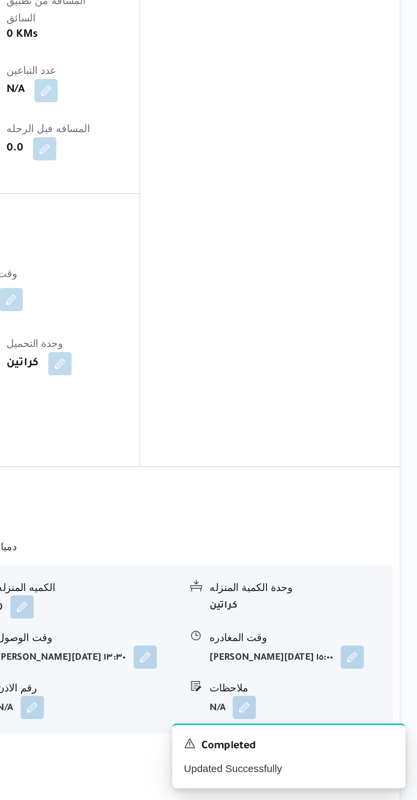
scroll to position [0, 0]
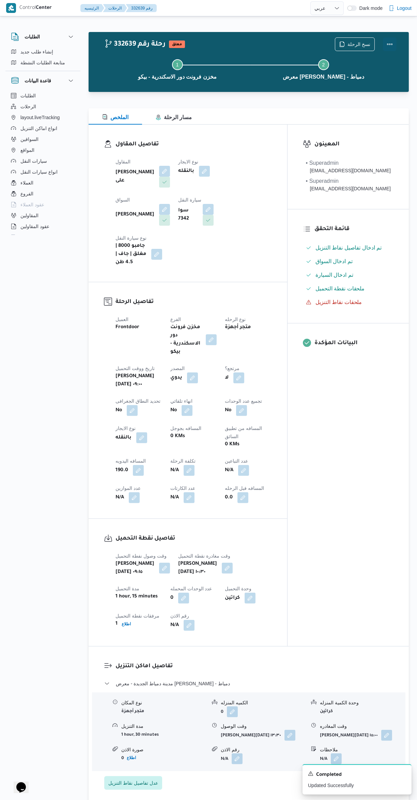
click at [393, 40] on button "Actions" at bounding box center [390, 44] width 14 height 14
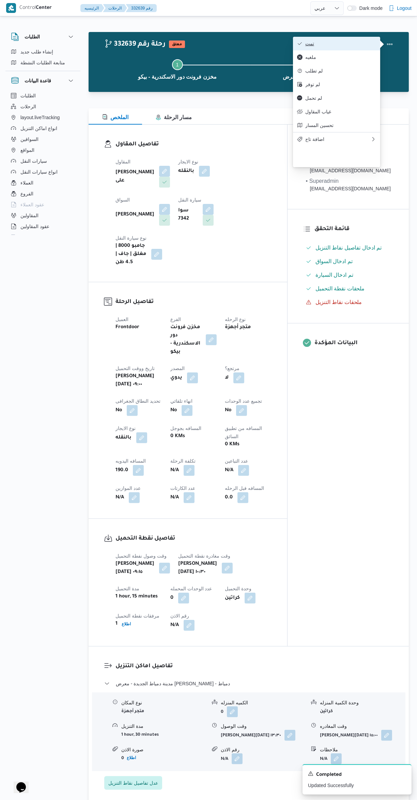
click at [338, 44] on span "تمت" at bounding box center [340, 43] width 71 height 5
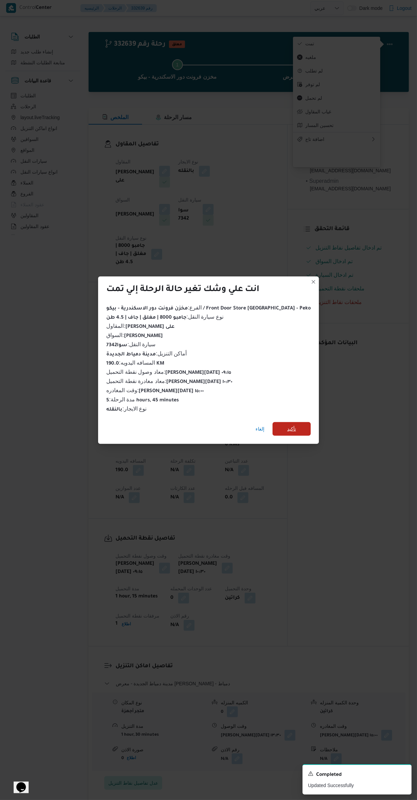
click at [294, 422] on span "تأكيد" at bounding box center [291, 429] width 38 height 14
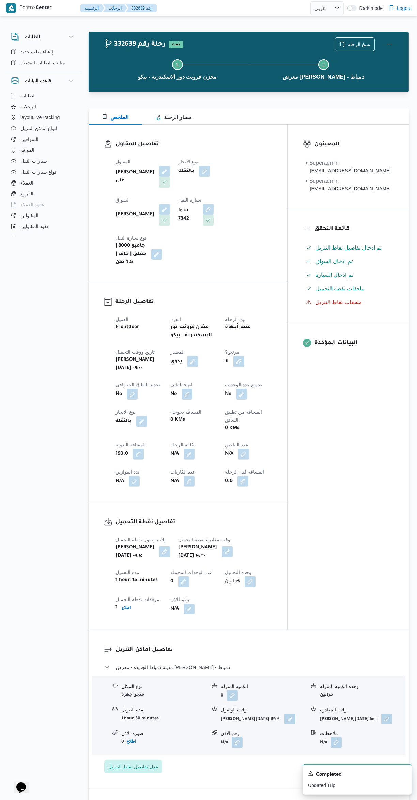
click at [354, 508] on div "المعينون • Superadmin [EMAIL_ADDRESS][DOMAIN_NAME] • Superadmin [EMAIL_ADDRESS]…" at bounding box center [347, 377] width 121 height 505
select select "ar"
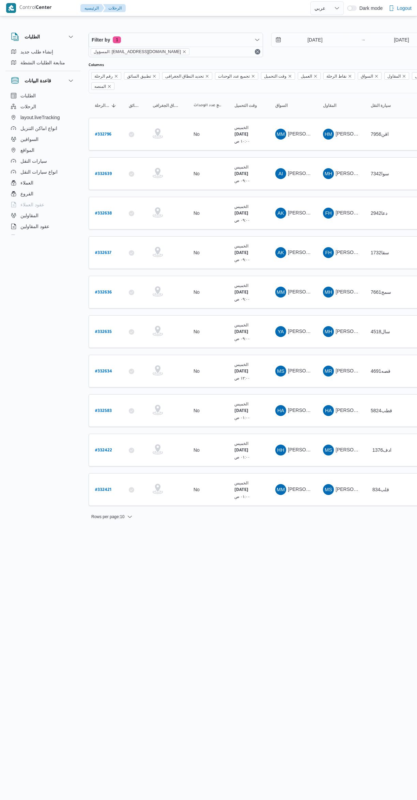
select select "ar"
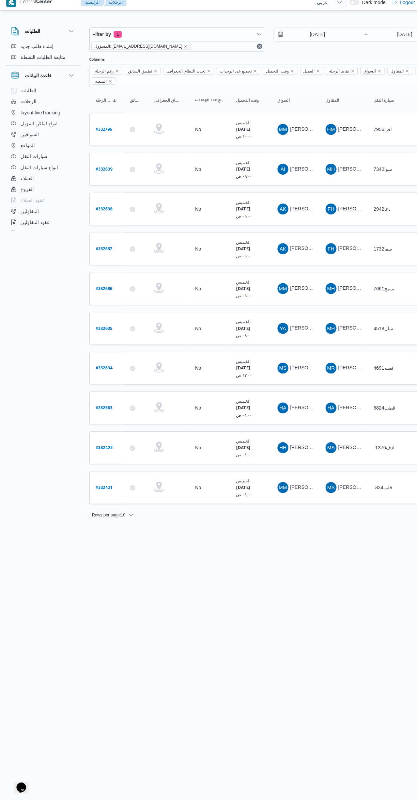
click at [106, 369] on b "# 332634" at bounding box center [103, 371] width 17 height 5
select select "ar"
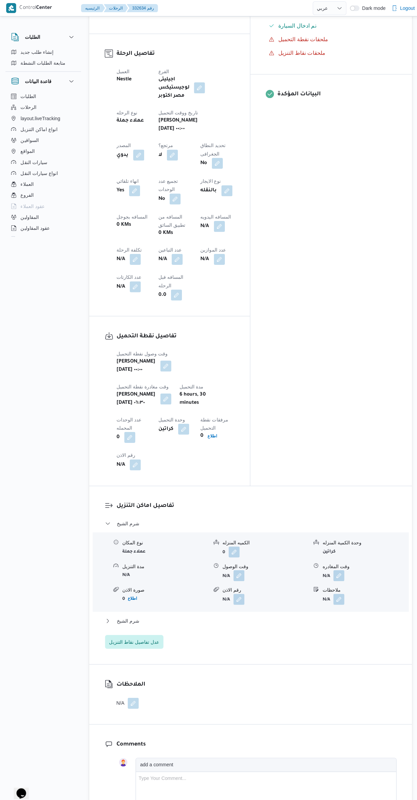
scroll to position [252, 0]
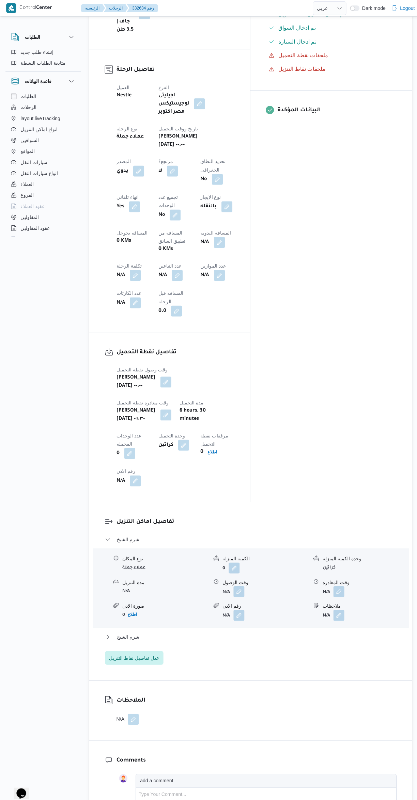
click at [239, 582] on button "button" at bounding box center [236, 587] width 11 height 11
click at [224, 470] on input "وقت الوصول" at bounding box center [218, 470] width 77 height 14
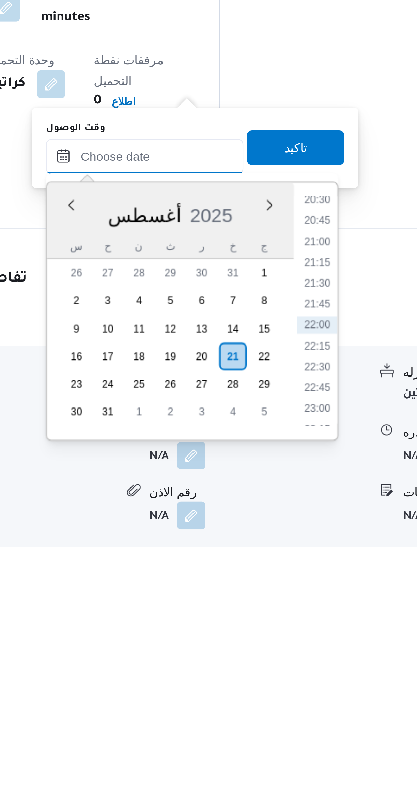
scroll to position [116, 0]
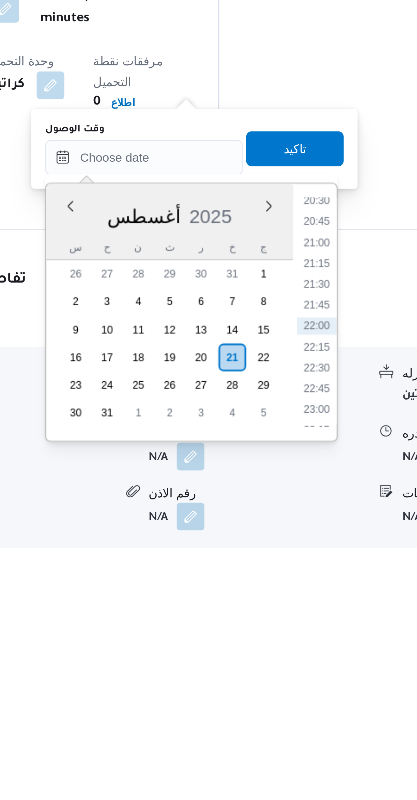
click at [286, 656] on li "21:30" at bounding box center [286, 655] width 16 height 7
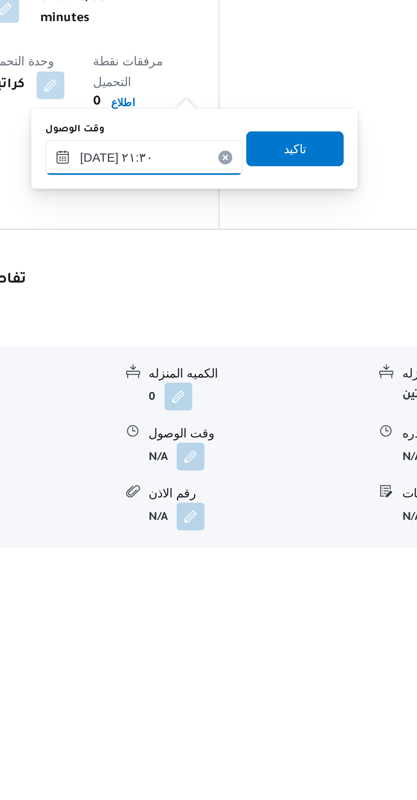
click at [197, 605] on input "٢١/٠٨/٢٠٢٥ ٢١:٣٠" at bounding box center [218, 606] width 77 height 14
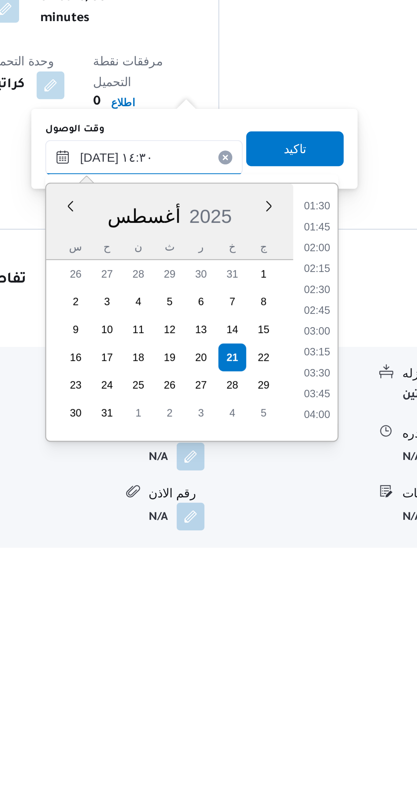
scroll to position [391, 0]
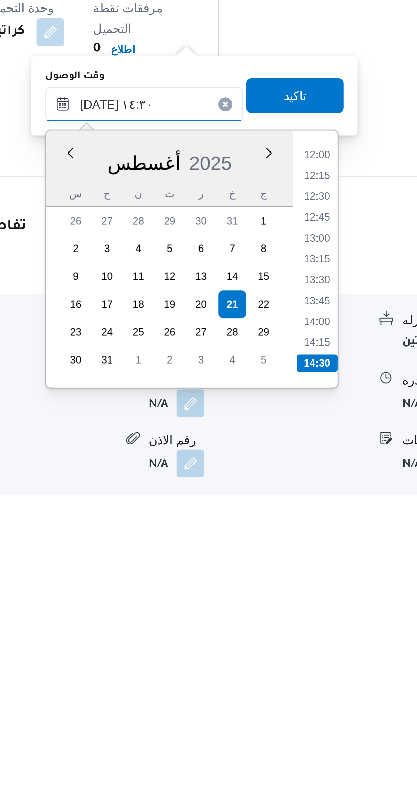
type input "٢١/٠٨/٢٠٢٥ ١٤:٣٠"
click at [287, 705] on li "14:30" at bounding box center [286, 707] width 16 height 7
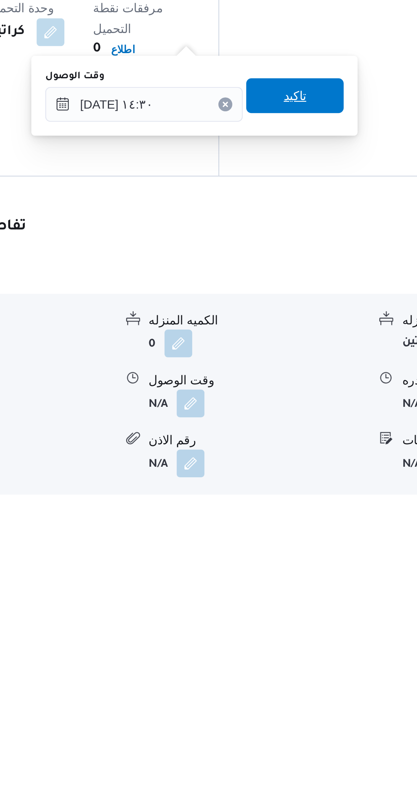
click at [285, 601] on span "تاكيد" at bounding box center [278, 603] width 38 height 14
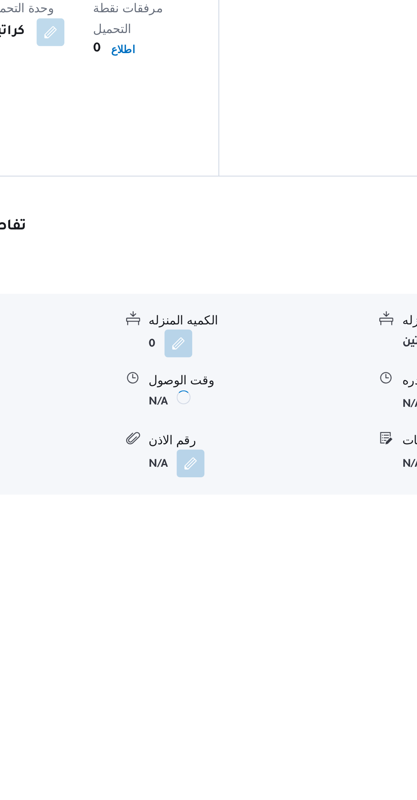
scroll to position [116, 0]
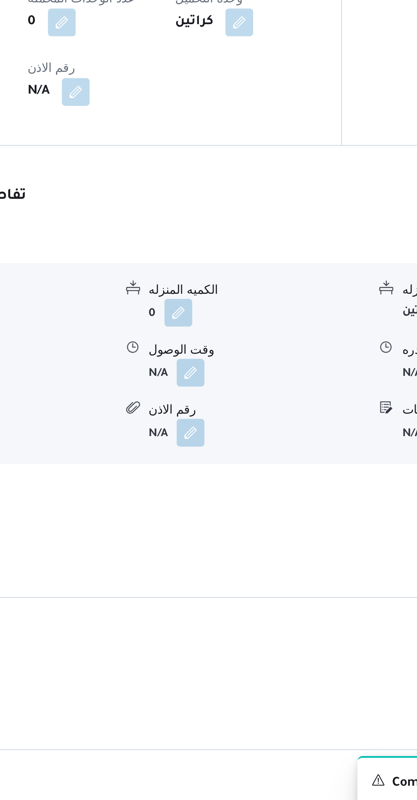
click at [267, 655] on button "شرم الشيخ" at bounding box center [248, 659] width 289 height 8
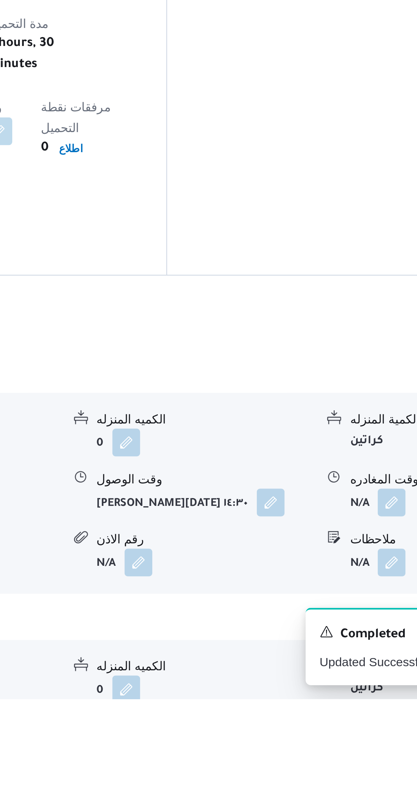
scroll to position [115, 0]
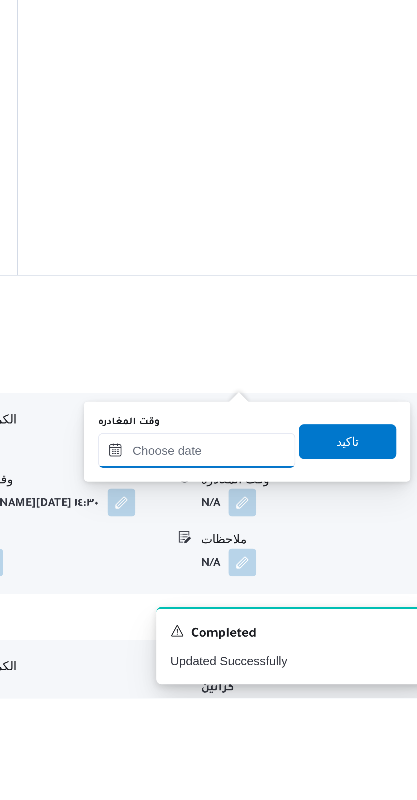
click at [319, 701] on input "وقت المغادره" at bounding box center [317, 703] width 77 height 14
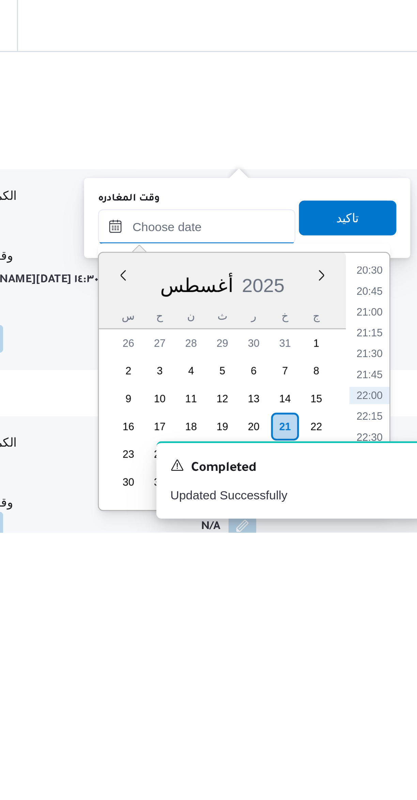
scroll to position [138, 0]
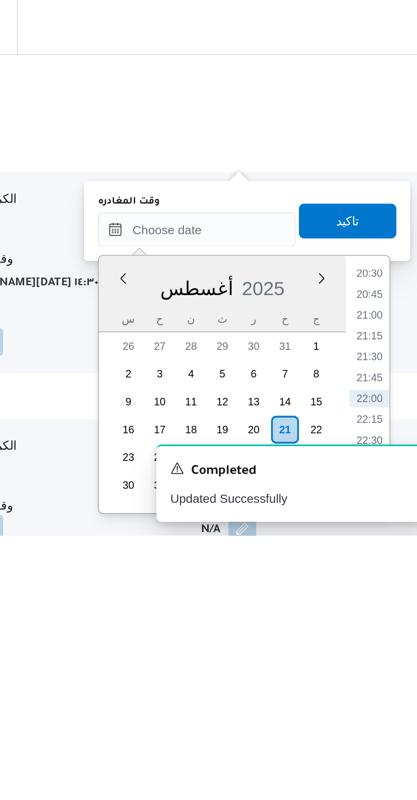
click at [387, 702] on li "20:45" at bounding box center [386, 705] width 16 height 7
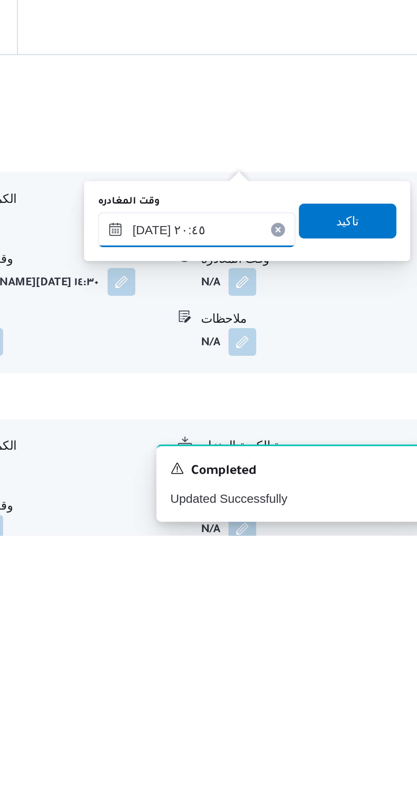
click at [325, 678] on input "[DATE] ٢٠:٤٥" at bounding box center [317, 680] width 77 height 14
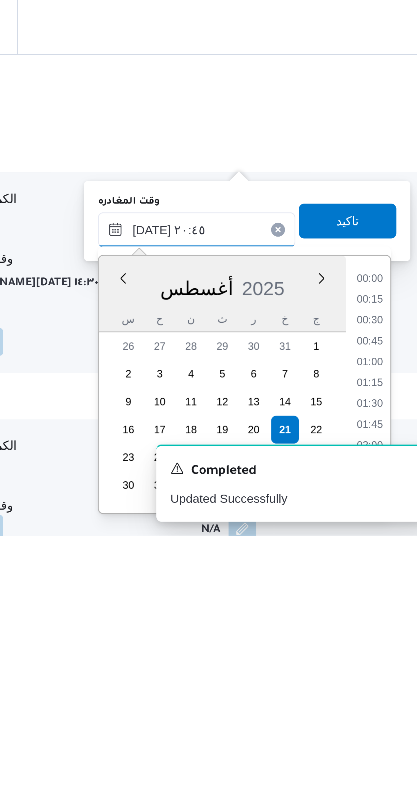
scroll to position [631, 0]
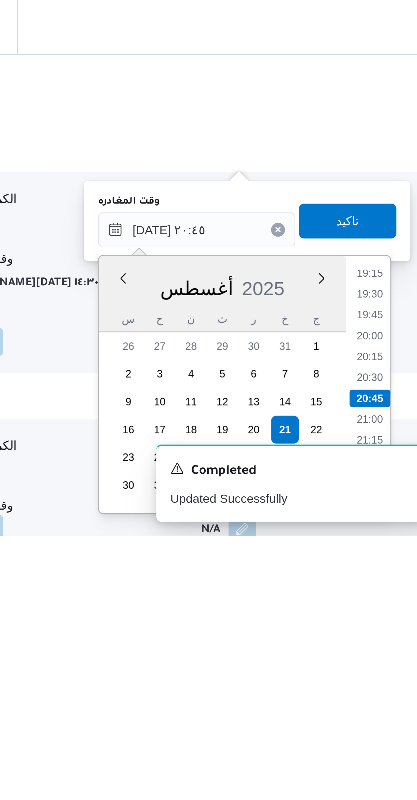
click at [385, 697] on li "19:15" at bounding box center [386, 697] width 16 height 7
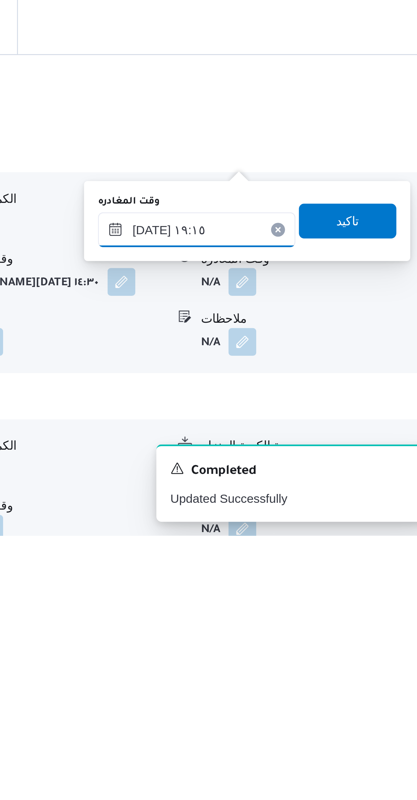
click at [321, 676] on input "[DATE] ١٩:١٥" at bounding box center [317, 680] width 77 height 14
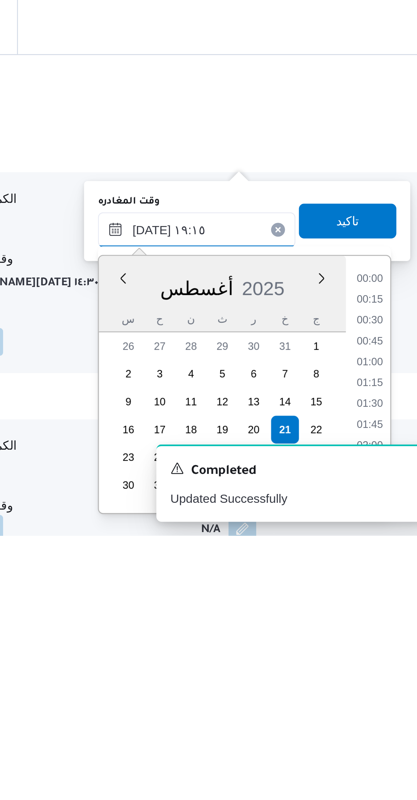
scroll to position [582, 0]
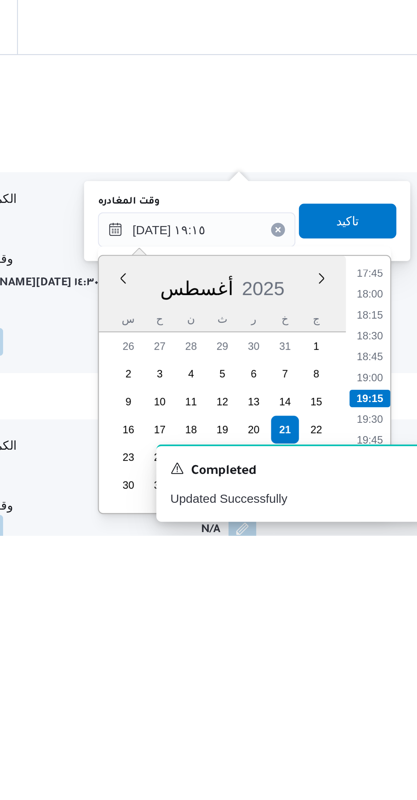
click at [389, 697] on li "17:45" at bounding box center [386, 697] width 16 height 7
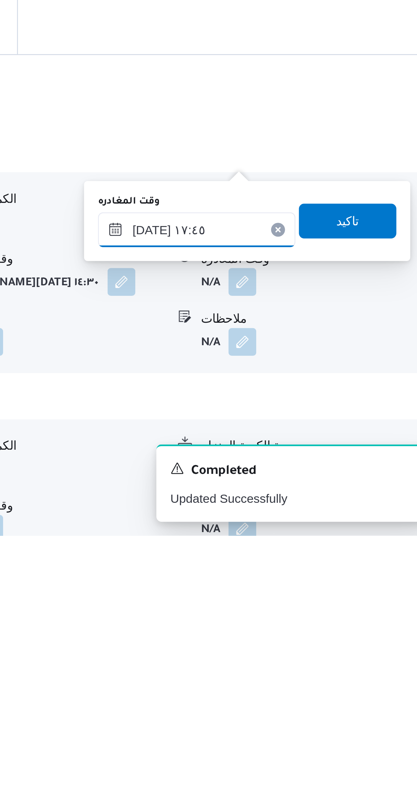
click at [329, 677] on input "٢١/٠٨/٢٠٢٥ ١٧:٤٥" at bounding box center [317, 680] width 77 height 14
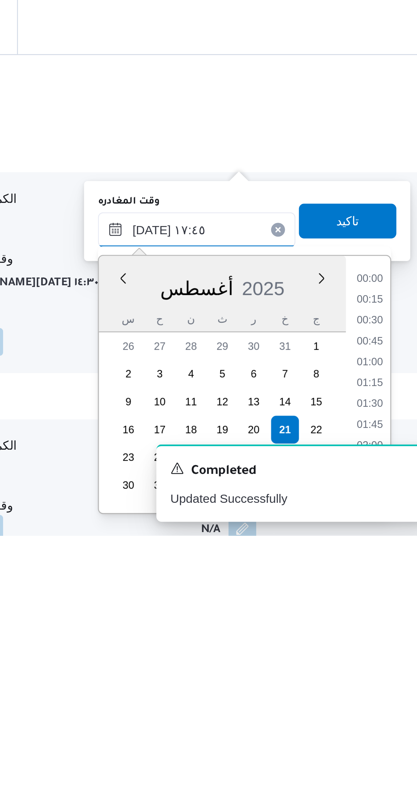
scroll to position [533, 0]
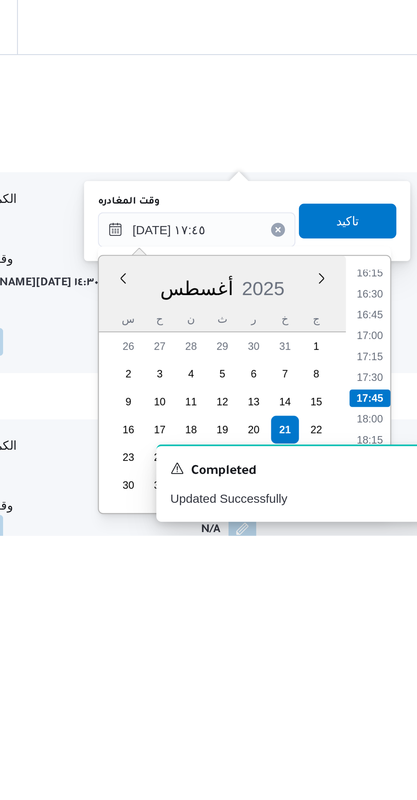
click at [387, 702] on li "16:30" at bounding box center [386, 705] width 16 height 7
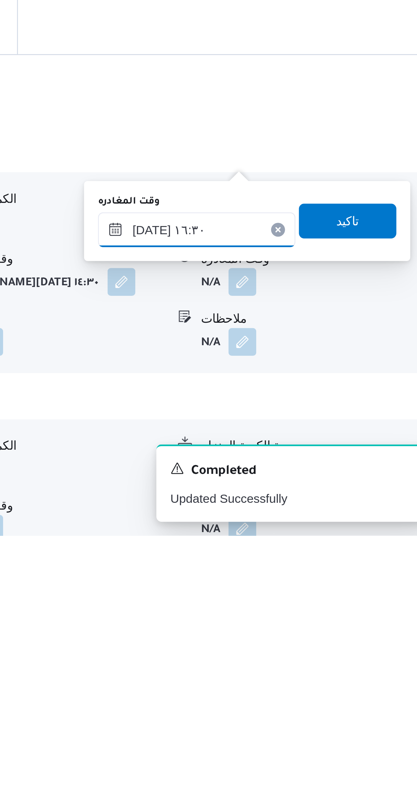
click at [326, 677] on input "٢١/٠٨/٢٠٢٥ ١٦:٣٠" at bounding box center [317, 680] width 77 height 14
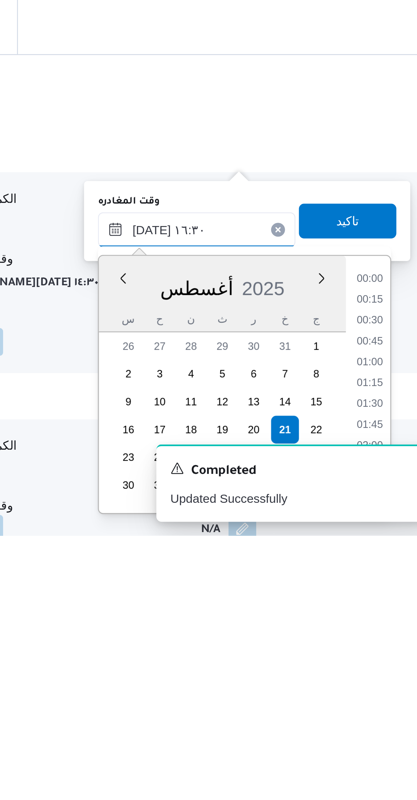
scroll to position [492, 0]
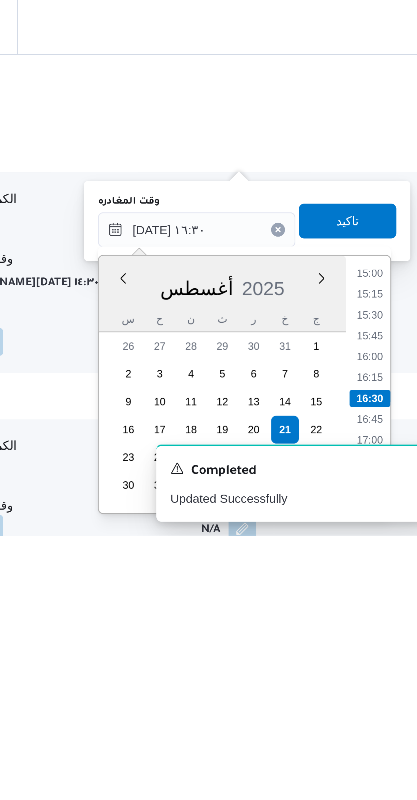
click at [387, 728] on li "16:00" at bounding box center [386, 729] width 16 height 7
type input "٢١/٠٨/٢٠٢٥ ١٦:٠٠"
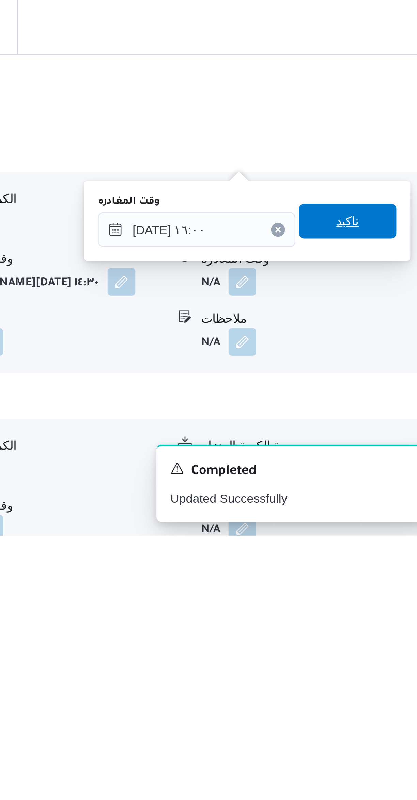
click at [382, 675] on span "تاكيد" at bounding box center [377, 677] width 38 height 14
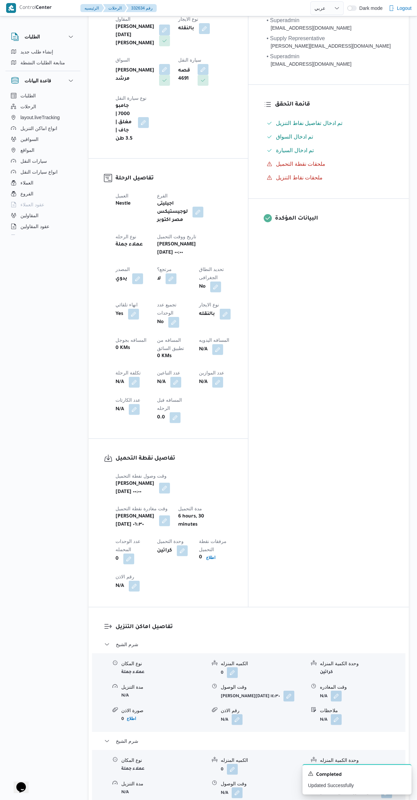
scroll to position [126, 0]
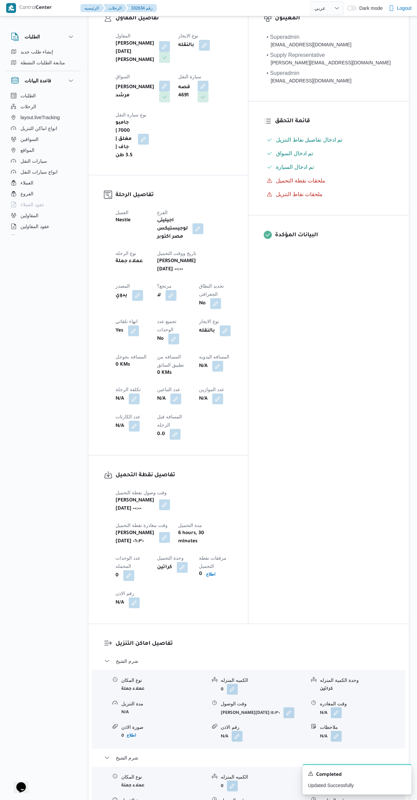
click at [212, 361] on button "button" at bounding box center [217, 366] width 11 height 11
click at [126, 322] on input "المسافه اليدويه" at bounding box center [117, 323] width 68 height 14
type input "550"
click at [166, 319] on span "تاكيد" at bounding box center [170, 319] width 9 height 8
click at [252, 657] on button "شرم الشيخ" at bounding box center [248, 661] width 289 height 8
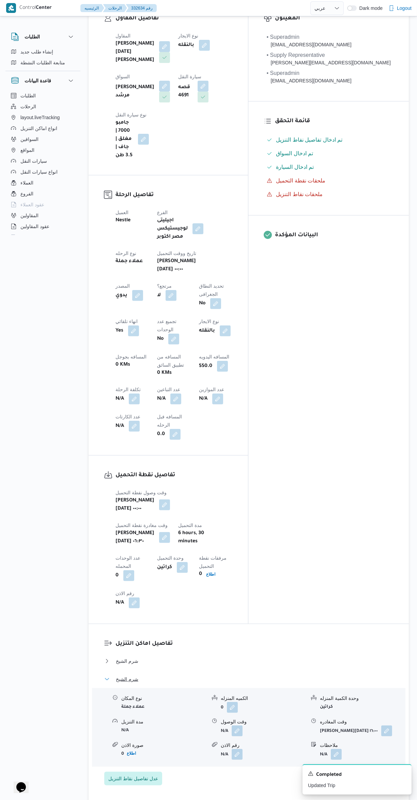
click at [249, 675] on button "شرم الشيخ" at bounding box center [248, 679] width 289 height 8
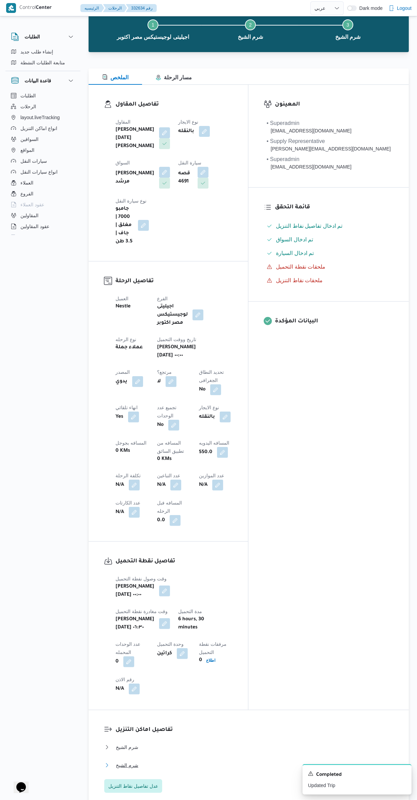
scroll to position [0, 0]
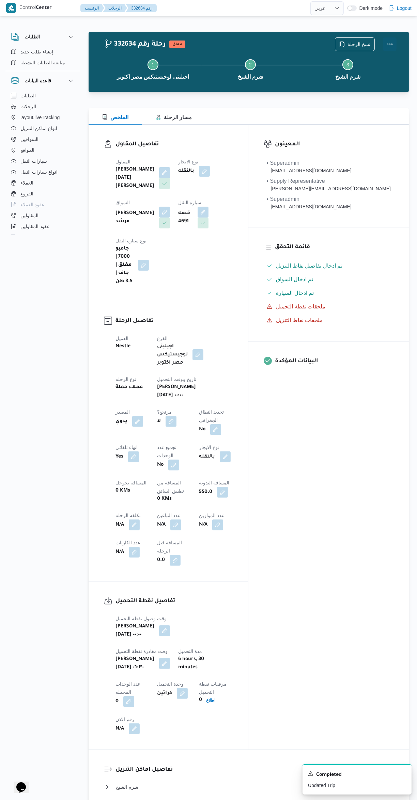
click at [389, 46] on button "Actions" at bounding box center [390, 44] width 14 height 14
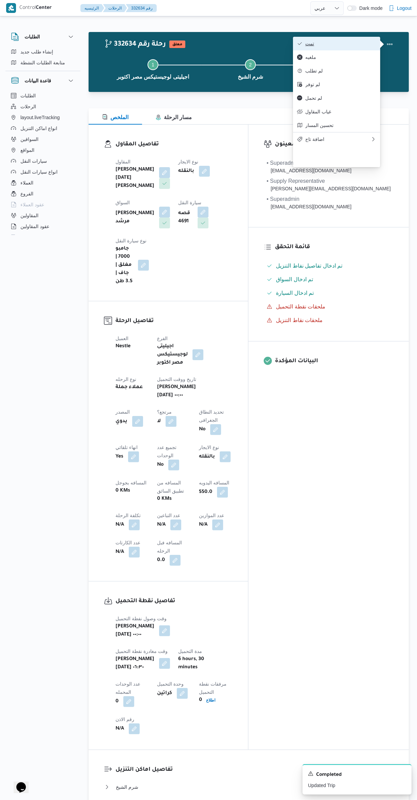
click at [362, 41] on span "تمت" at bounding box center [340, 43] width 71 height 5
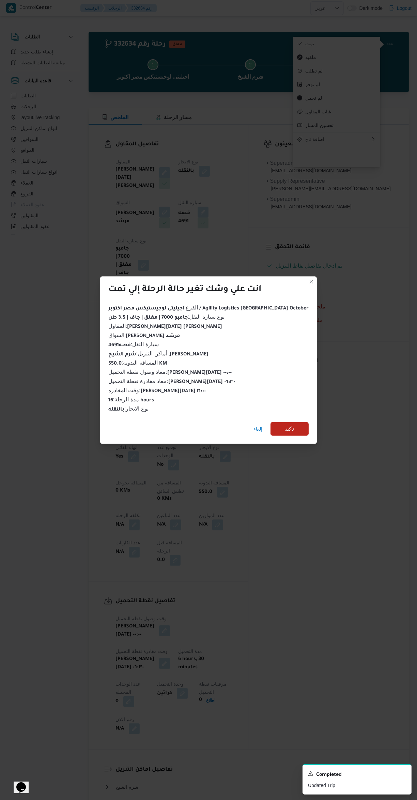
click at [289, 428] on span "تأكيد" at bounding box center [289, 429] width 38 height 14
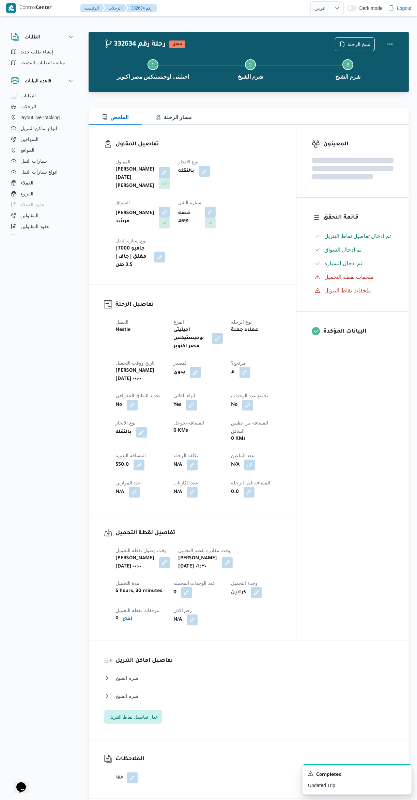
click at [350, 474] on div "المعينون قائمة التحقق تم ادخال تفاصيل نفاط التنزيل تم ادخال السواق تم ادخال الس…" at bounding box center [352, 383] width 112 height 516
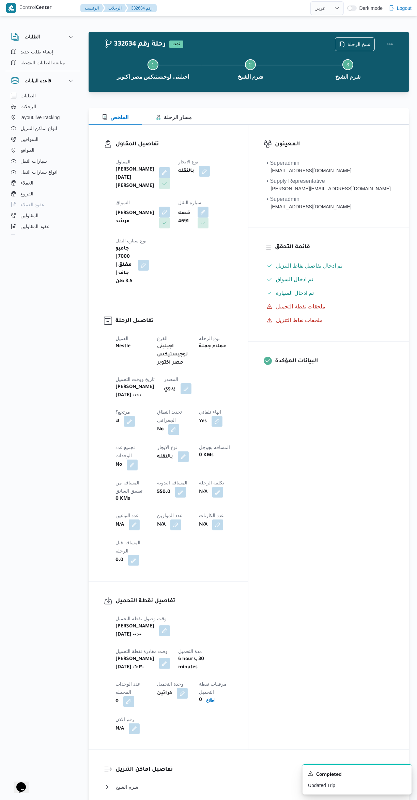
select select "ar"
